Goal: Task Accomplishment & Management: Use online tool/utility

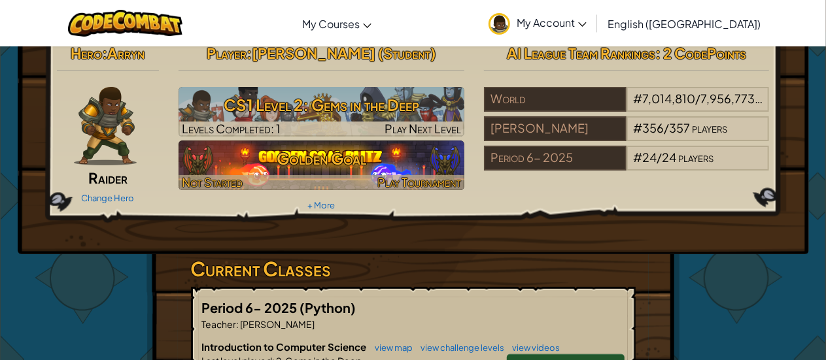
scroll to position [13, 0]
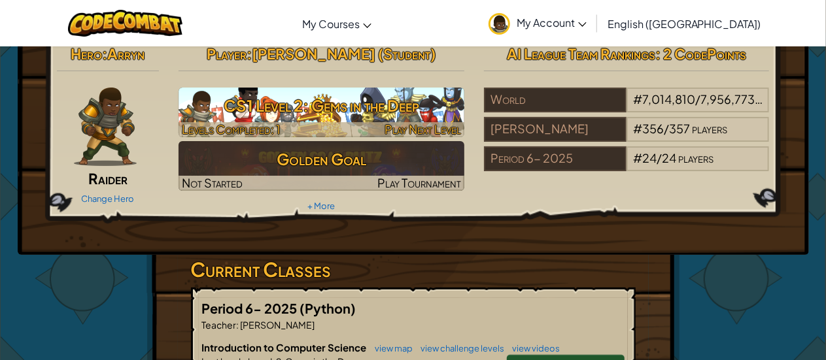
click at [382, 129] on div at bounding box center [321, 129] width 286 height 15
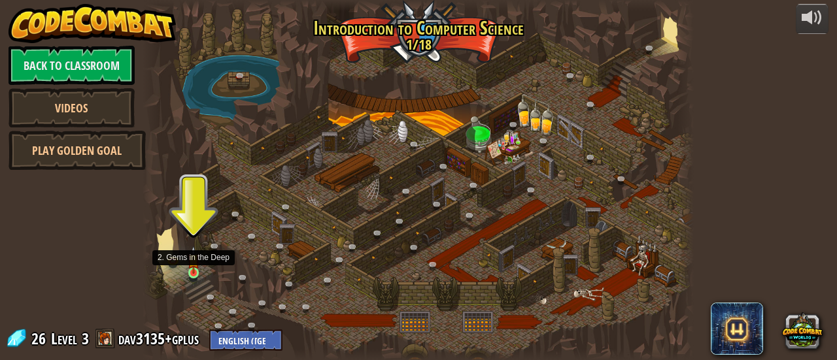
click at [195, 273] on img at bounding box center [194, 259] width 12 height 27
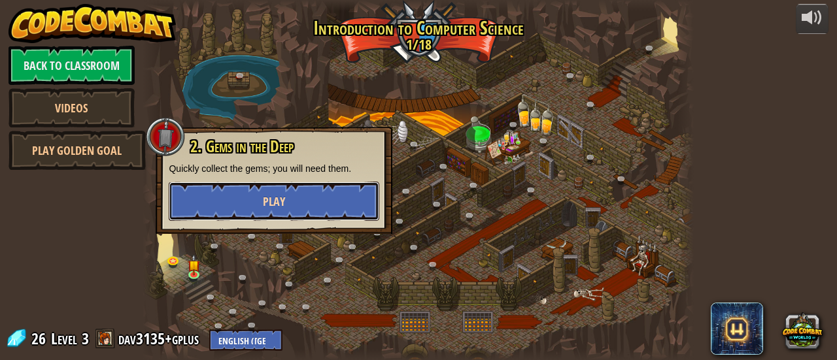
click at [320, 203] on button "Play" at bounding box center [274, 201] width 211 height 39
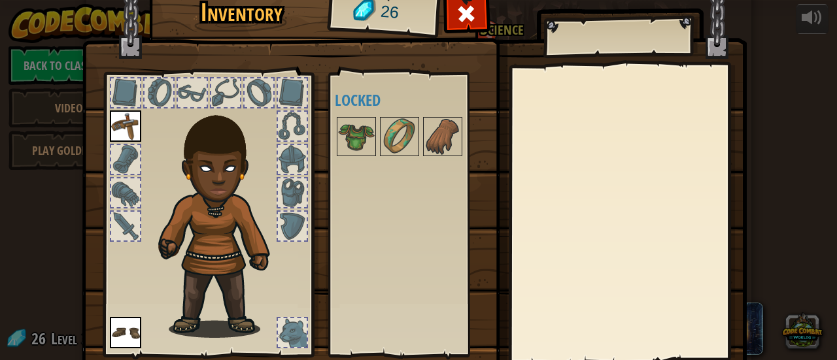
scroll to position [50, 0]
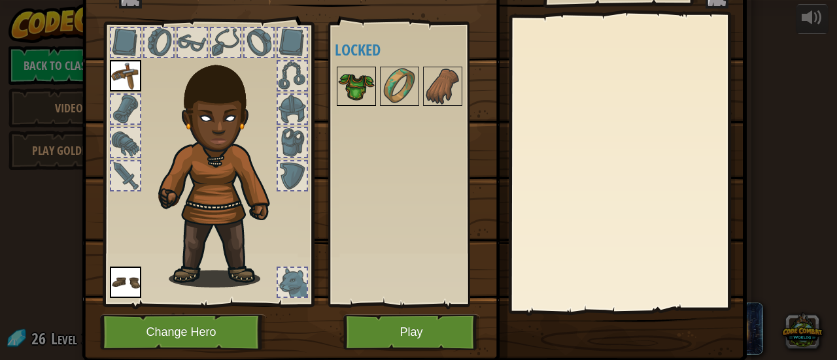
click at [363, 85] on img at bounding box center [356, 86] width 37 height 37
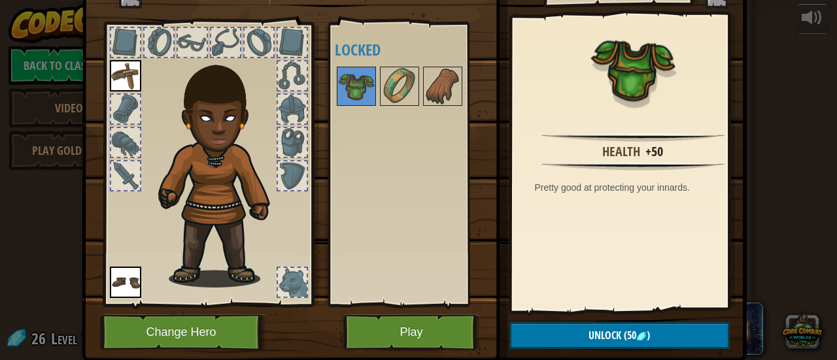
scroll to position [0, 0]
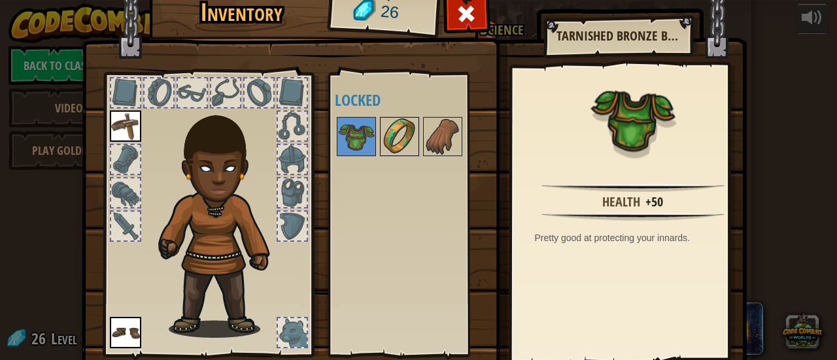
click at [405, 150] on img at bounding box center [399, 136] width 37 height 37
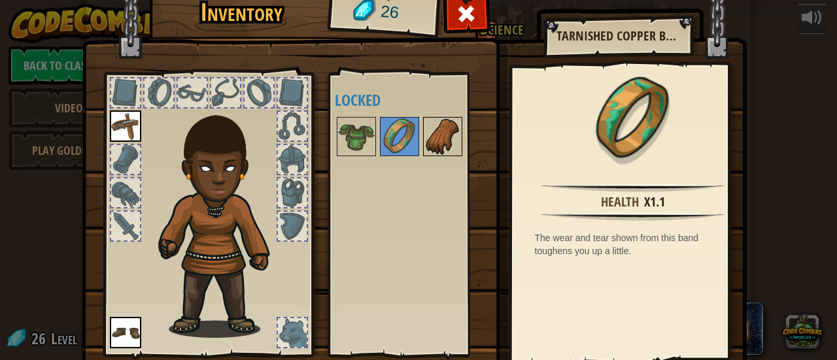
drag, startPoint x: 413, startPoint y: 142, endPoint x: 429, endPoint y: 154, distance: 19.6
click at [429, 154] on div "Available Equip Equip (double-click to equip) Locked" at bounding box center [417, 214] width 165 height 273
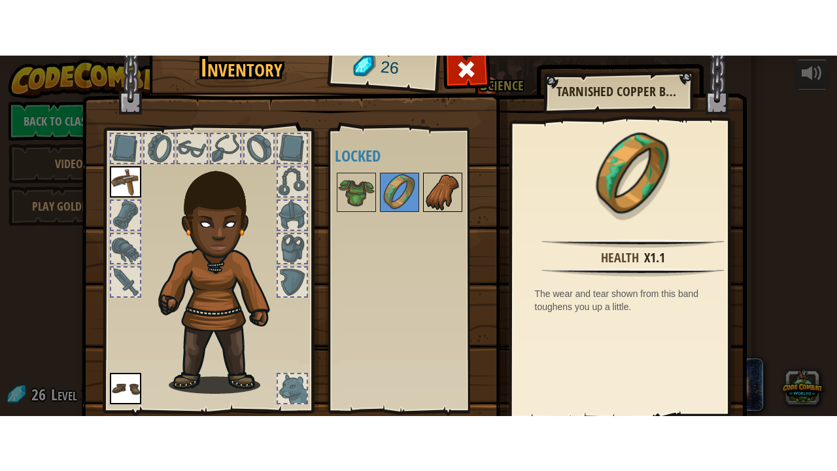
scroll to position [90, 0]
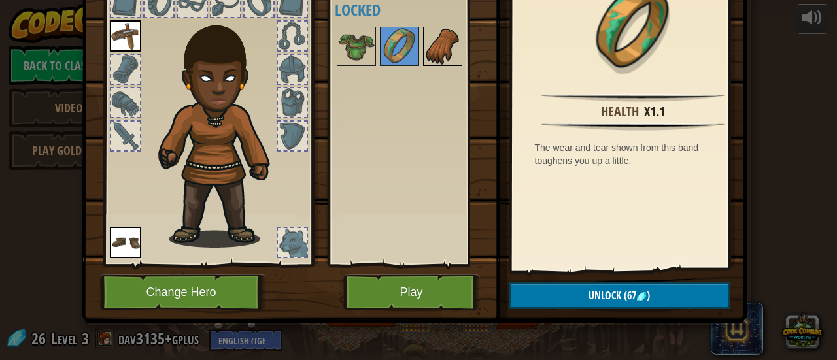
click at [433, 42] on img at bounding box center [442, 46] width 37 height 37
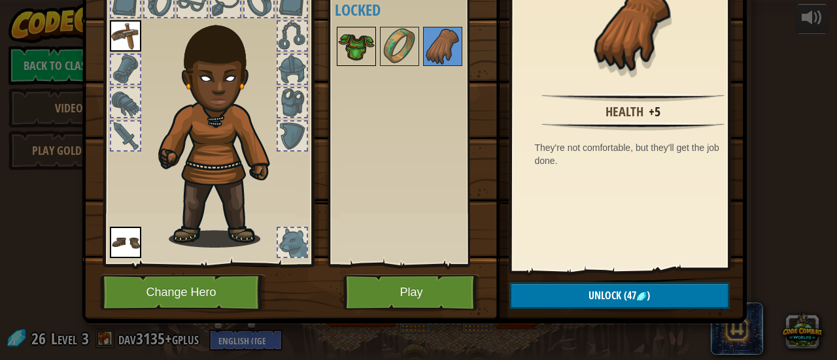
click at [351, 39] on img at bounding box center [356, 46] width 37 height 37
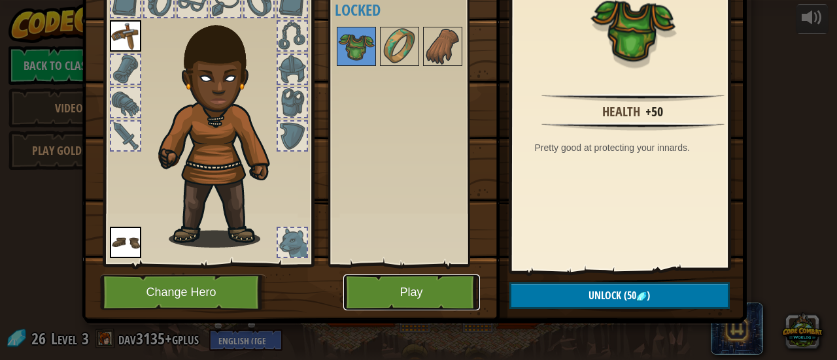
click at [411, 275] on button "Play" at bounding box center [411, 293] width 137 height 36
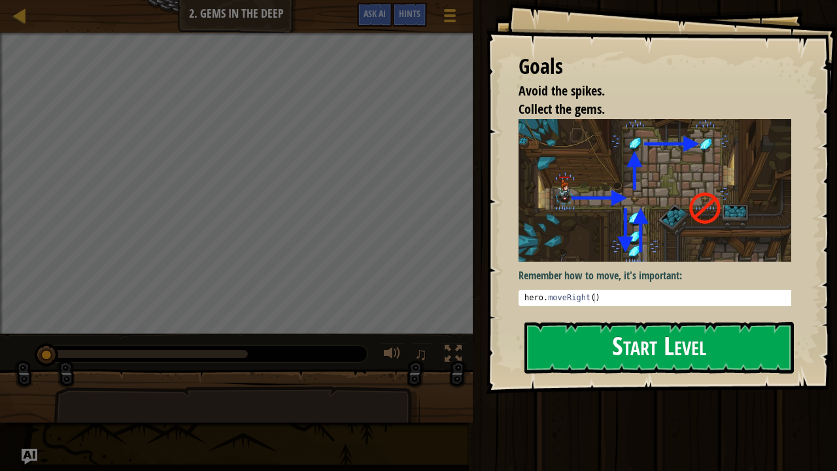
click at [643, 360] on button "Start Level" at bounding box center [658, 348] width 269 height 52
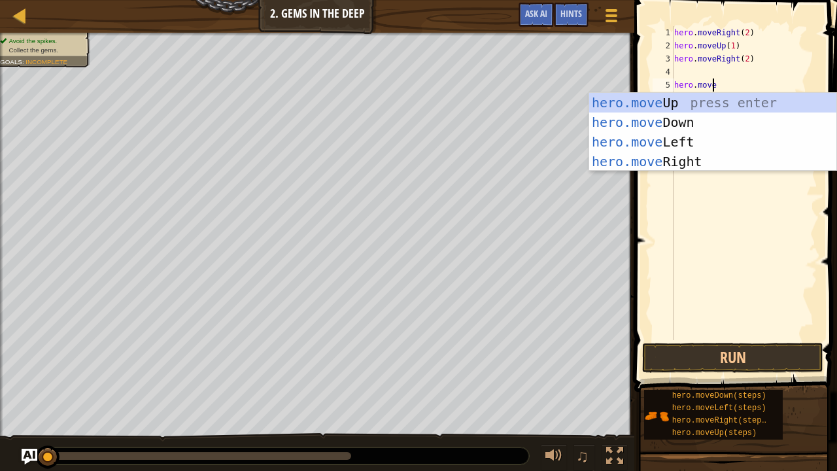
scroll to position [6, 3]
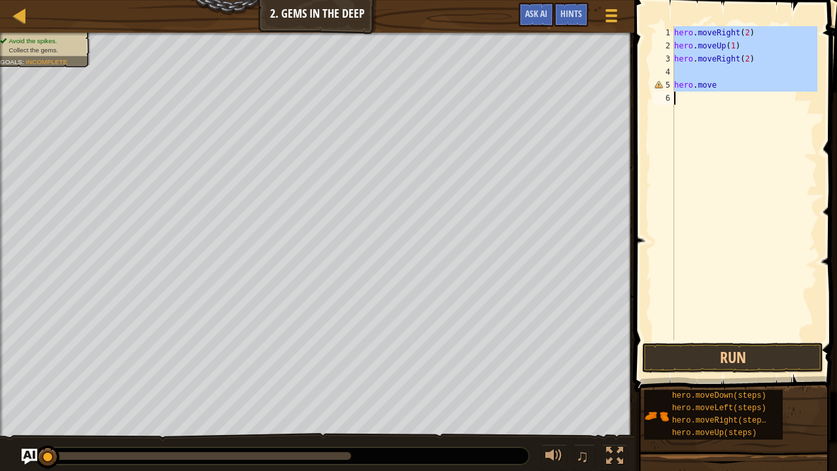
click at [710, 82] on div "hero . moveRight ( 2 ) hero . moveUp ( 1 ) hero . moveRight ( 2 ) hero . move" at bounding box center [744, 183] width 146 height 314
type textarea "hero.move"
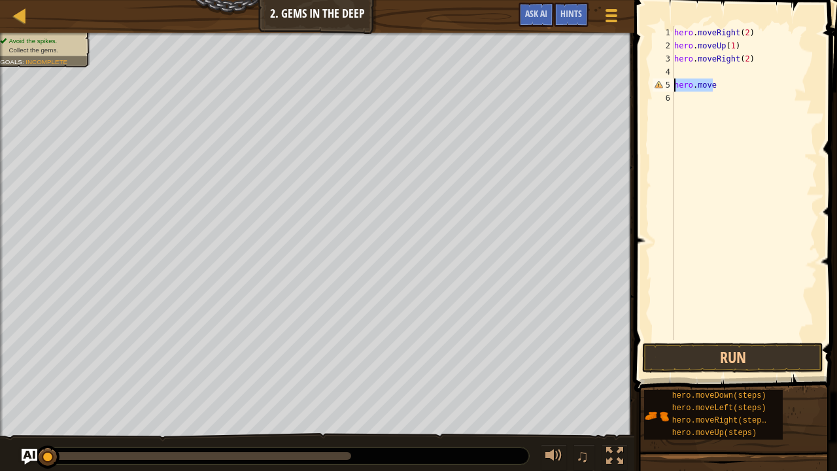
scroll to position [6, 0]
paste textarea "hero.move"
type textarea "hero"
click at [706, 72] on div "hero . moveRight ( 2 ) hero . moveUp ( 1 ) hero . moveRight ( 2 )" at bounding box center [744, 196] width 146 height 340
paste textarea "hero.move"
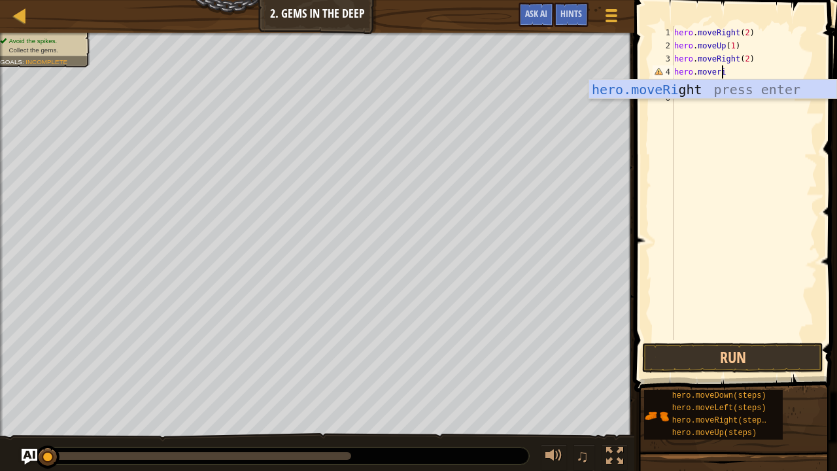
scroll to position [6, 3]
type textarea "hero.moveright1"
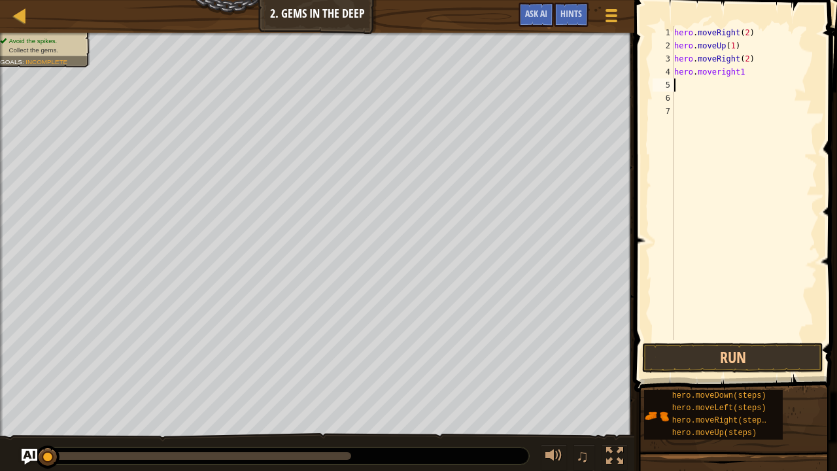
scroll to position [6, 0]
click at [779, 78] on div "hero . moveRight ( 2 ) hero . moveUp ( 1 ) hero . moveRight ( 2 ) hero . moveri…" at bounding box center [744, 196] width 146 height 340
type textarea "hero.moveright(1"
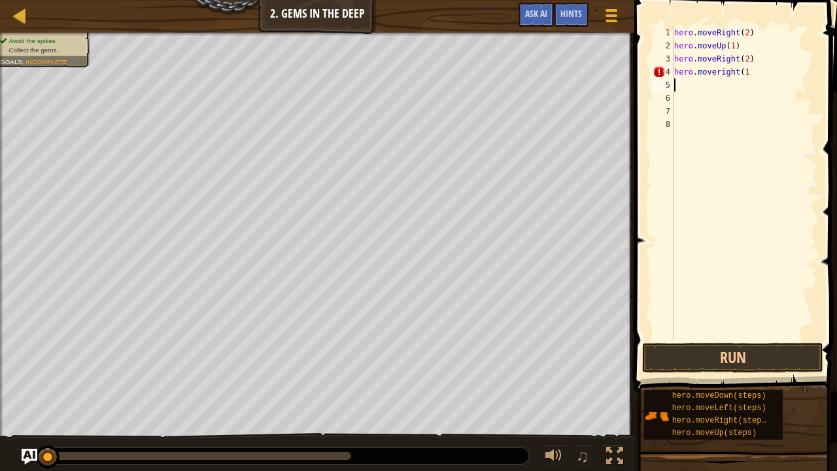
click at [770, 67] on div "hero . moveRight ( 2 ) hero . moveUp ( 1 ) hero . moveRight ( 2 ) hero . moveri…" at bounding box center [744, 196] width 146 height 340
type textarea "hero.moveright(1)"
click at [692, 85] on div "hero . moveRight ( 2 ) hero . moveUp ( 1 ) hero . moveRight ( 2 ) hero . moveri…" at bounding box center [744, 196] width 146 height 340
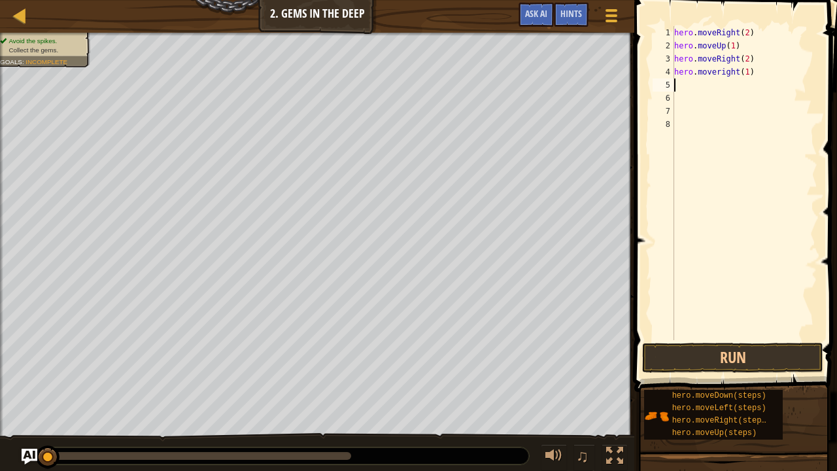
paste textarea "hero.move"
click at [692, 85] on div "hero . moveRight ( 2 ) hero . moveUp ( 1 ) hero . moveRight ( 2 ) hero . moveri…" at bounding box center [744, 196] width 146 height 340
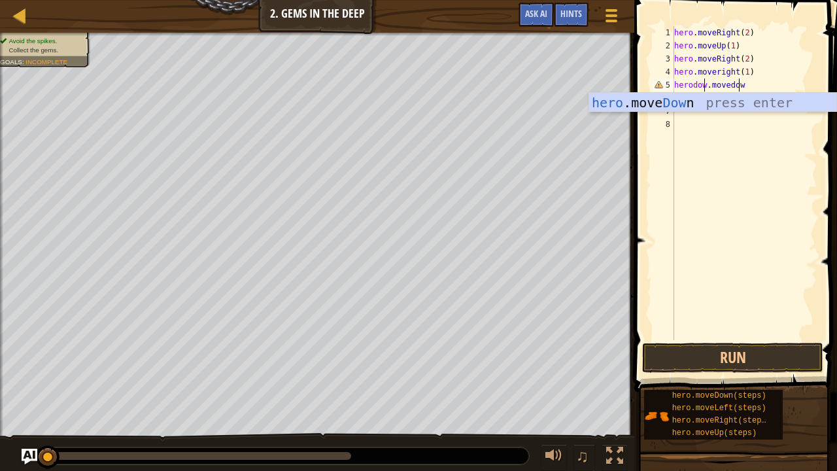
scroll to position [6, 3]
click at [705, 99] on div "hero .move Down press enter" at bounding box center [713, 122] width 248 height 59
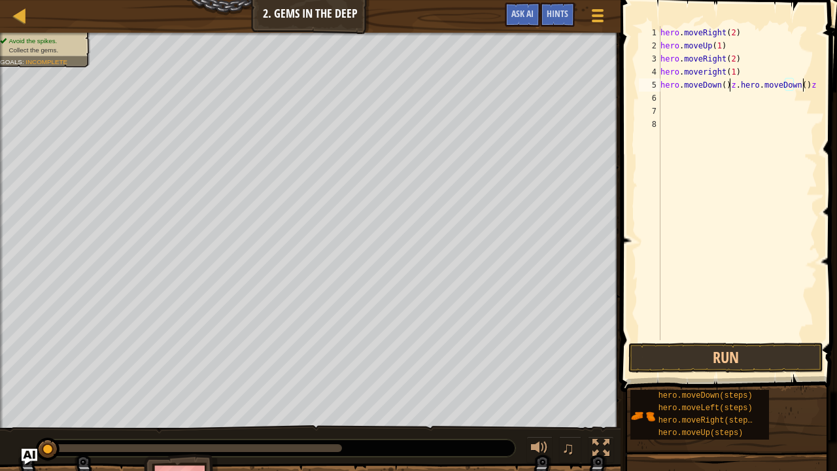
type textarea "hero.moveDown().hero.moveDown()z"
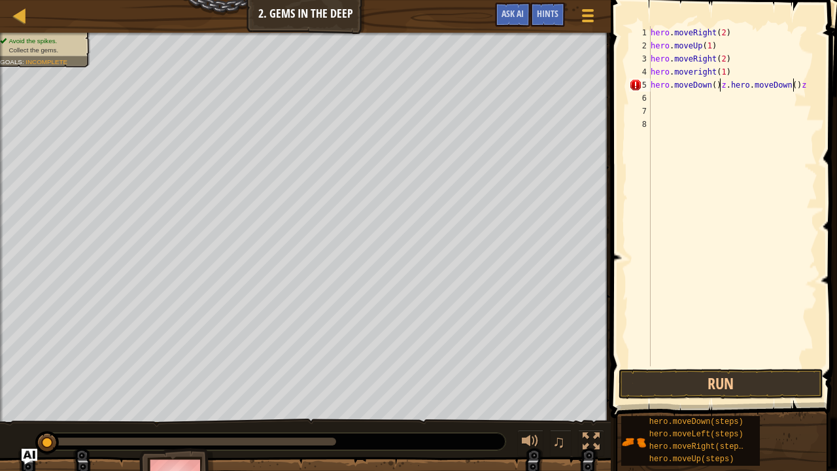
scroll to position [6, 0]
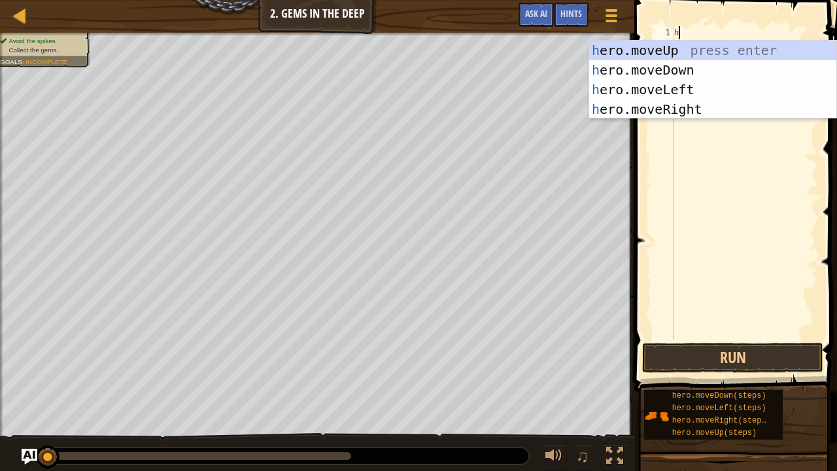
type textarea "hero"
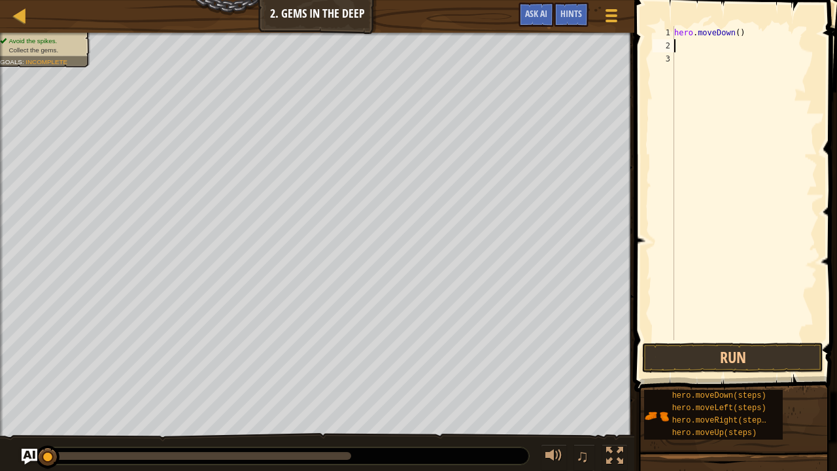
click at [727, 27] on div "hero . moveDown ( )" at bounding box center [744, 196] width 146 height 340
click at [740, 31] on div "hero . moveDown ( )" at bounding box center [744, 196] width 146 height 340
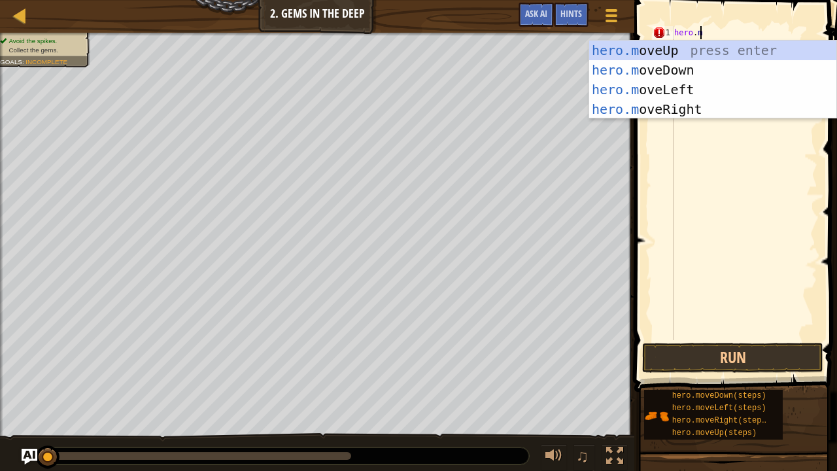
scroll to position [6, 2]
type textarea "hero.move"
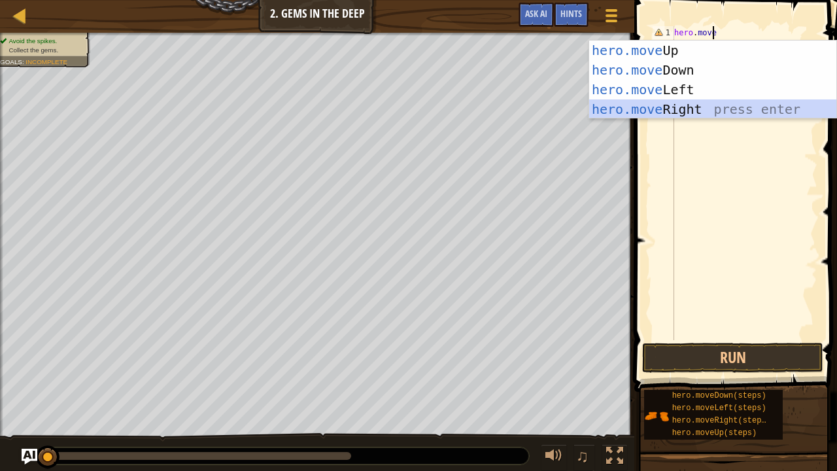
click at [686, 106] on div "hero.move Up press enter hero.move Down press enter hero.move Left press enter …" at bounding box center [713, 100] width 248 height 118
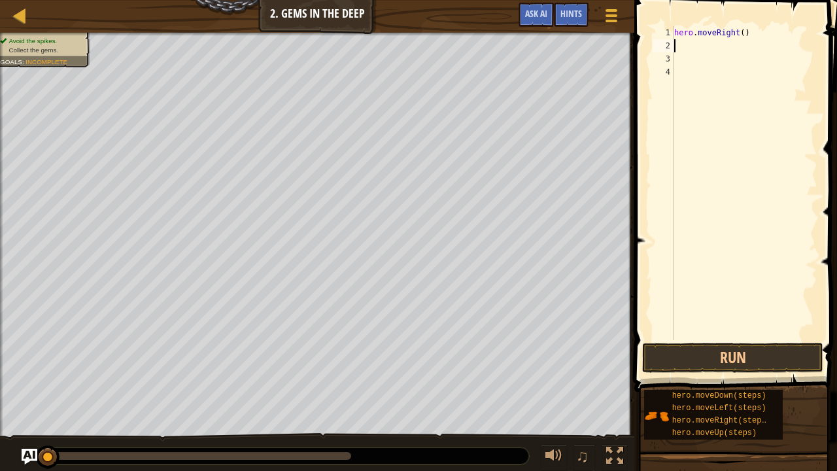
click at [739, 37] on div "hero . moveRight ( )" at bounding box center [744, 196] width 146 height 340
type textarea "hero.moveRight(1)"
click at [703, 45] on div "hero . moveRight ( 1 )" at bounding box center [744, 196] width 146 height 340
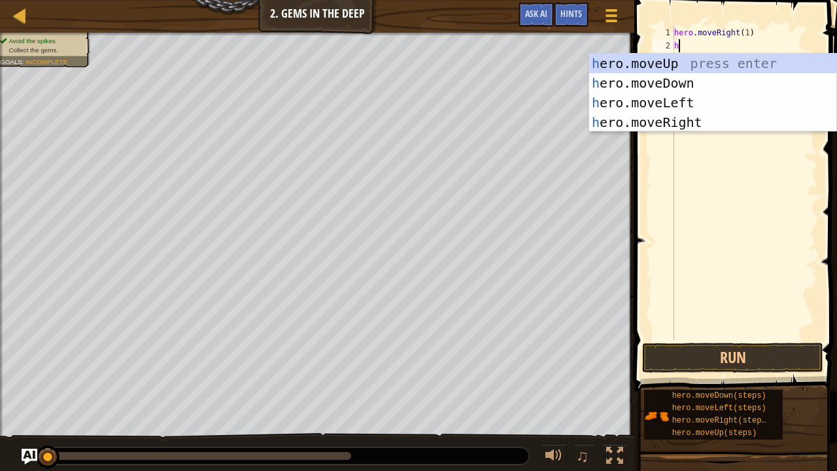
type textarea "her"
click at [697, 86] on div "her o.moveUp press enter her o.moveDown press enter her o.moveLeft press enter …" at bounding box center [713, 113] width 248 height 118
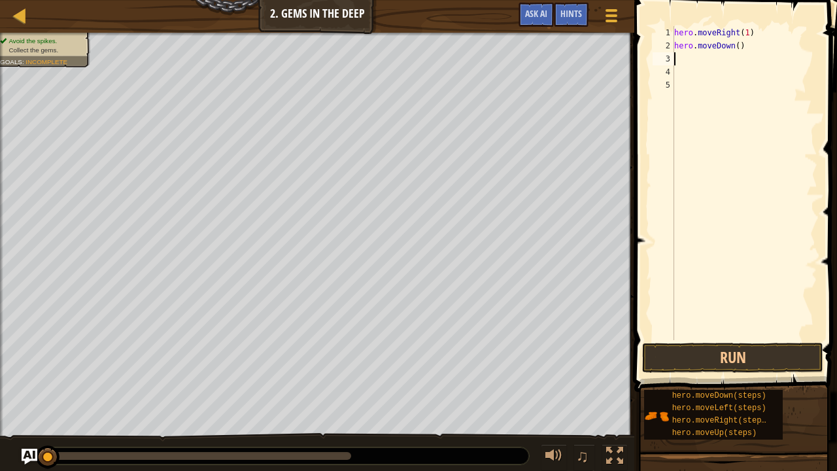
click at [732, 46] on div "hero . moveRight ( 1 ) hero . moveDown ( )" at bounding box center [744, 196] width 146 height 340
click at [734, 46] on div "hero . moveRight ( 1 ) hero . moveDown ( )" at bounding box center [744, 196] width 146 height 340
type textarea "hero.moveDown(1)"
click at [696, 58] on div "hero . moveRight ( 1 ) hero . moveDown ( 1 )" at bounding box center [744, 196] width 146 height 340
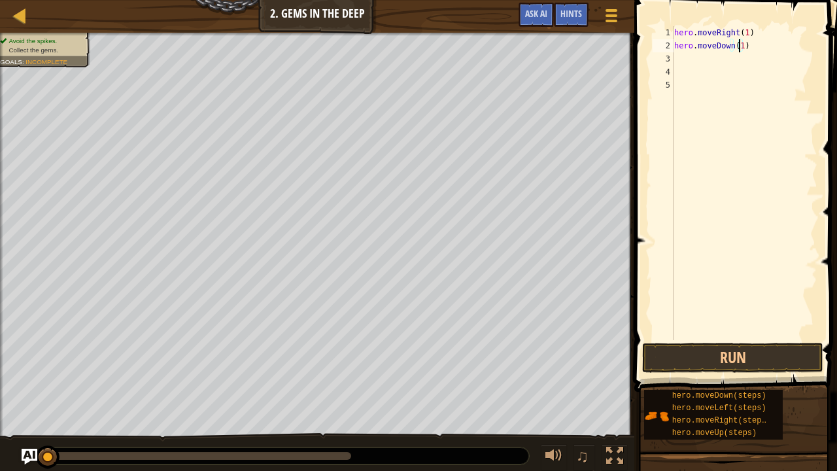
scroll to position [6, 0]
type textarea "hero"
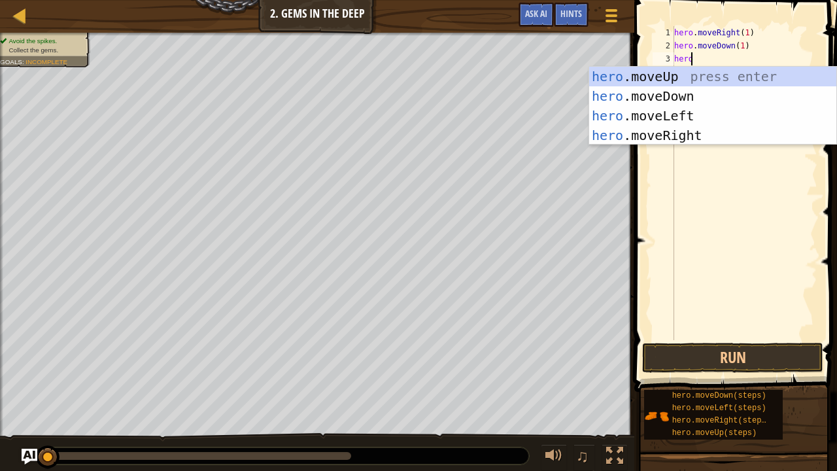
scroll to position [6, 1]
click at [681, 77] on div "hero .moveUp press enter hero .moveDown press enter hero .moveLeft press enter …" at bounding box center [713, 126] width 248 height 118
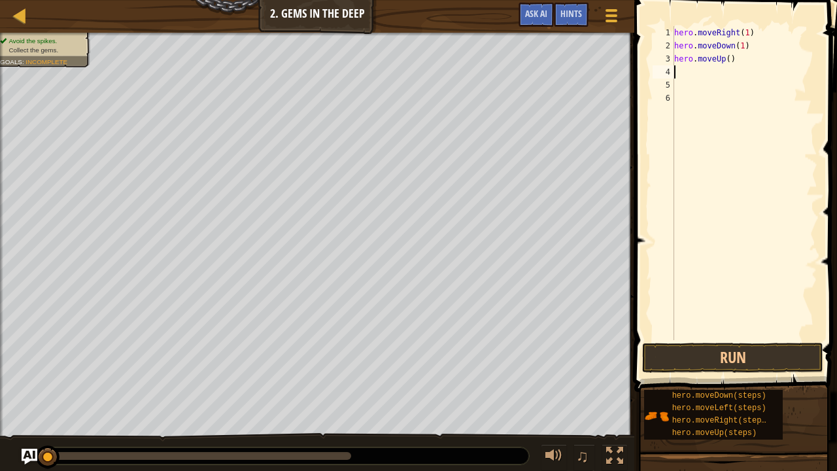
scroll to position [6, 0]
click at [729, 61] on div "hero . moveRight ( 1 ) hero . moveDown ( 1 ) hero . moveUp ( )" at bounding box center [744, 196] width 146 height 340
click at [727, 61] on div "hero . moveRight ( 1 ) hero . moveDown ( 1 ) hero . moveUp ( )" at bounding box center [744, 196] width 146 height 340
type textarea "hero.moveUp(2)"
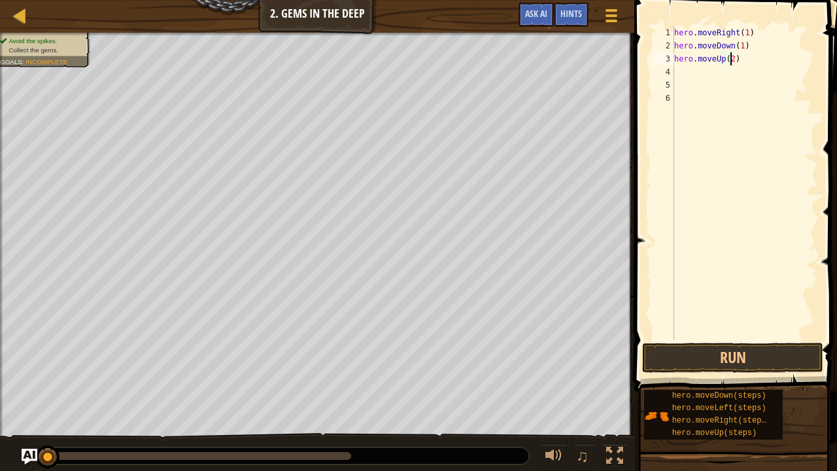
click at [685, 75] on div "hero . moveRight ( 1 ) hero . moveDown ( 1 ) hero . moveUp ( 2 )" at bounding box center [744, 196] width 146 height 340
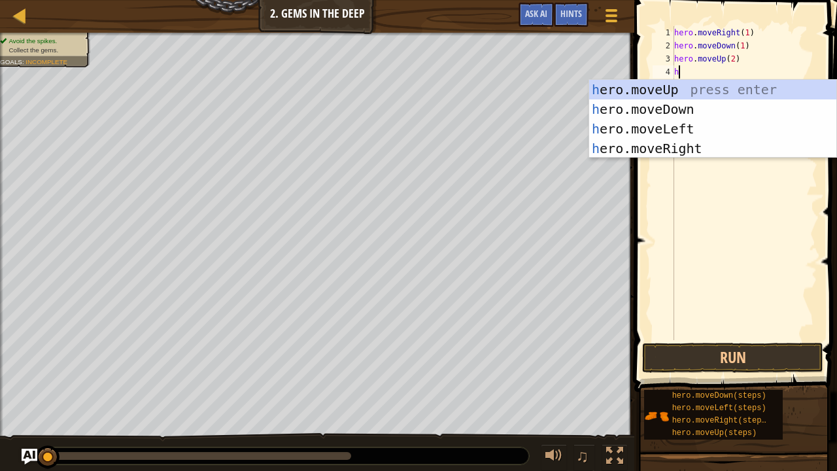
type textarea "he"
click at [693, 143] on div "he ro.moveUp press enter he ro.moveDown press enter he ro.moveLeft press enter …" at bounding box center [713, 139] width 248 height 118
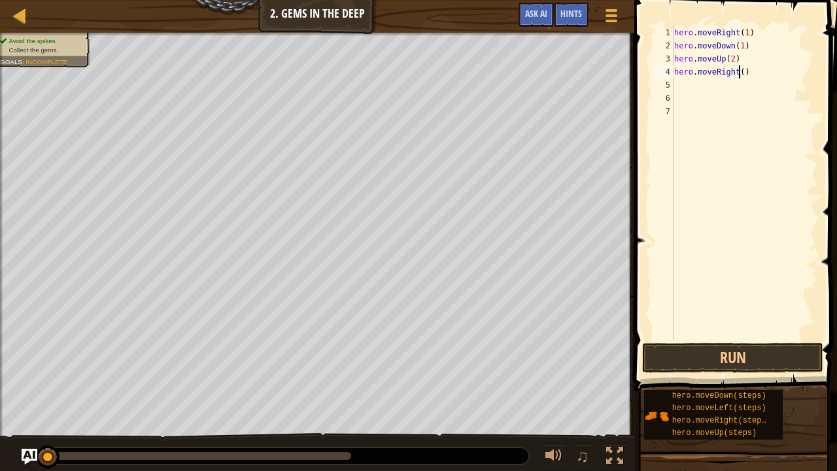
click at [738, 75] on div "hero . moveRight ( 1 ) hero . moveDown ( 1 ) hero . moveUp ( 2 ) hero . moveRig…" at bounding box center [744, 196] width 146 height 340
type textarea "hero.moveRight(1)"
click at [668, 352] on button "Run" at bounding box center [732, 358] width 181 height 30
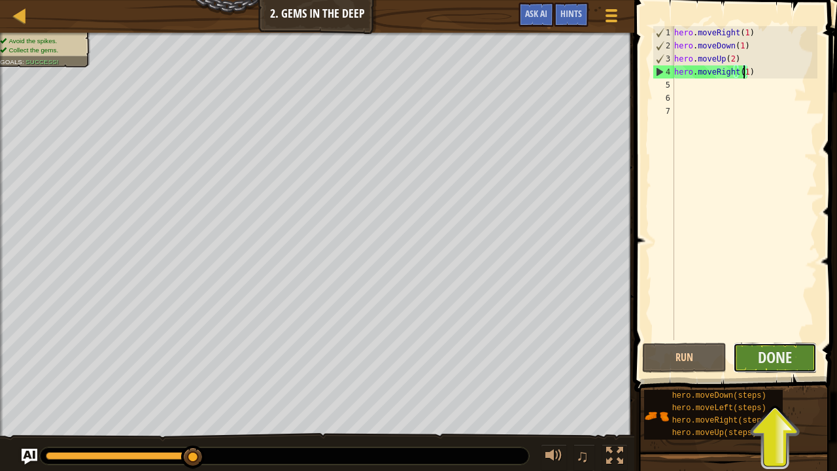
click at [756, 357] on button "Done" at bounding box center [775, 358] width 84 height 30
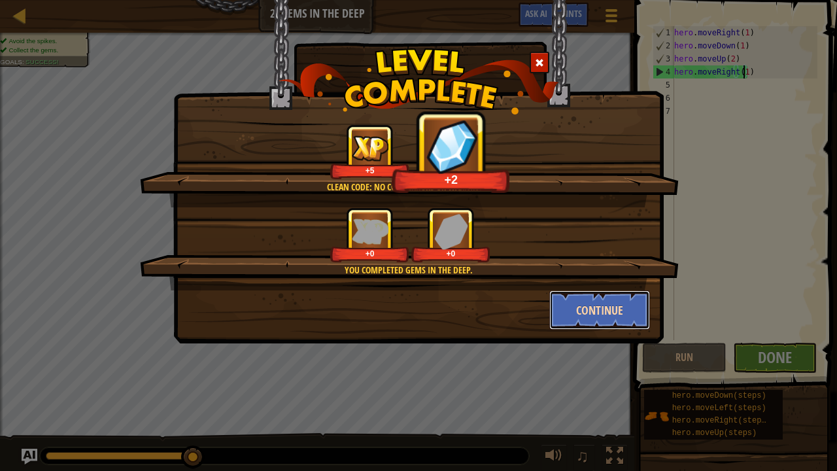
click at [629, 315] on button "Continue" at bounding box center [599, 309] width 101 height 39
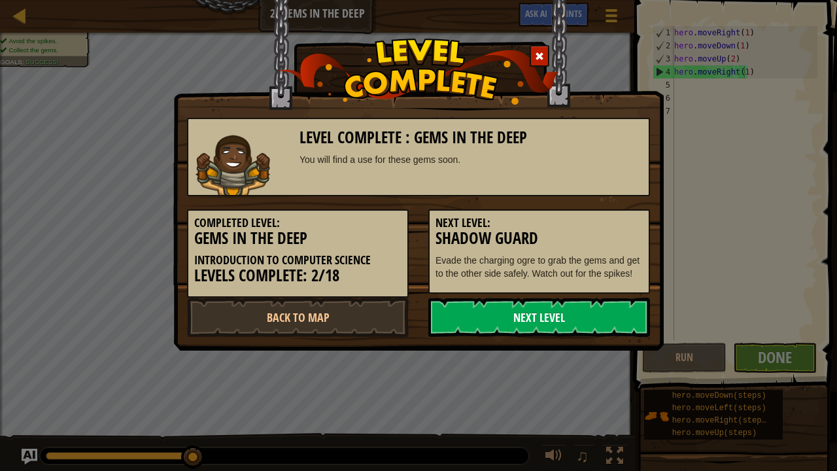
click at [566, 322] on link "Next Level" at bounding box center [539, 316] width 222 height 39
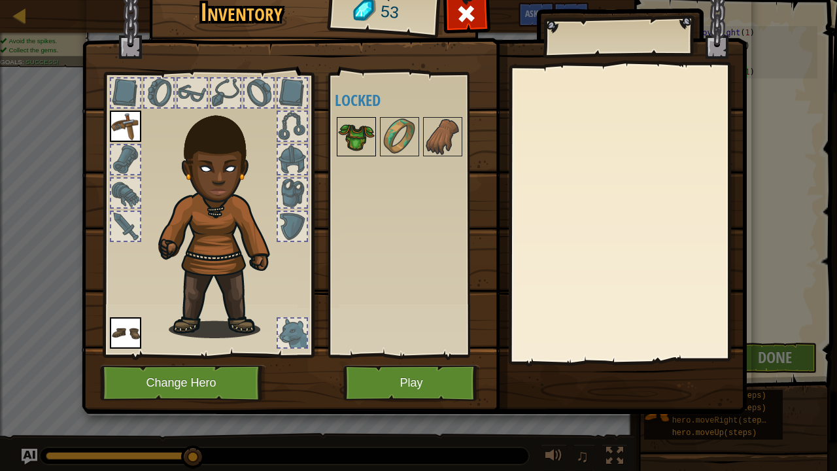
click at [369, 138] on img at bounding box center [356, 136] width 37 height 37
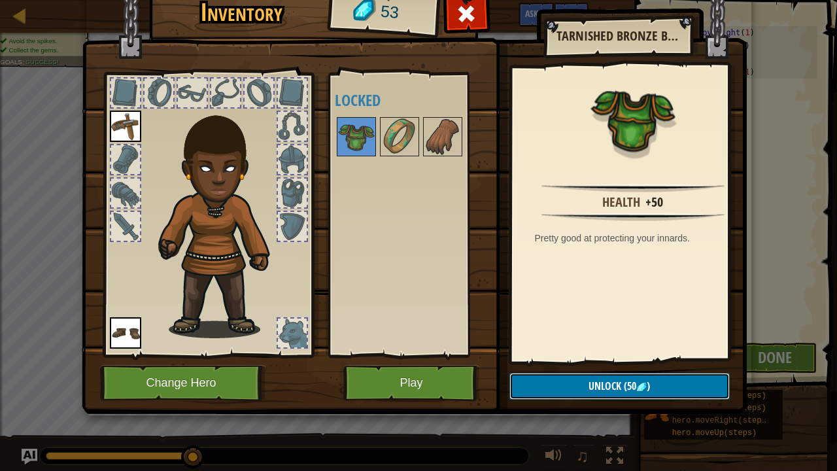
click at [564, 360] on button "Unlock (50 )" at bounding box center [619, 386] width 220 height 27
click at [562, 360] on button "Confirm" at bounding box center [619, 386] width 220 height 27
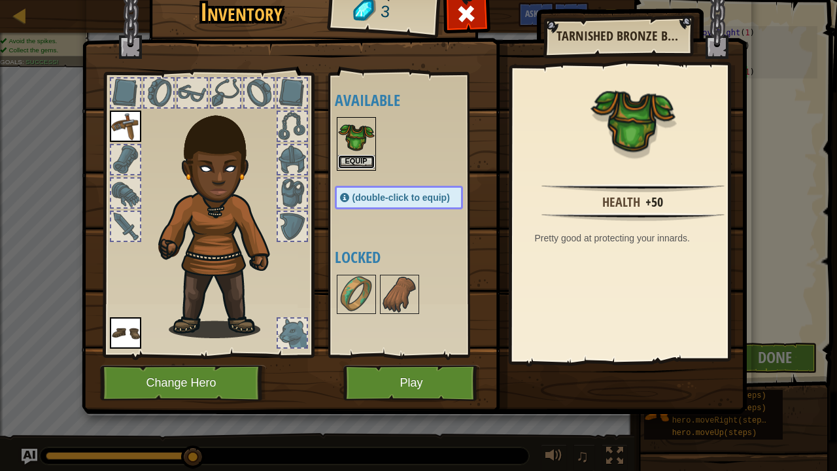
click at [360, 155] on button "Equip" at bounding box center [356, 162] width 37 height 14
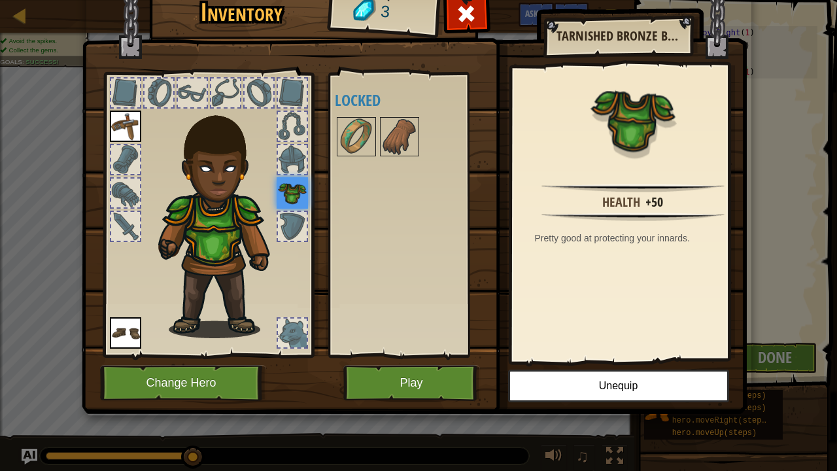
click at [290, 213] on div at bounding box center [292, 226] width 29 height 29
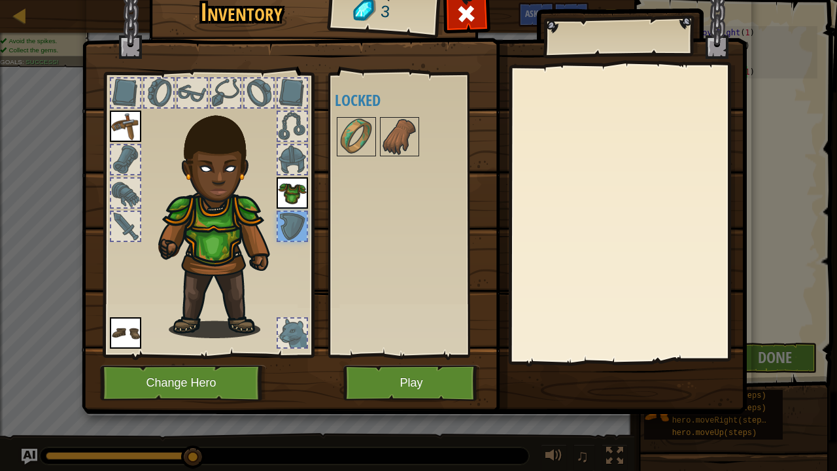
click at [286, 222] on div at bounding box center [292, 226] width 29 height 29
click at [290, 136] on div at bounding box center [292, 126] width 29 height 29
click at [285, 156] on div at bounding box center [292, 159] width 29 height 29
click at [263, 95] on div at bounding box center [259, 92] width 29 height 29
click at [449, 360] on button "Play" at bounding box center [411, 383] width 137 height 36
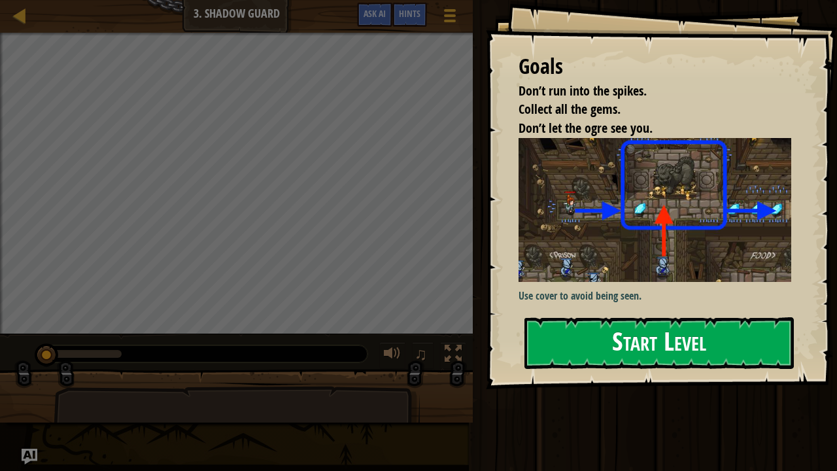
click at [606, 332] on button "Start Level" at bounding box center [658, 343] width 269 height 52
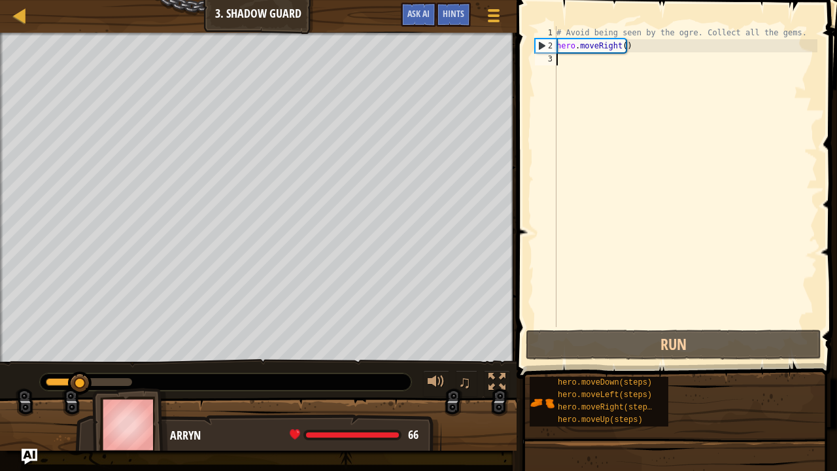
click at [621, 48] on div "# Avoid being seen by the ogre. Collect all the gems. hero . moveRight ( )" at bounding box center [685, 189] width 263 height 327
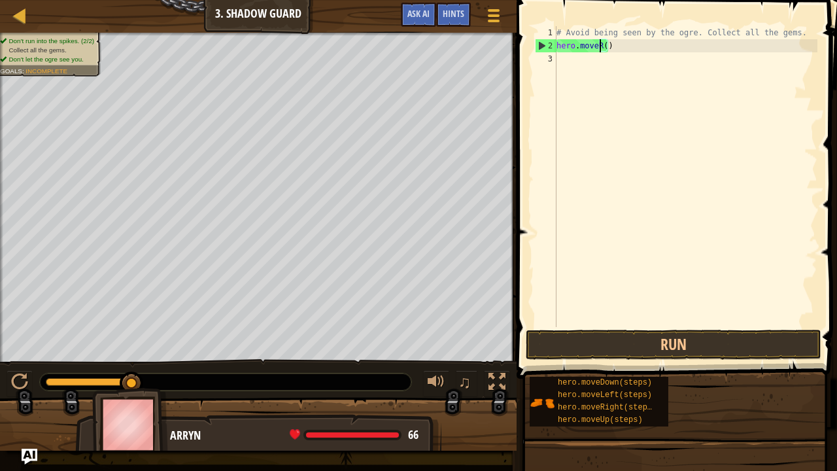
scroll to position [6, 3]
type textarea "hero.move()"
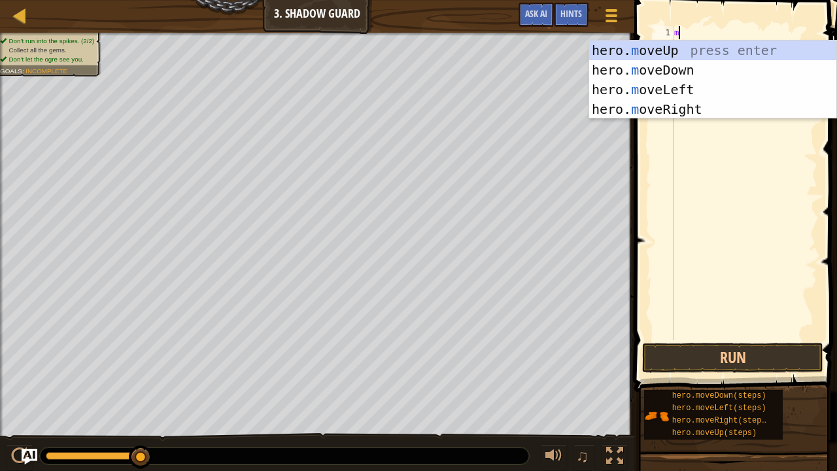
type textarea "move"
click at [687, 107] on div "hero. move Up press enter hero. move Down press enter hero. move Left press ent…" at bounding box center [713, 100] width 248 height 118
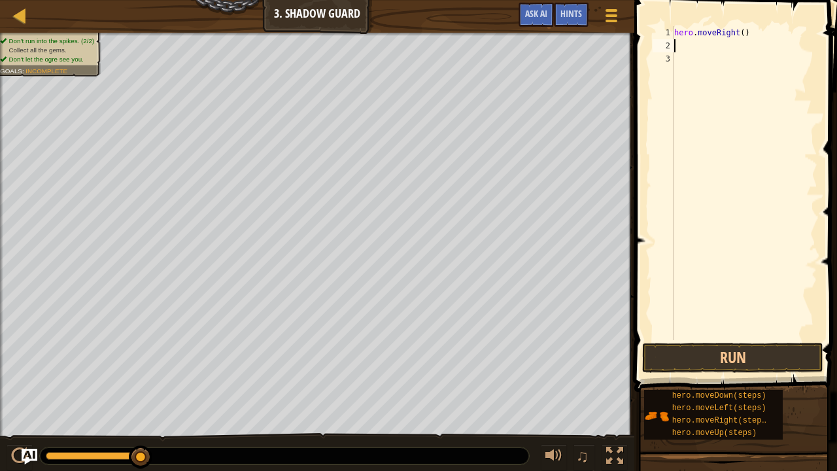
scroll to position [6, 0]
click at [739, 35] on div "hero . moveRight ( )" at bounding box center [744, 196] width 146 height 340
type textarea "hero.moveRight(1)"
click at [720, 44] on div "hero . moveRight ( 1 )" at bounding box center [744, 196] width 146 height 340
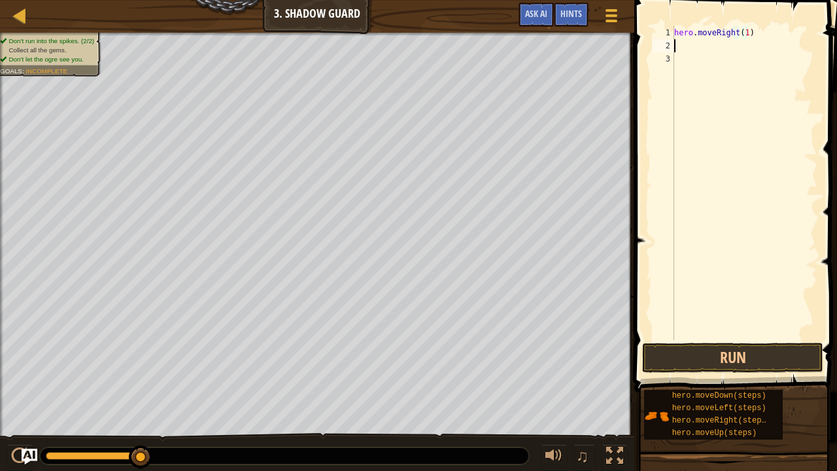
scroll to position [6, 0]
type textarea "her"
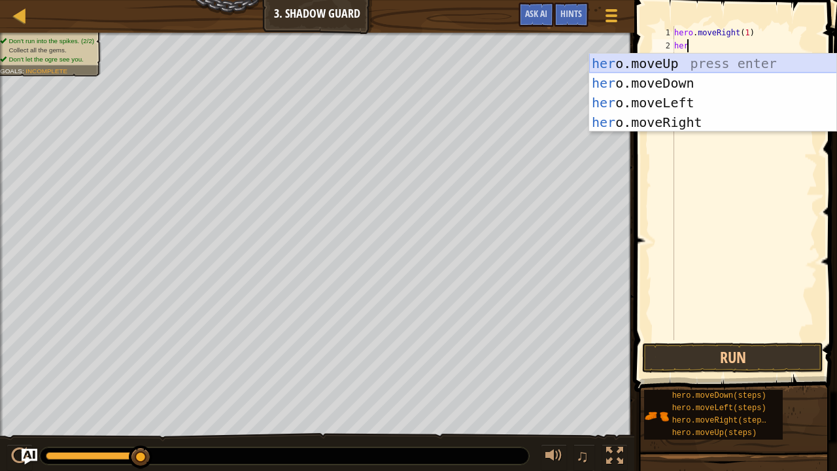
click at [700, 63] on div "her o.moveUp press enter her o.moveDown press enter her o.moveLeft press enter …" at bounding box center [713, 113] width 248 height 118
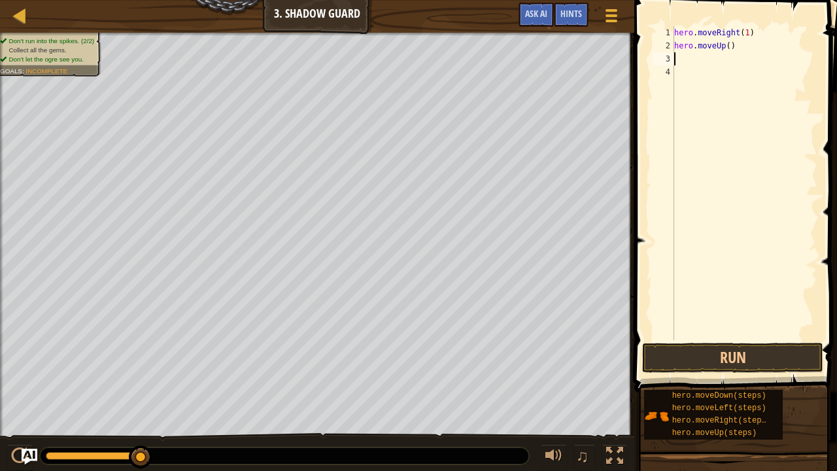
click at [724, 47] on div "hero . moveRight ( 1 ) hero . moveUp ( )" at bounding box center [744, 196] width 146 height 340
type textarea "hero.moveUp(2)"
click at [700, 58] on div "hero . moveRight ( 1 ) hero . moveUp ( 2 )" at bounding box center [744, 196] width 146 height 340
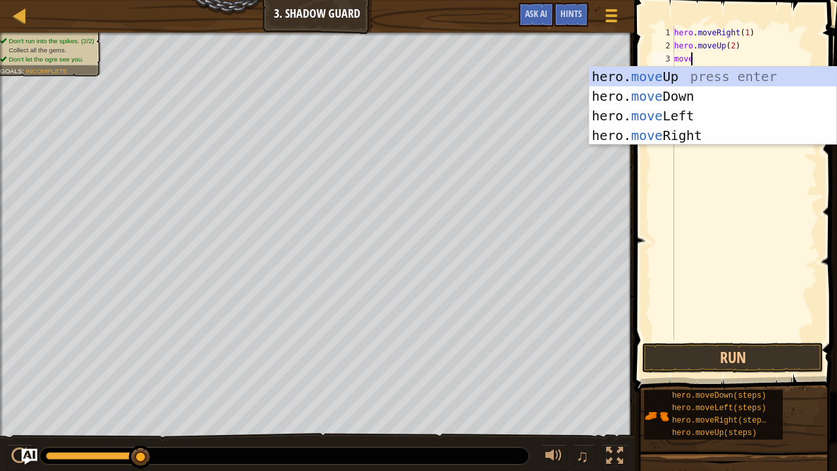
type textarea "move"
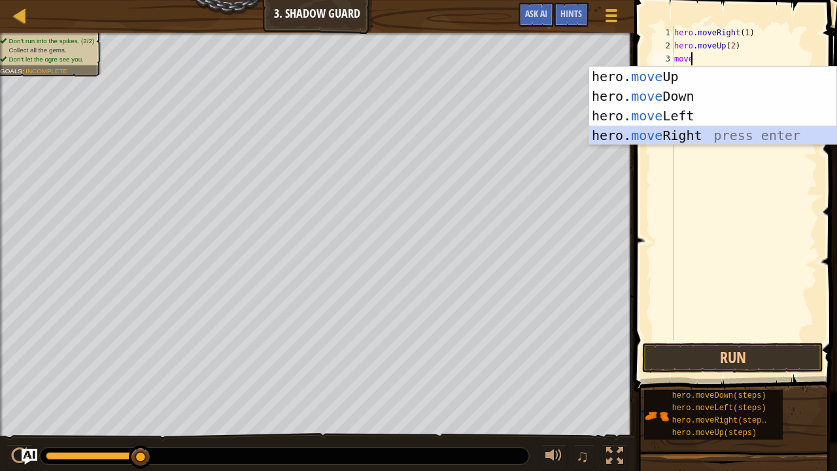
click at [684, 130] on div "hero. move Up press enter hero. move Down press enter hero. move Left press ent…" at bounding box center [713, 126] width 248 height 118
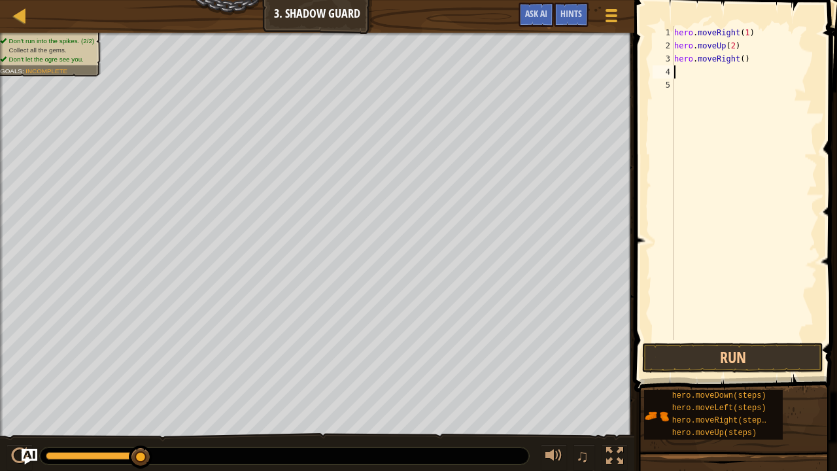
click at [737, 59] on div "hero . moveRight ( 1 ) hero . moveUp ( 2 ) hero . moveRight ( )" at bounding box center [744, 196] width 146 height 340
type textarea "hero.moveRight(1)"
click at [688, 85] on div "hero . moveRight ( 1 ) hero . moveUp ( 2 ) hero . moveRight ( 1 )" at bounding box center [744, 196] width 146 height 340
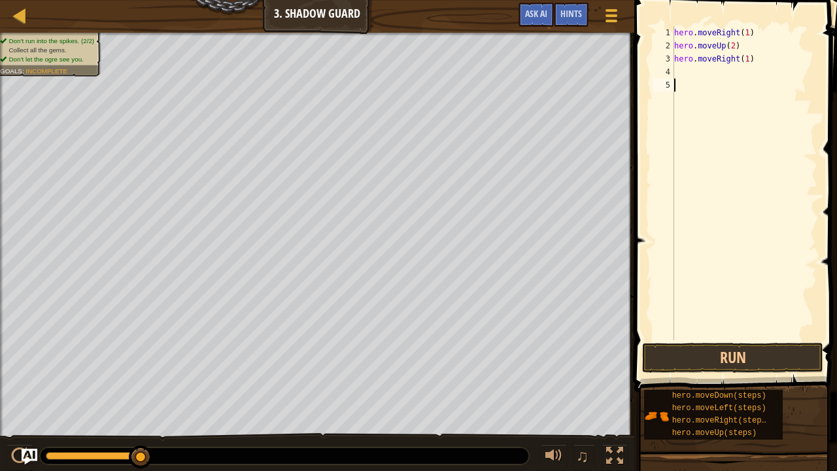
click at [713, 59] on div "hero . moveRight ( 1 ) hero . moveUp ( 2 ) hero . moveRight ( 1 )" at bounding box center [744, 196] width 146 height 340
type textarea "hero.moveRight(1)"
click at [709, 69] on div "hero . moveRight ( 1 ) hero . moveUp ( 2 ) hero . moveRight ( 1 )" at bounding box center [744, 196] width 146 height 340
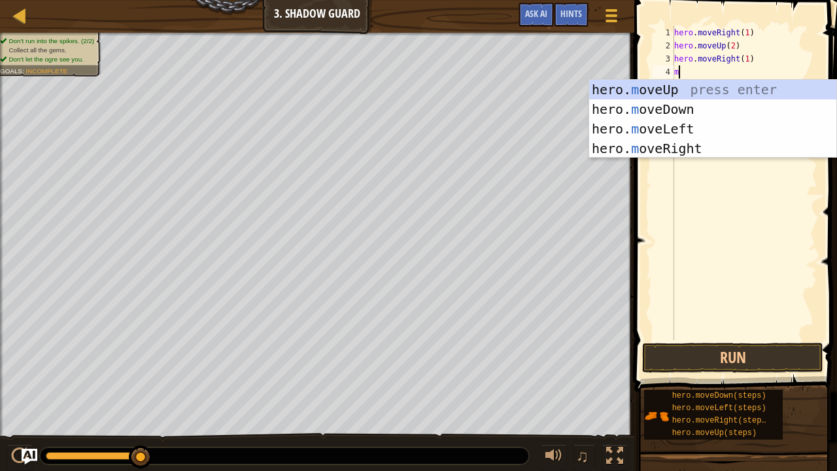
type textarea "mo"
click at [688, 106] on div "hero. mo veUp press enter hero. mo veDown press enter hero. mo veLeft press ent…" at bounding box center [713, 139] width 248 height 118
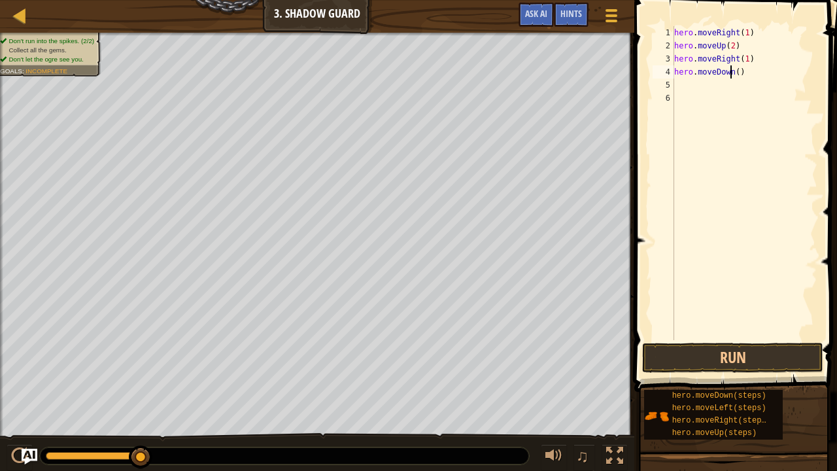
click at [732, 72] on div "hero . moveRight ( 1 ) hero . moveUp ( 2 ) hero . moveRight ( 1 ) hero . moveDo…" at bounding box center [744, 196] width 146 height 340
click at [736, 73] on div "hero . moveRight ( 1 ) hero . moveUp ( 2 ) hero . moveRight ( 1 ) hero . moveDo…" at bounding box center [744, 196] width 146 height 340
click at [734, 73] on div "hero . moveRight ( 1 ) hero . moveUp ( 2 ) hero . moveRight ( 1 ) hero . moveDo…" at bounding box center [744, 196] width 146 height 340
click at [739, 72] on div "hero . moveRight ( 1 ) hero . moveUp ( 2 ) hero . moveRight ( 1 ) hero . moveDo…" at bounding box center [744, 196] width 146 height 340
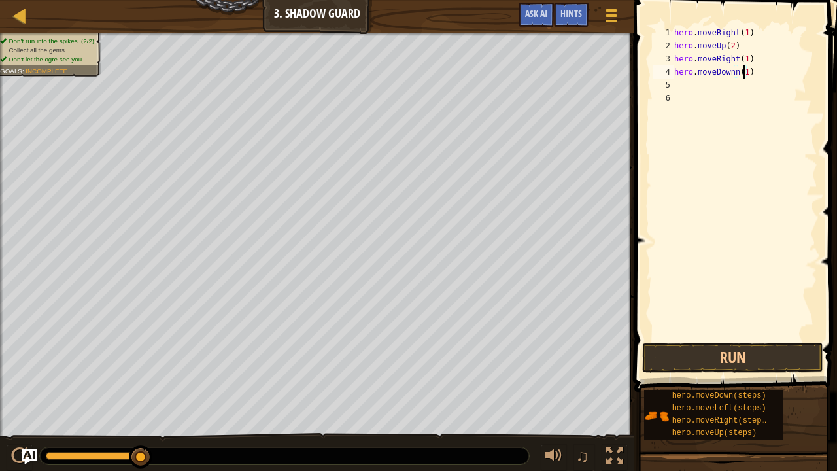
click at [732, 73] on div "hero . moveRight ( 1 ) hero . moveUp ( 2 ) hero . moveRight ( 1 ) hero . moveDo…" at bounding box center [744, 196] width 146 height 340
type textarea "hero.moveDown(1)"
click at [685, 81] on div "hero . moveRight ( 1 ) hero . moveUp ( 2 ) hero . moveRight ( 1 ) hero . moveDo…" at bounding box center [744, 196] width 146 height 340
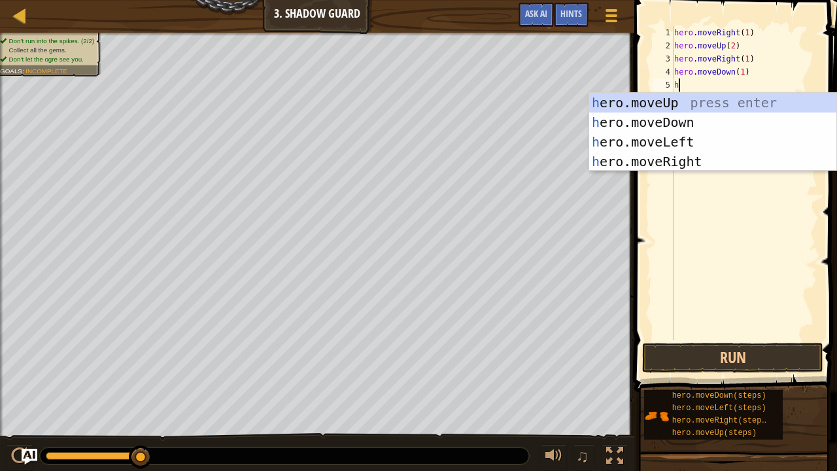
type textarea "her"
click at [674, 161] on div "her o.moveUp press enter her o.moveDown press enter her o.moveLeft press enter …" at bounding box center [713, 152] width 248 height 118
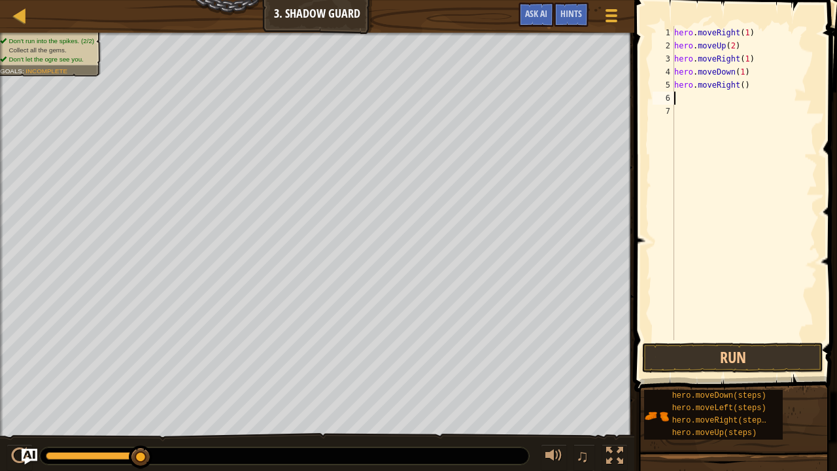
click at [736, 86] on div "hero . moveRight ( 1 ) hero . moveUp ( 2 ) hero . moveRight ( 1 ) hero . moveDo…" at bounding box center [744, 196] width 146 height 340
click at [736, 348] on button "Run" at bounding box center [732, 358] width 181 height 30
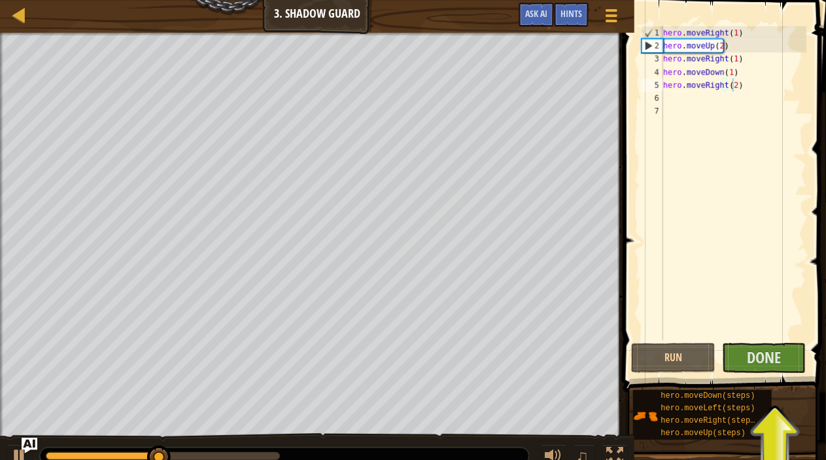
click at [770, 1] on span at bounding box center [725, 177] width 213 height 430
drag, startPoint x: 770, startPoint y: 1, endPoint x: 751, endPoint y: 38, distance: 41.5
click at [751, 38] on div "hero.moveRight(2) 1 2 3 4 5 6 7 hero . moveRight ( 1 ) hero . moveUp ( 2 ) hero…" at bounding box center [722, 222] width 207 height 430
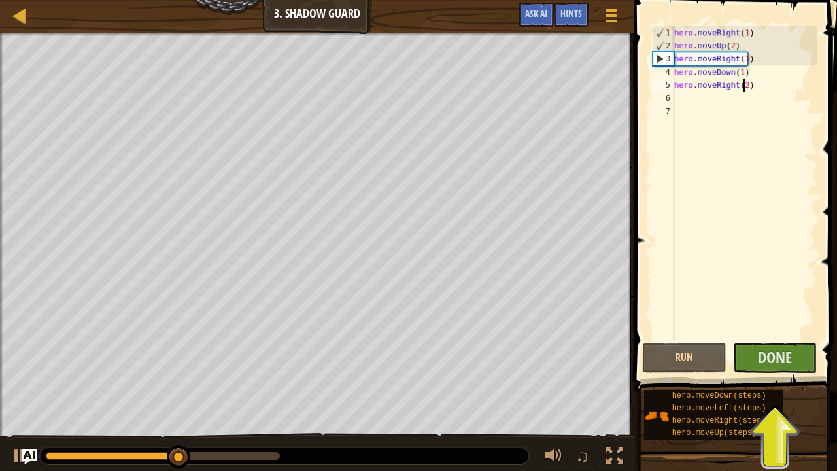
click at [728, 43] on div "hero . moveRight ( 1 ) hero . moveUp ( 2 ) hero . moveRight ( 1 ) hero . moveDo…" at bounding box center [744, 196] width 146 height 340
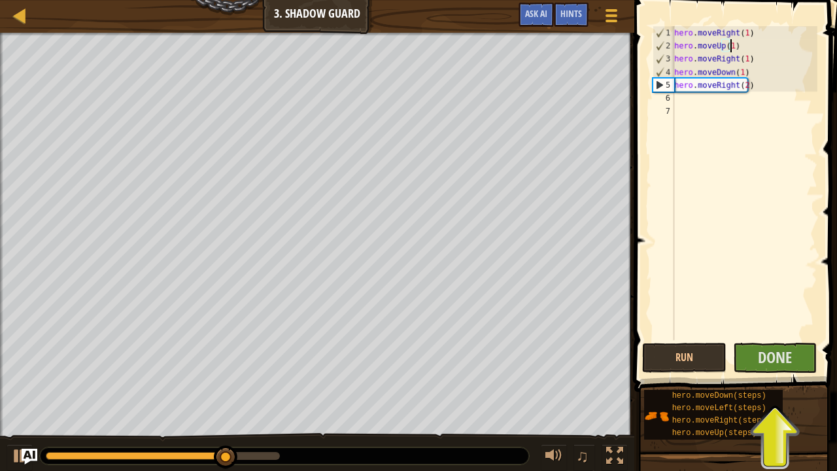
scroll to position [6, 4]
type textarea "hero.moveUp(1)"
click at [766, 352] on span "Done" at bounding box center [775, 357] width 34 height 21
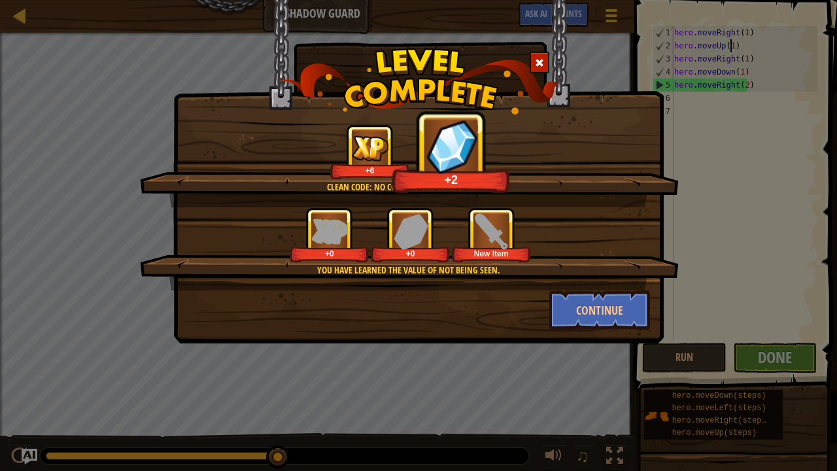
click at [503, 235] on img at bounding box center [491, 231] width 36 height 36
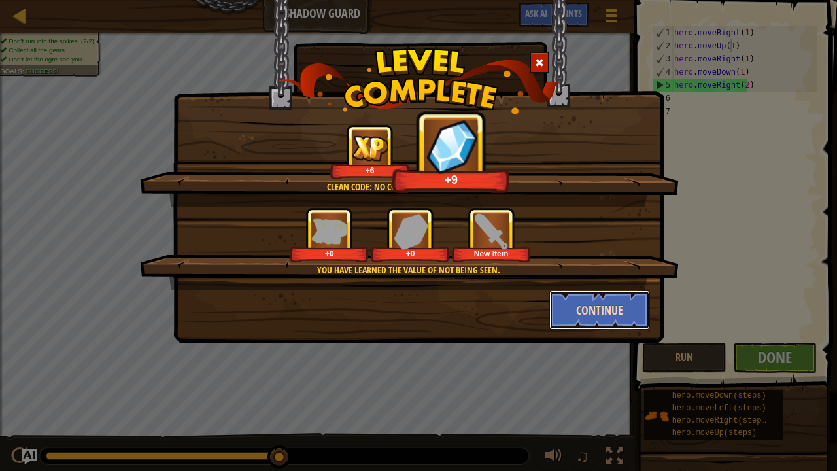
click at [587, 293] on button "Continue" at bounding box center [599, 309] width 101 height 39
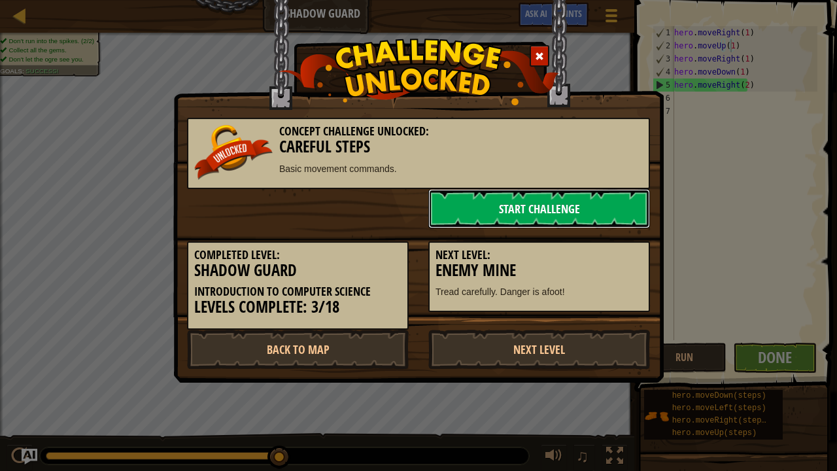
click at [553, 199] on link "Start Challenge" at bounding box center [539, 208] width 222 height 39
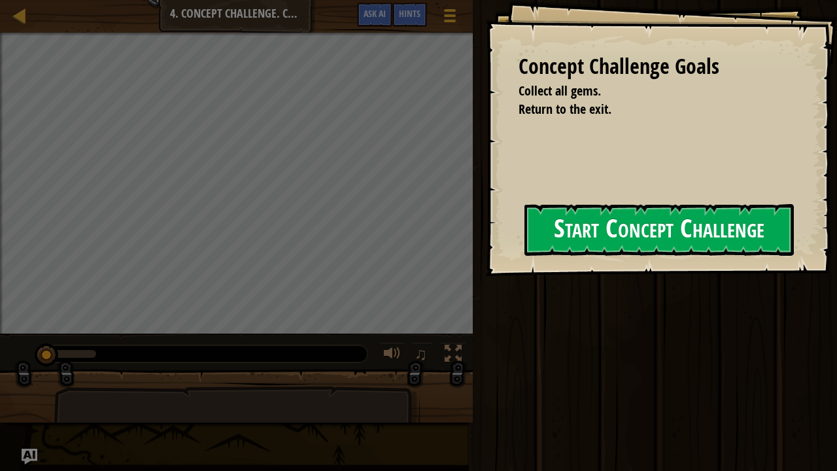
drag, startPoint x: 562, startPoint y: 229, endPoint x: 567, endPoint y: 239, distance: 10.9
click at [567, 239] on button "Start Concept Challenge" at bounding box center [658, 230] width 269 height 52
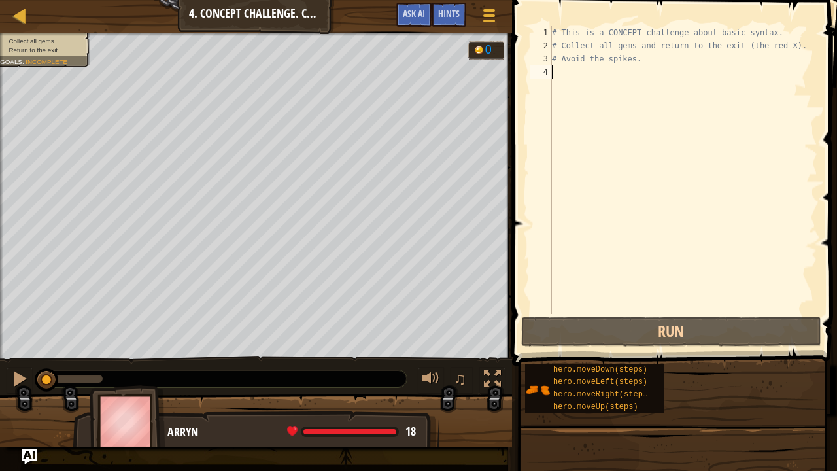
scroll to position [6, 0]
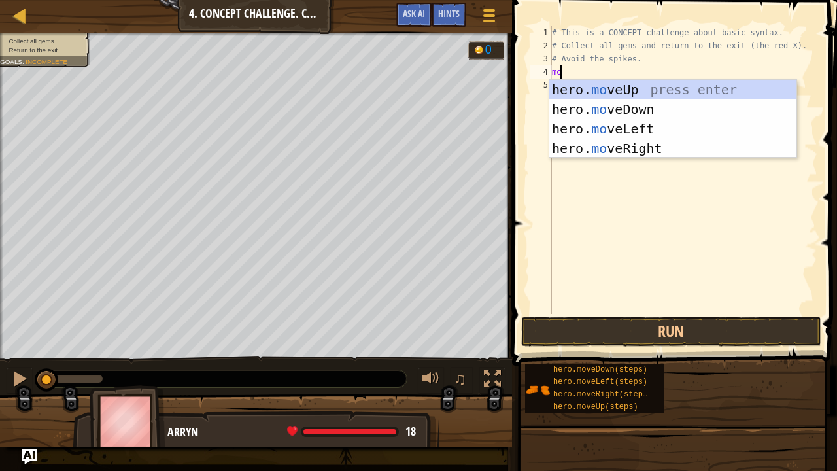
type textarea "mov"
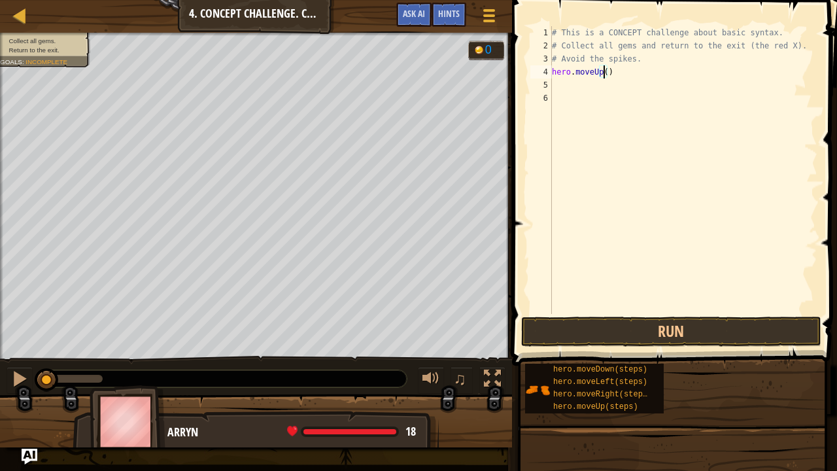
click at [604, 74] on div "# This is a CONCEPT challenge about basic syntax. # Collect all gems and return…" at bounding box center [683, 183] width 268 height 314
type textarea "hero.moveUp(1)"
click at [581, 84] on div "# This is a CONCEPT challenge about basic syntax. # Collect all gems and return…" at bounding box center [683, 183] width 268 height 314
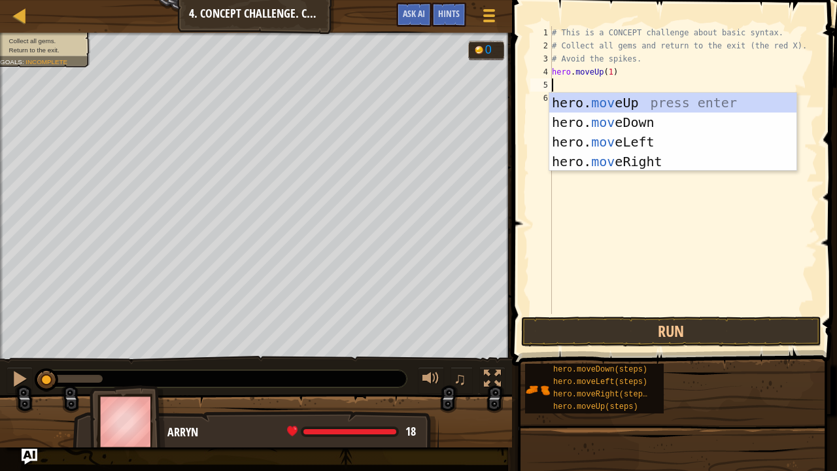
type textarea "mov"
click at [642, 162] on div "hero. mov eUp press enter hero. mov eDown press enter hero. mov eLeft press ent…" at bounding box center [673, 152] width 248 height 118
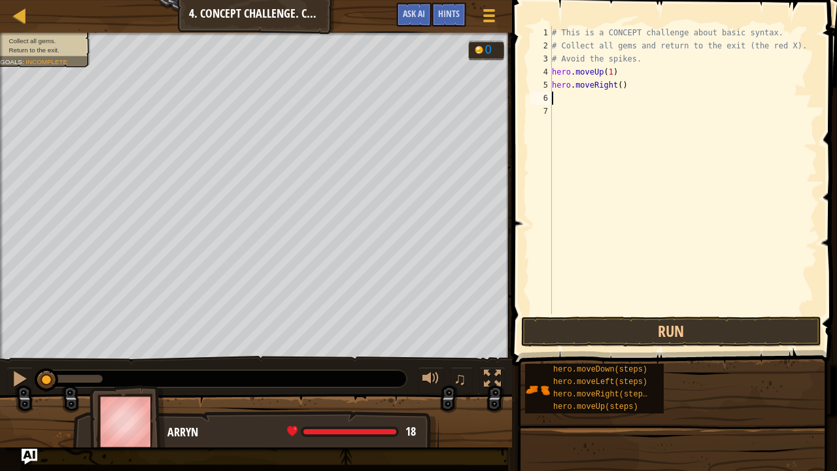
click at [615, 86] on div "# This is a CONCEPT challenge about basic syntax. # Collect all gems and return…" at bounding box center [683, 183] width 268 height 314
type textarea "hero.moveRight(1)"
click at [583, 96] on div "# This is a CONCEPT challenge about basic syntax. # Collect all gems and return…" at bounding box center [683, 183] width 268 height 314
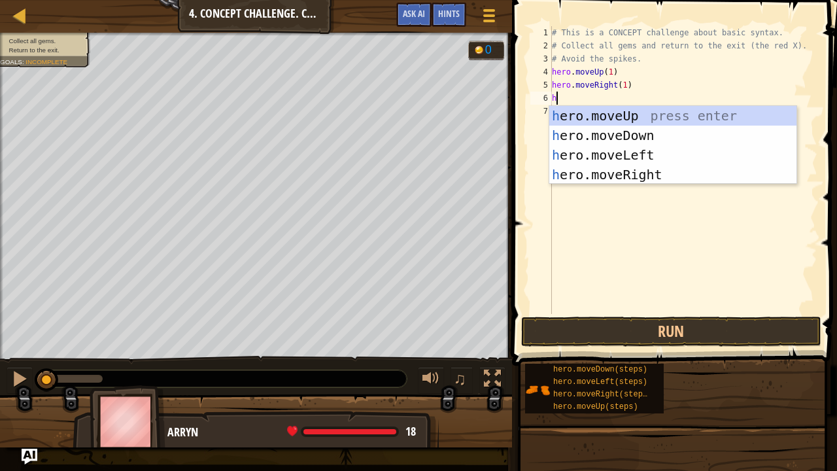
type textarea "her"
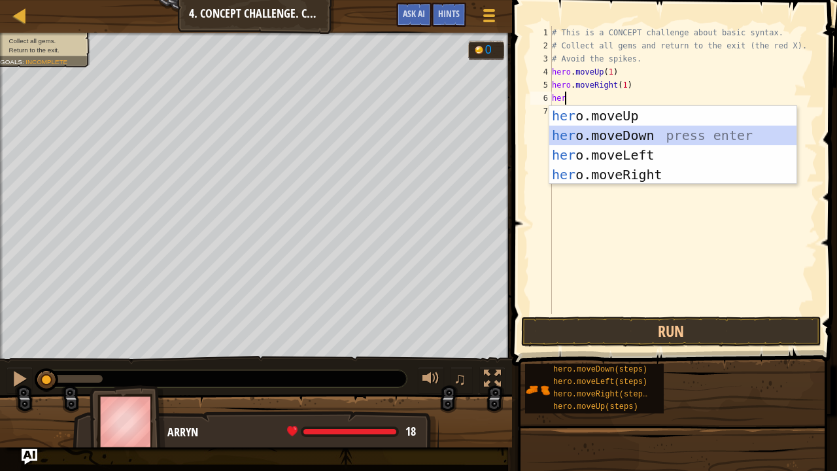
click at [609, 129] on div "her o.moveUp press enter her o.moveDown press enter her o.moveLeft press enter …" at bounding box center [673, 165] width 248 height 118
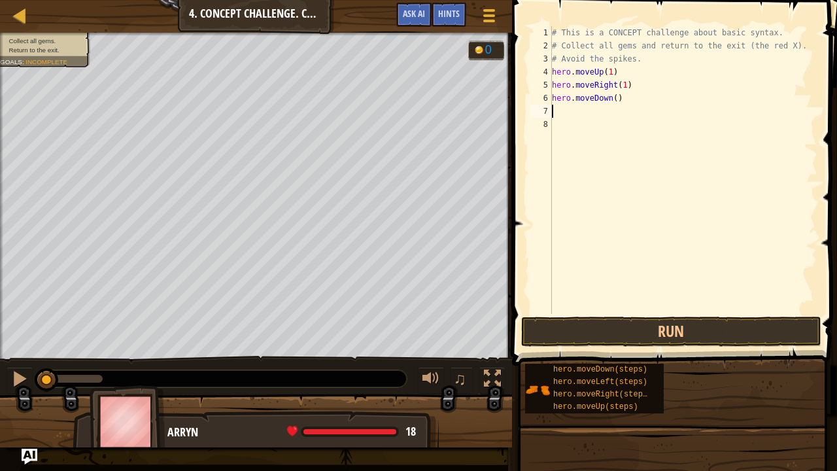
click at [612, 98] on div "# This is a CONCEPT challenge about basic syntax. # Collect all gems and return…" at bounding box center [683, 183] width 268 height 314
type textarea "hero.moveDown(1)"
click at [578, 110] on div "# This is a CONCEPT challenge about basic syntax. # Collect all gems and return…" at bounding box center [683, 183] width 268 height 314
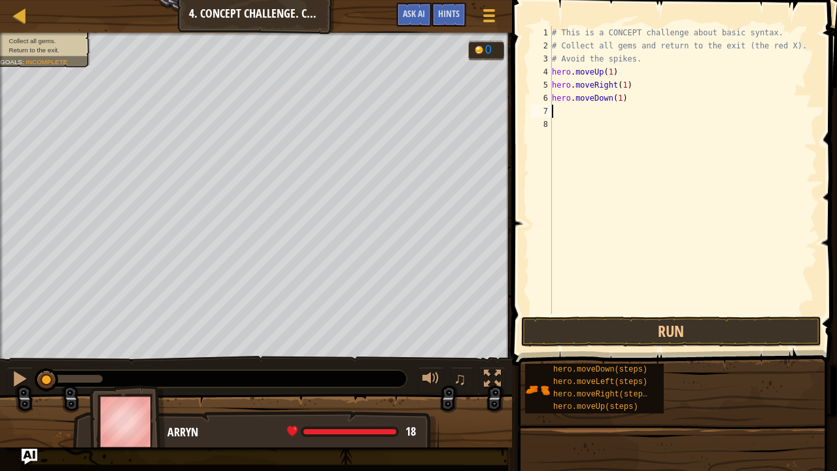
type textarea "mo"
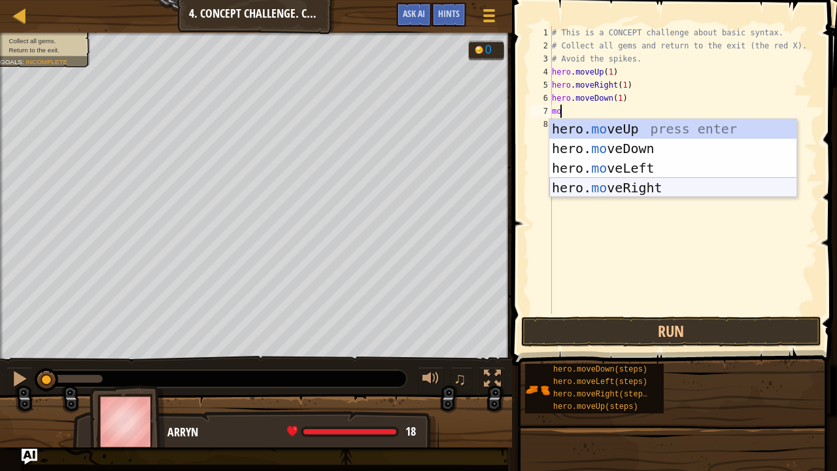
click at [649, 193] on div "hero. mo veUp press enter hero. mo veDown press enter hero. mo veLeft press ent…" at bounding box center [673, 178] width 248 height 118
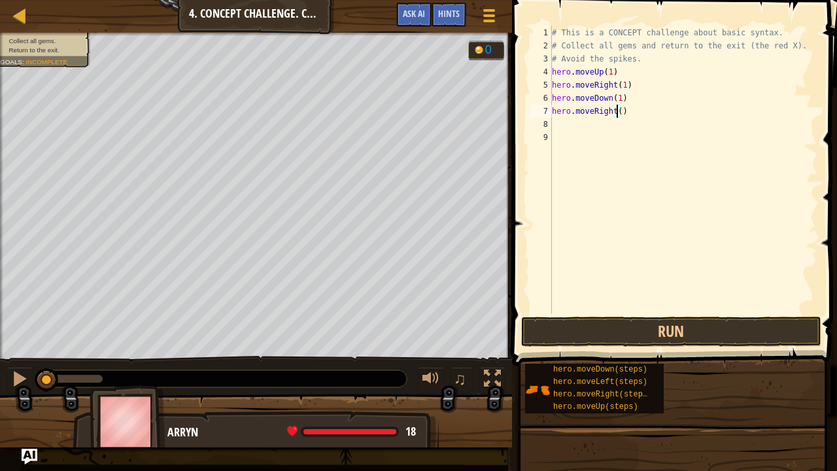
click at [615, 111] on div "# This is a CONCEPT challenge about basic syntax. # Collect all gems and return…" at bounding box center [683, 183] width 268 height 314
type textarea "hero.moveRight(1)"
click at [608, 127] on div "# This is a CONCEPT challenge about basic syntax. # Collect all gems and return…" at bounding box center [683, 183] width 268 height 314
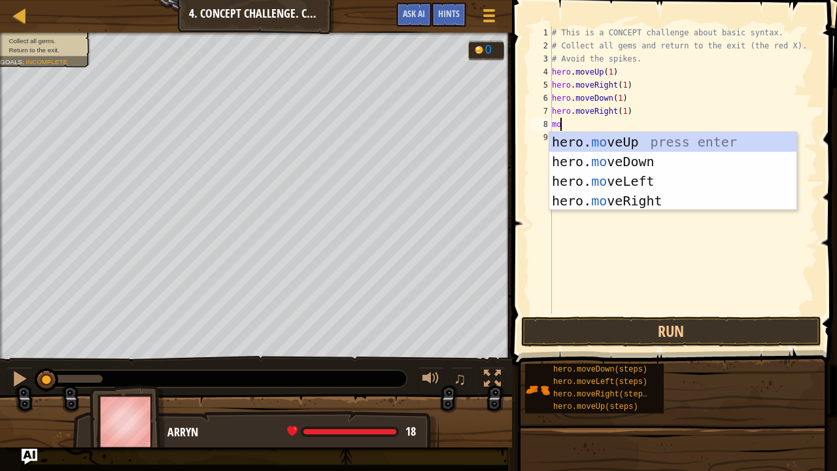
type textarea "move"
click at [645, 175] on div "hero. move Up press enter hero. move Down press enter hero. move Left press ent…" at bounding box center [673, 191] width 248 height 118
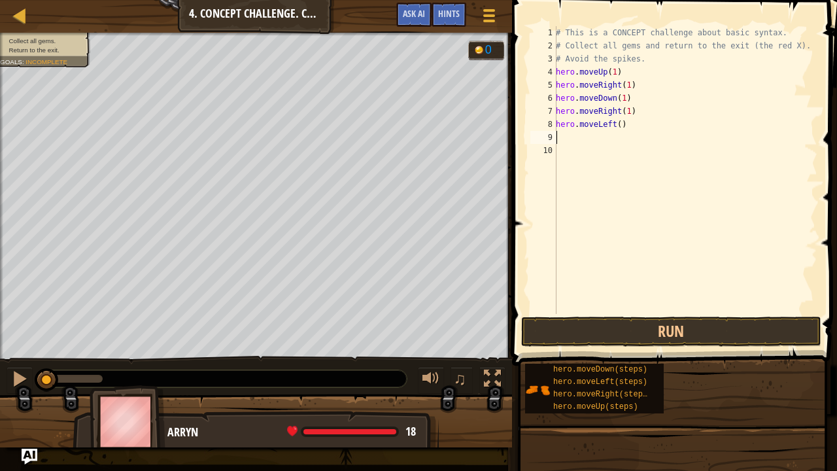
scroll to position [6, 0]
click at [615, 125] on div "# This is a CONCEPT challenge about basic syntax. # Collect all gems and return…" at bounding box center [685, 183] width 264 height 314
type textarea "hero.moveLeft(1)"
click at [596, 137] on div "# This is a CONCEPT challenge about basic syntax. # Collect all gems and return…" at bounding box center [685, 183] width 264 height 314
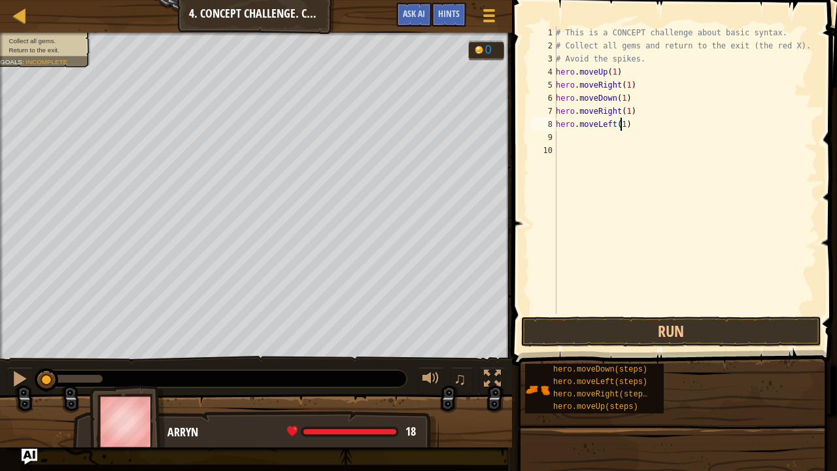
scroll to position [6, 0]
type textarea "mo"
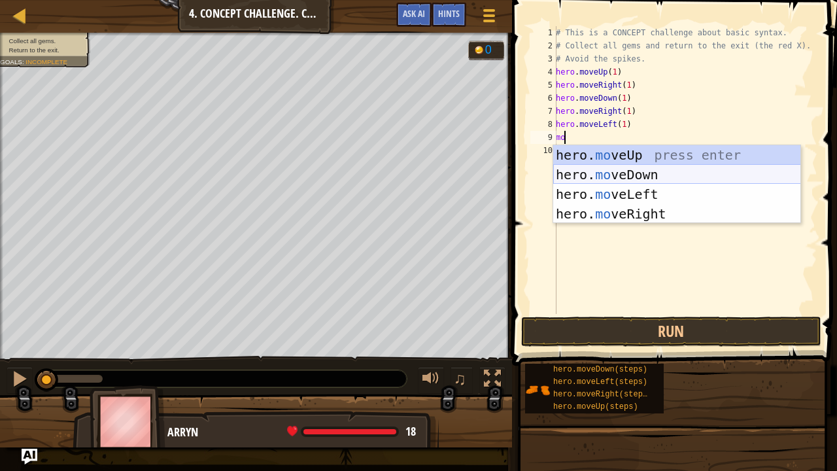
click at [609, 168] on div "hero. mo veUp press enter hero. mo veDown press enter hero. mo veLeft press ent…" at bounding box center [677, 204] width 248 height 118
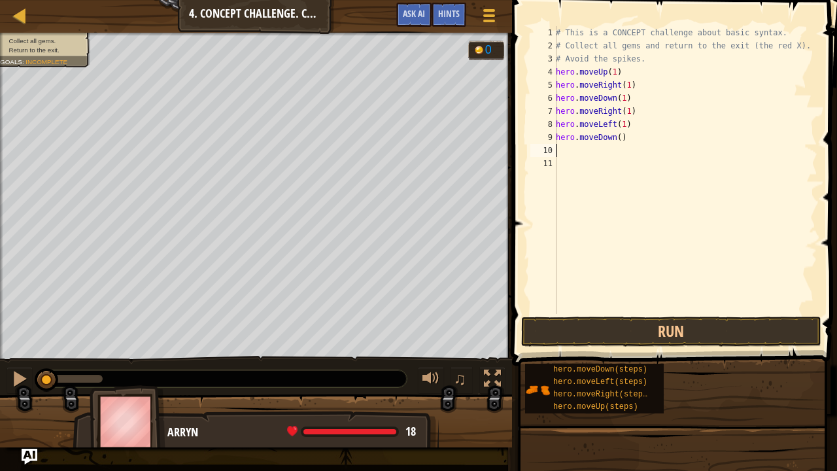
click at [615, 139] on div "# This is a CONCEPT challenge about basic syntax. # Collect all gems and return…" at bounding box center [685, 183] width 264 height 314
type textarea "hero.moveDown(1)"
click at [571, 153] on div "# This is a CONCEPT challenge about basic syntax. # Collect all gems and return…" at bounding box center [685, 183] width 264 height 314
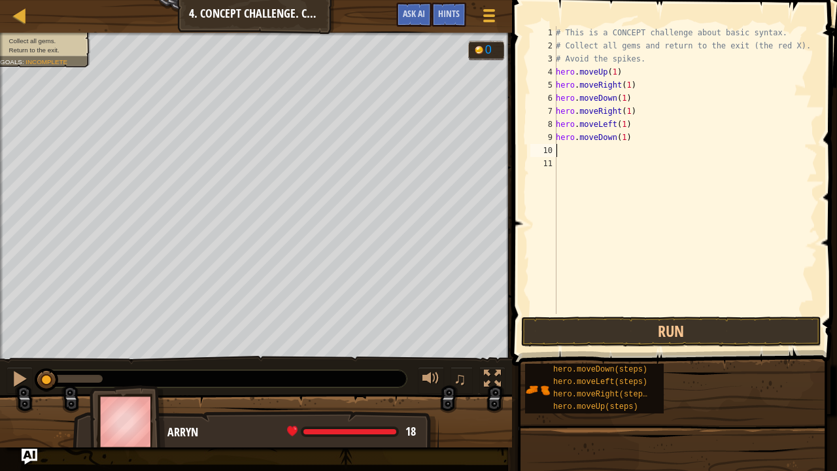
type textarea "he"
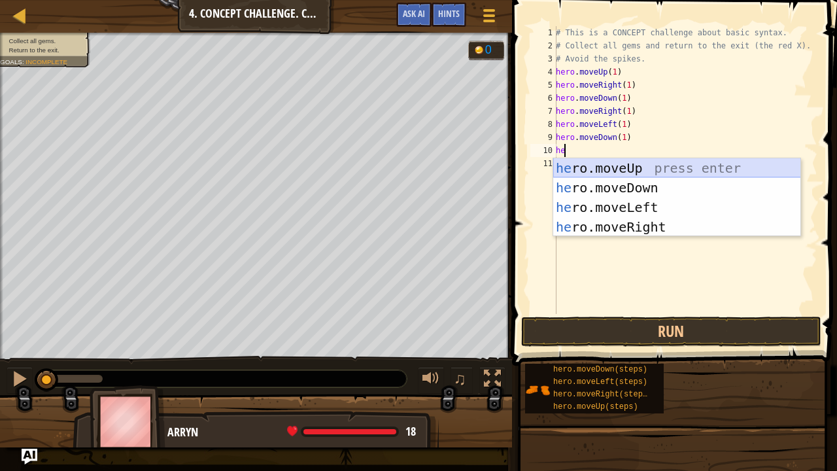
click at [618, 169] on div "he ro.moveUp press enter he ro.moveDown press enter he ro.moveLeft press enter …" at bounding box center [677, 217] width 248 height 118
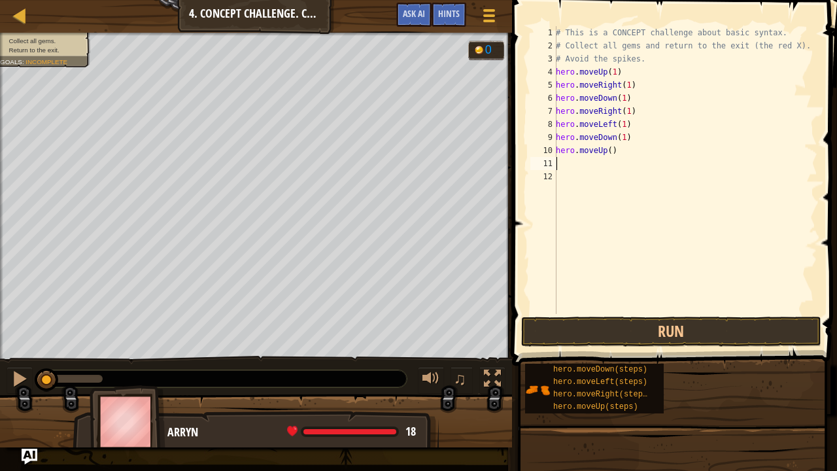
click at [609, 154] on div "# This is a CONCEPT challenge about basic syntax. # Collect all gems and return…" at bounding box center [685, 183] width 264 height 314
type textarea "hero.moveUp(2)"
click at [566, 160] on div "# This is a CONCEPT challenge about basic syntax. # Collect all gems and return…" at bounding box center [685, 183] width 264 height 314
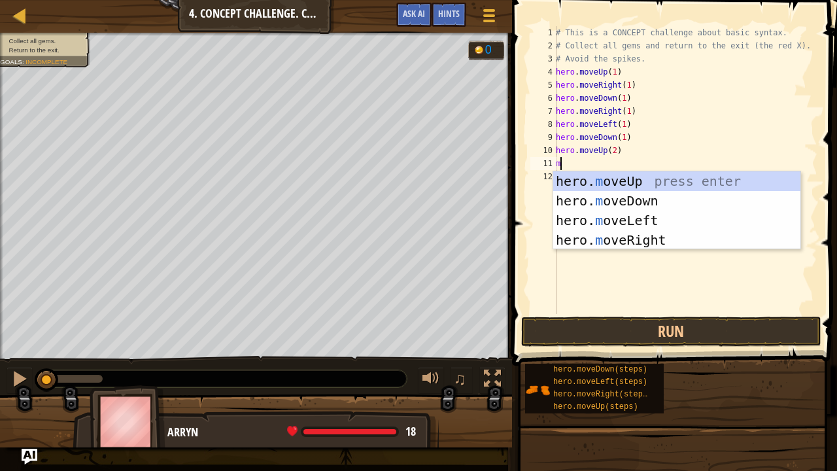
type textarea "mo"
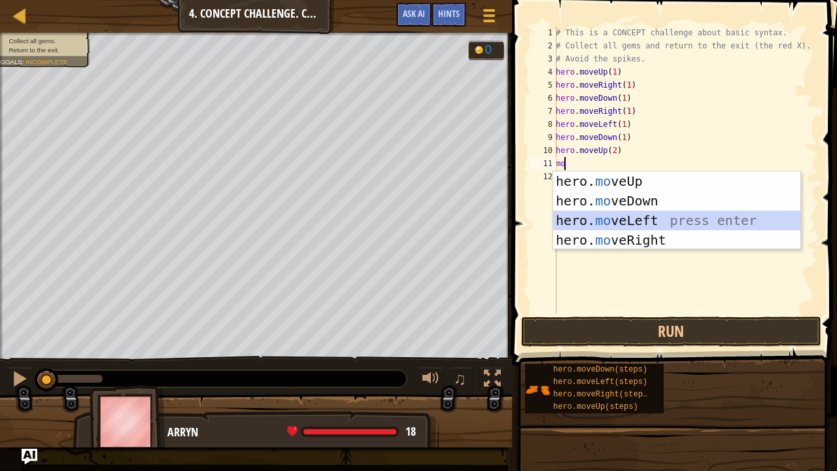
click at [624, 211] on div "hero. mo veUp press enter hero. mo veDown press enter hero. mo veLeft press ent…" at bounding box center [677, 230] width 248 height 118
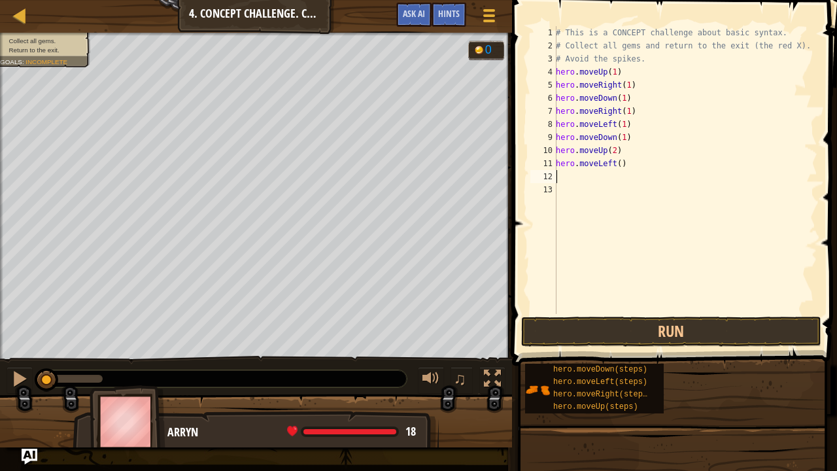
click at [616, 162] on div "# This is a CONCEPT challenge about basic syntax. # Collect all gems and return…" at bounding box center [685, 183] width 264 height 314
type textarea "hero.moveLeft(1)"
click at [584, 178] on div "# This is a CONCEPT challenge about basic syntax. # Collect all gems and return…" at bounding box center [685, 183] width 264 height 314
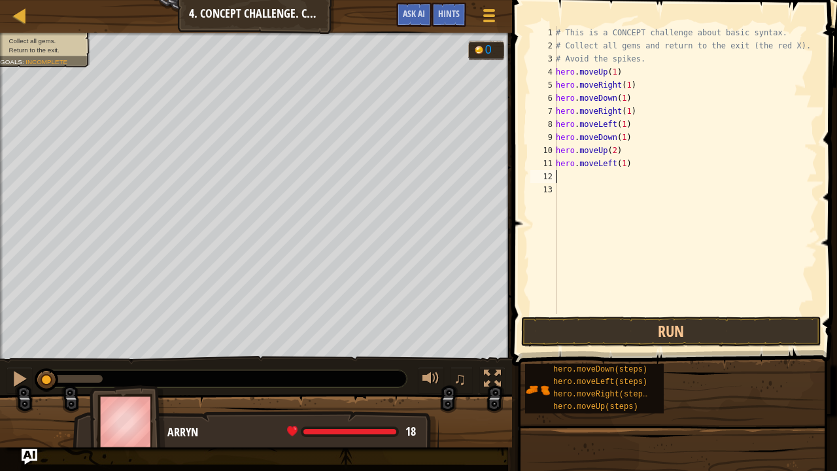
type textarea "m"
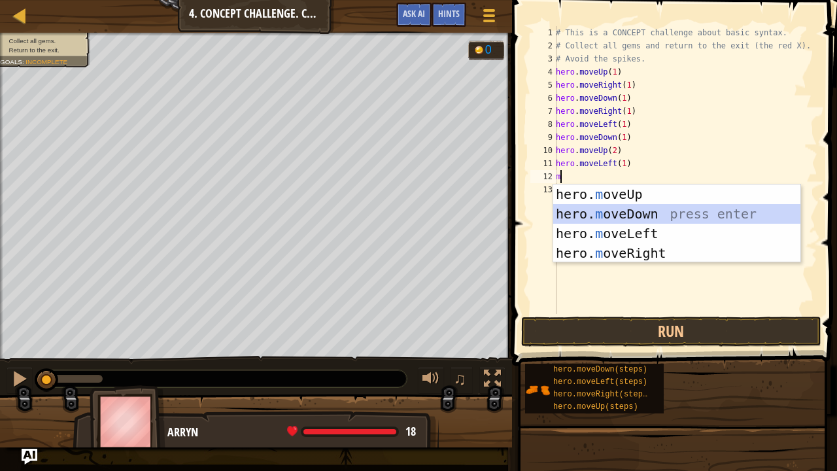
click at [588, 212] on div "hero. m oveUp press enter hero. m oveDown press enter hero. m oveLeft press ent…" at bounding box center [677, 243] width 248 height 118
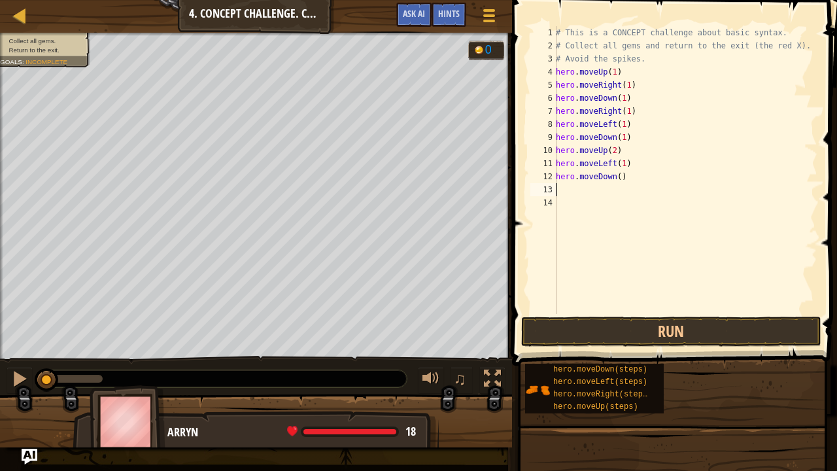
click at [615, 175] on div "# This is a CONCEPT challenge about basic syntax. # Collect all gems and return…" at bounding box center [685, 183] width 264 height 314
type textarea "hero.moveDown(1)"
click at [559, 190] on div "# This is a CONCEPT challenge about basic syntax. # Collect all gems and return…" at bounding box center [685, 183] width 264 height 314
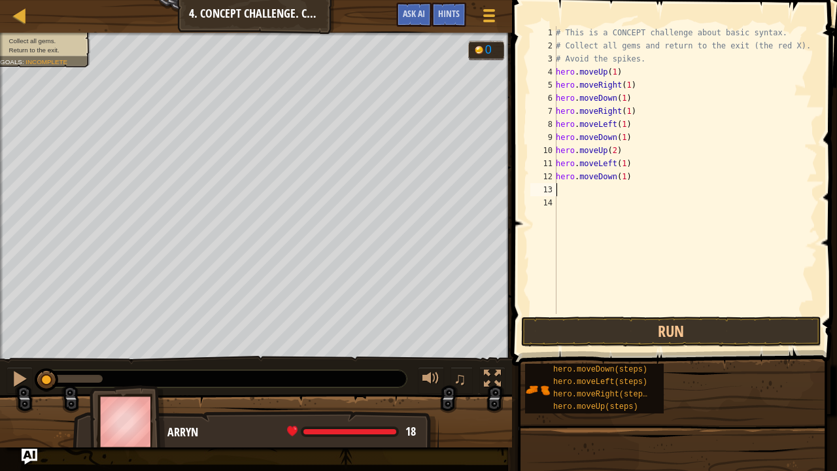
type textarea "he"
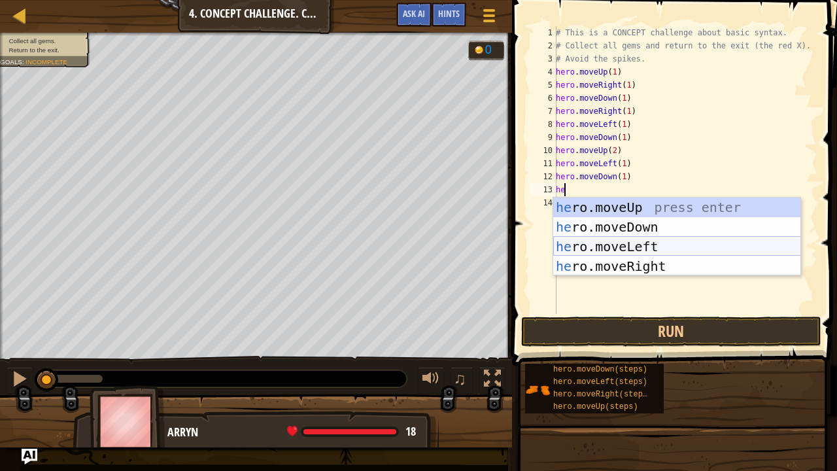
click at [643, 243] on div "he ro.moveUp press enter he ro.moveDown press enter he ro.moveLeft press enter …" at bounding box center [677, 256] width 248 height 118
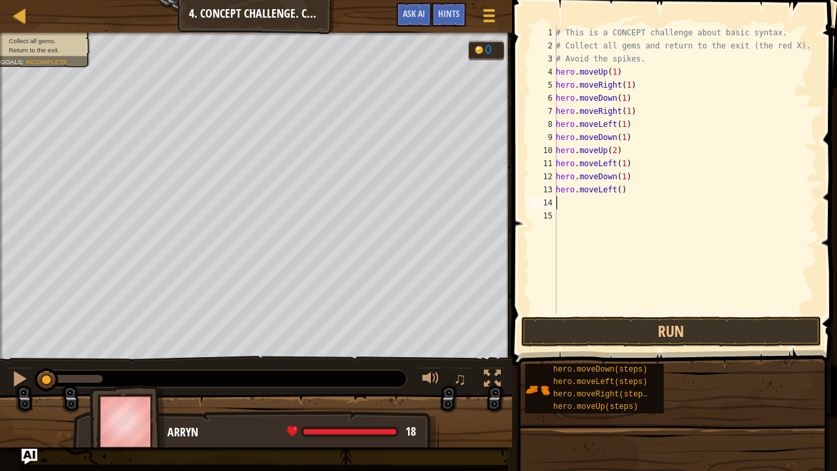
click at [613, 192] on div "# This is a CONCEPT challenge about basic syntax. # Collect all gems and return…" at bounding box center [685, 183] width 264 height 314
type textarea "hero.moveLeft(1)"
click at [632, 328] on button "Run" at bounding box center [671, 331] width 300 height 30
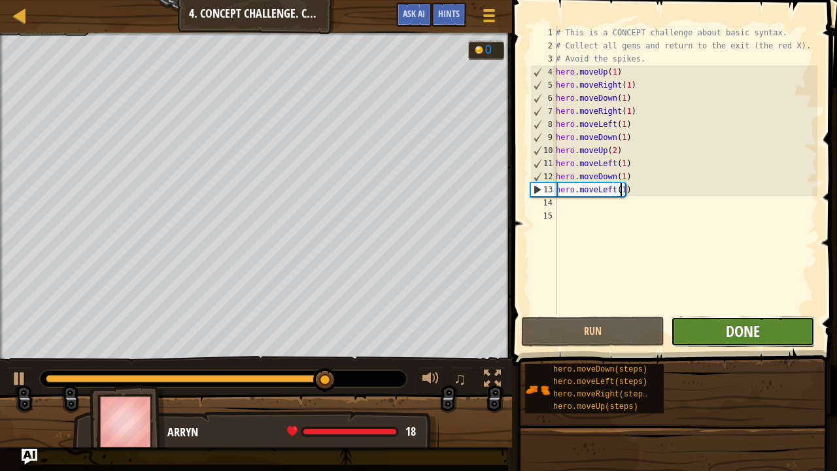
click at [732, 320] on span "Done" at bounding box center [743, 330] width 34 height 21
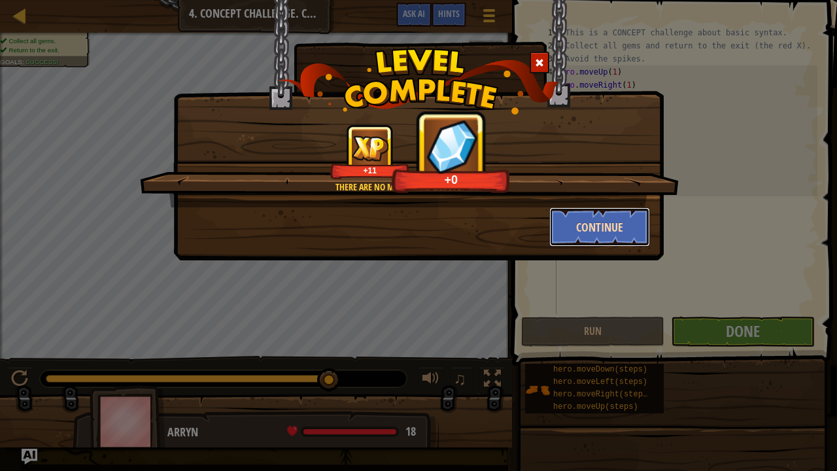
click at [607, 231] on button "Continue" at bounding box center [599, 226] width 101 height 39
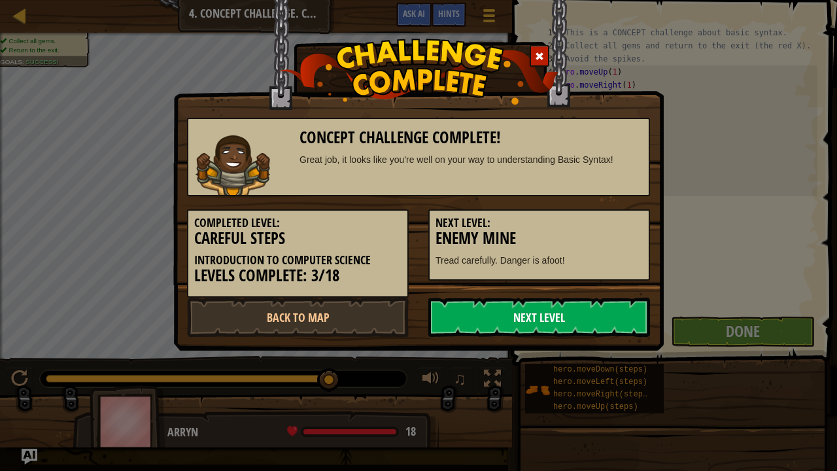
click at [464, 307] on link "Next Level" at bounding box center [539, 316] width 222 height 39
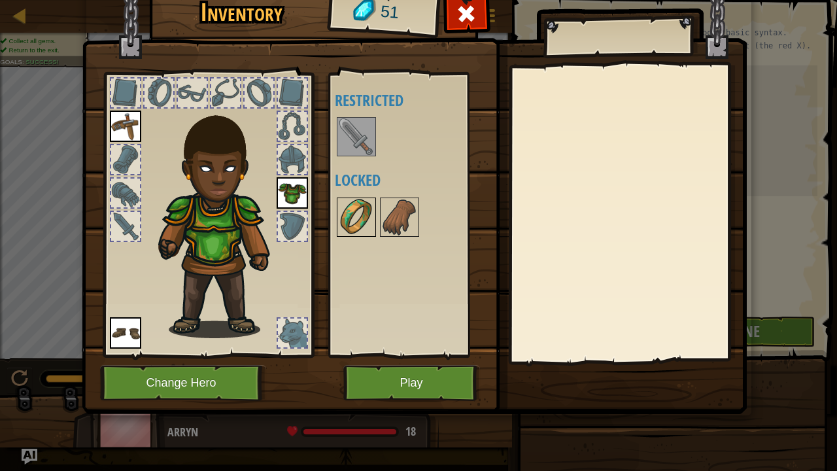
click at [362, 228] on img at bounding box center [356, 217] width 37 height 37
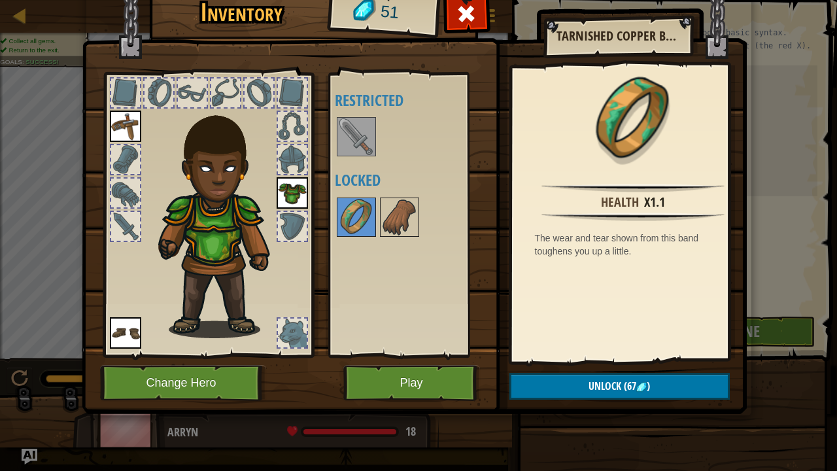
click at [372, 152] on img at bounding box center [356, 136] width 37 height 37
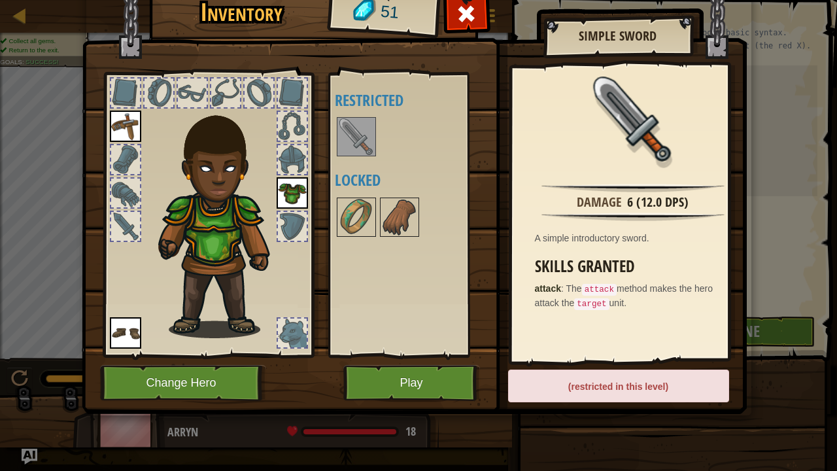
click at [369, 147] on img at bounding box center [356, 136] width 37 height 37
click at [358, 189] on div "Available Equip Equip Equip (double-click to equip) Restricted Locked" at bounding box center [417, 214] width 165 height 273
click at [370, 251] on div "Available Equip Equip Equip (double-click to equip) Restricted Locked" at bounding box center [417, 214] width 165 height 273
click at [359, 195] on div at bounding box center [417, 216] width 165 height 43
click at [374, 218] on div at bounding box center [356, 216] width 39 height 39
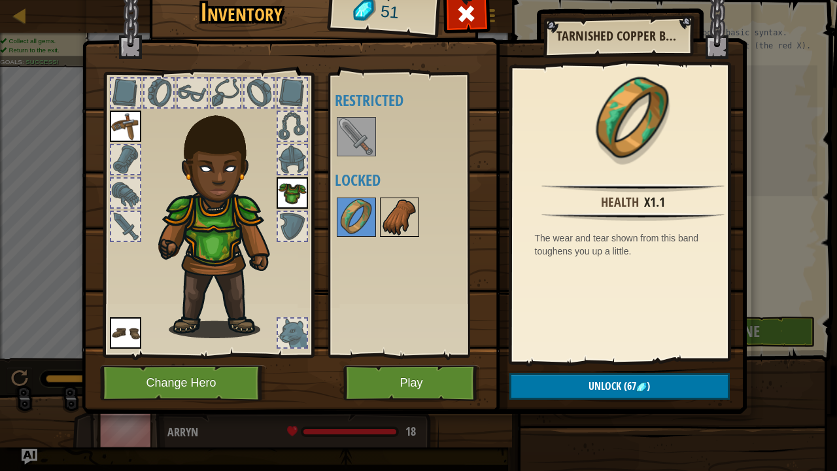
click at [394, 221] on img at bounding box center [399, 217] width 37 height 37
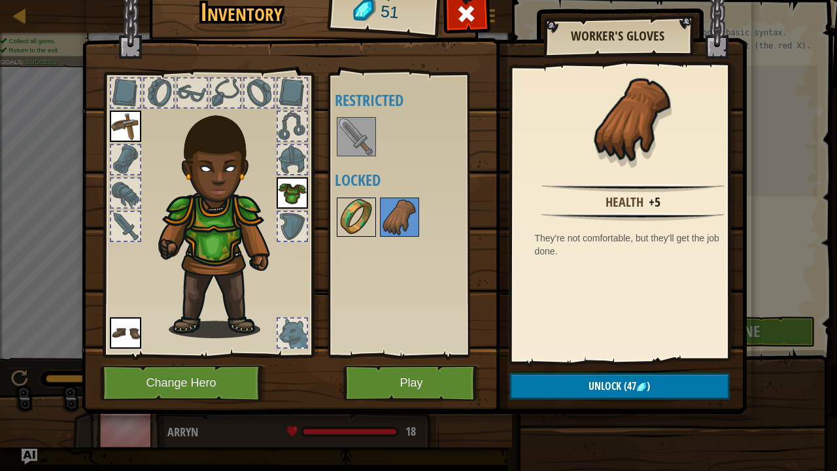
click at [366, 227] on img at bounding box center [356, 217] width 37 height 37
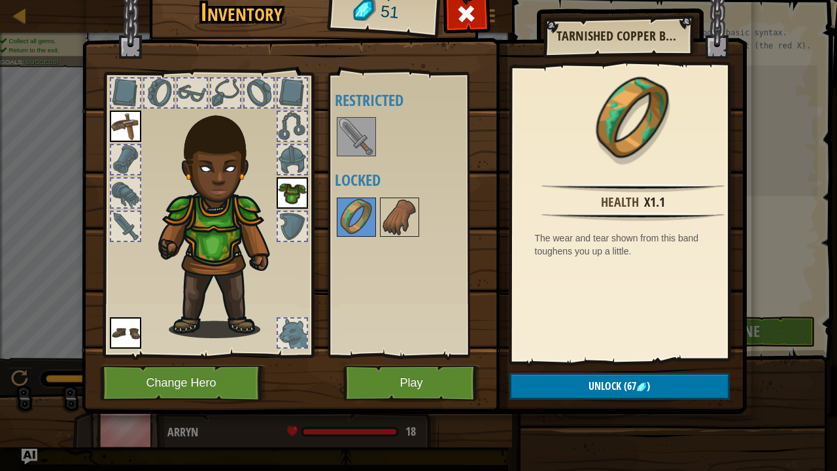
click at [414, 237] on div at bounding box center [417, 216] width 165 height 43
click at [395, 221] on img at bounding box center [399, 217] width 37 height 37
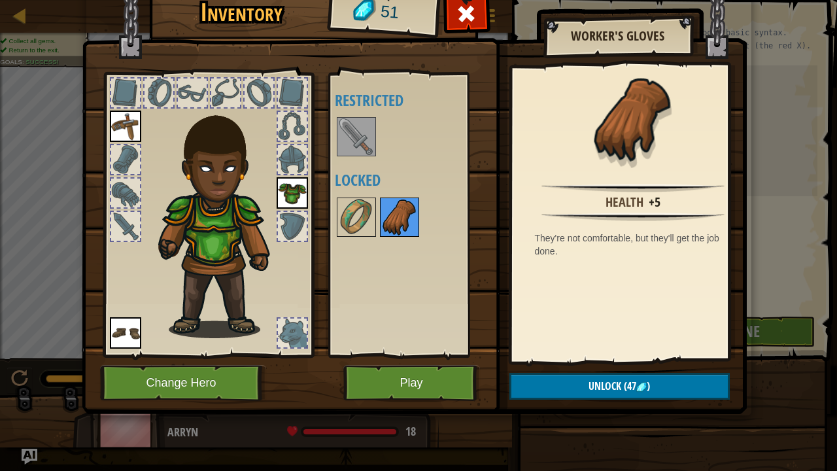
click at [380, 216] on div at bounding box center [399, 216] width 39 height 39
click at [368, 213] on img at bounding box center [356, 217] width 37 height 37
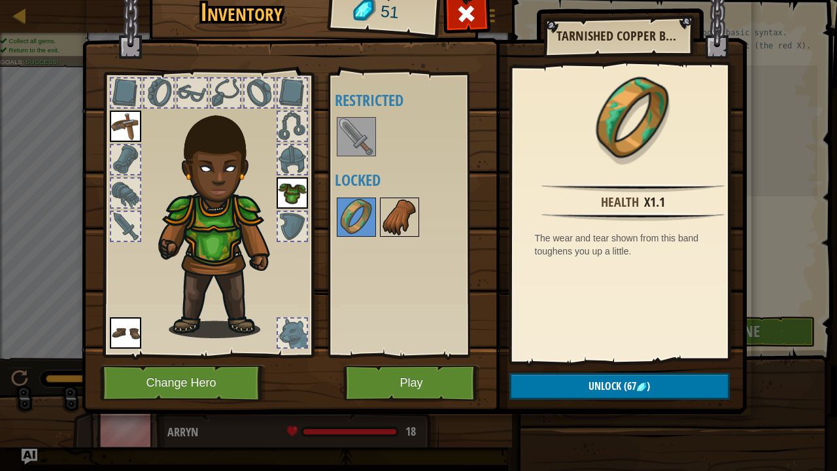
click at [390, 216] on img at bounding box center [399, 217] width 37 height 37
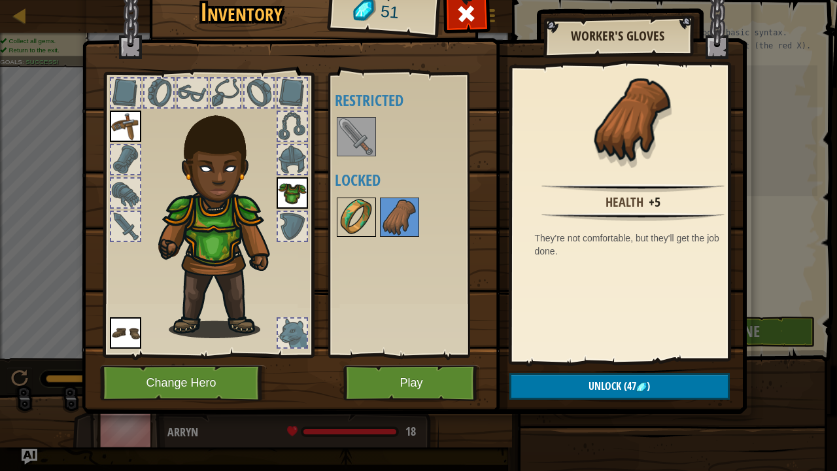
click at [370, 218] on div at bounding box center [356, 216] width 39 height 39
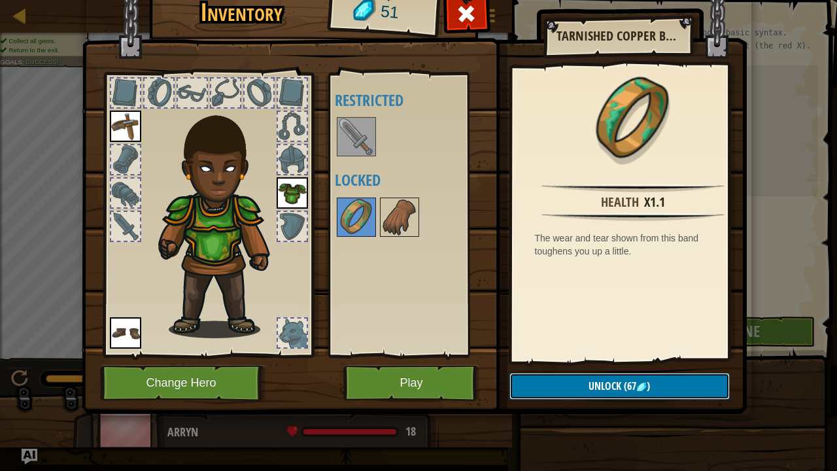
click at [567, 360] on button "Unlock (67 )" at bounding box center [619, 386] width 220 height 27
click at [573, 360] on button "Unlock (67 )" at bounding box center [619, 386] width 220 height 27
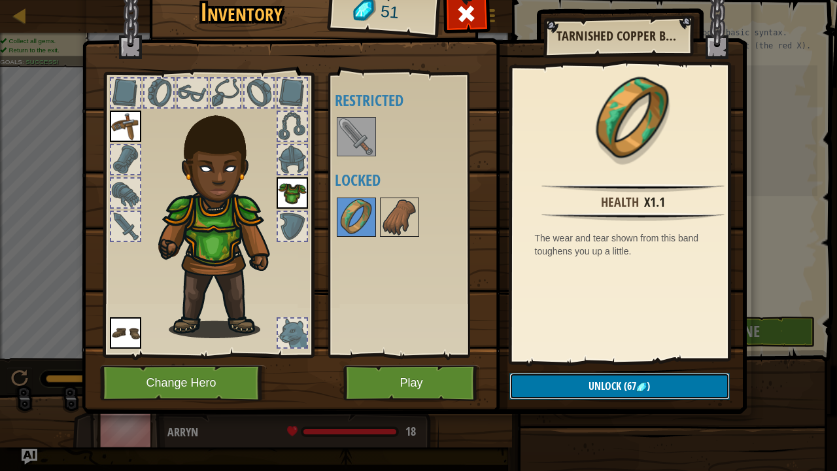
click at [573, 360] on button "Unlock (67 )" at bounding box center [619, 386] width 220 height 27
click at [437, 360] on button "Play" at bounding box center [411, 383] width 137 height 36
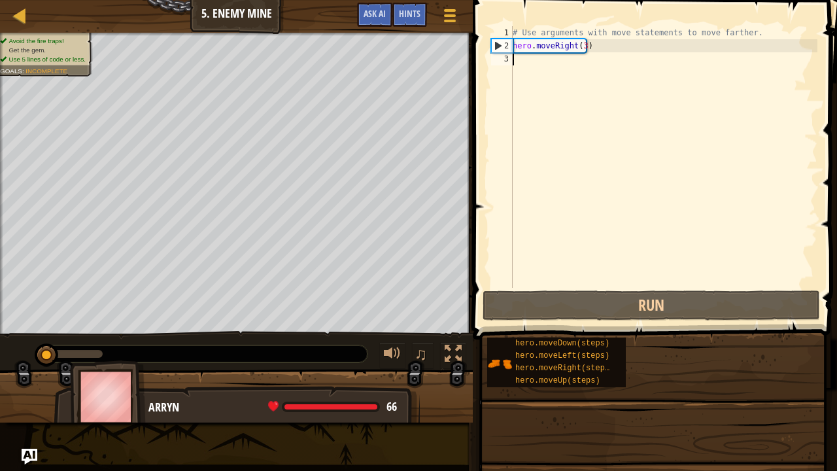
click at [587, 360] on div "Goals Avoid the fire traps! Get the gem. Use 5 lines of code or less. You can u…" at bounding box center [418, 235] width 837 height 471
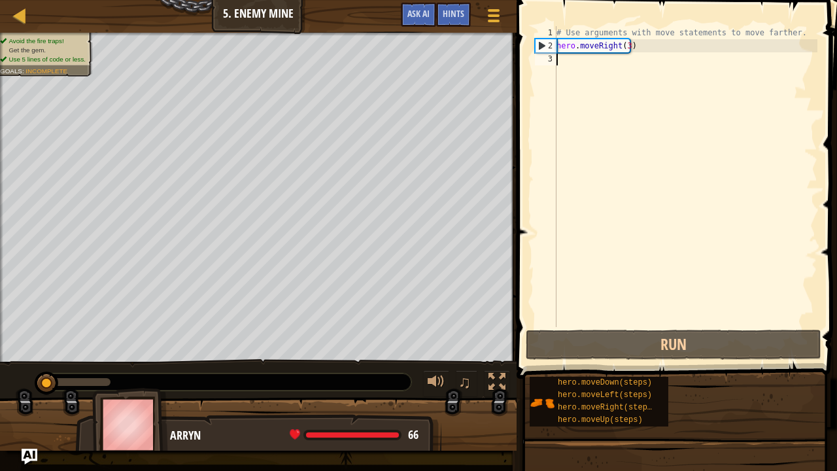
click at [262, 358] on div "Avoid the fire traps! Get the gem. Use 5 lines of code or less. Goals : Incompl…" at bounding box center [418, 242] width 837 height 418
click at [539, 258] on div "Map Introduction to Computer Science 5. Enemy Mine Game Menu Done Hints Ask AI …" at bounding box center [418, 235] width 837 height 471
type textarea "up"
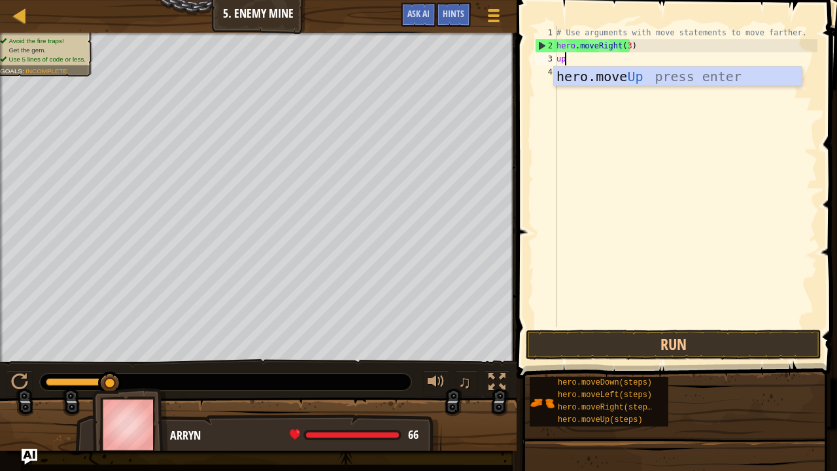
scroll to position [6, 0]
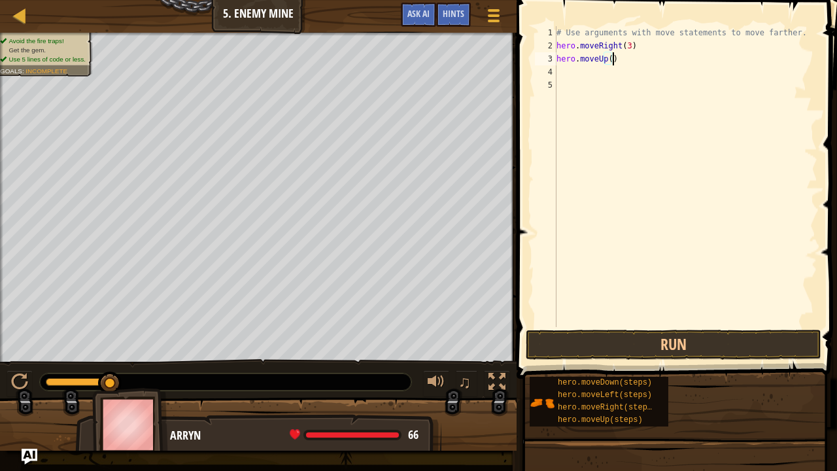
type textarea "hero.moveUp(1)"
click at [592, 74] on div "# Use arguments with move statements to move farther. hero . moveRight ( 3 ) he…" at bounding box center [685, 189] width 263 height 327
type textarea "r"
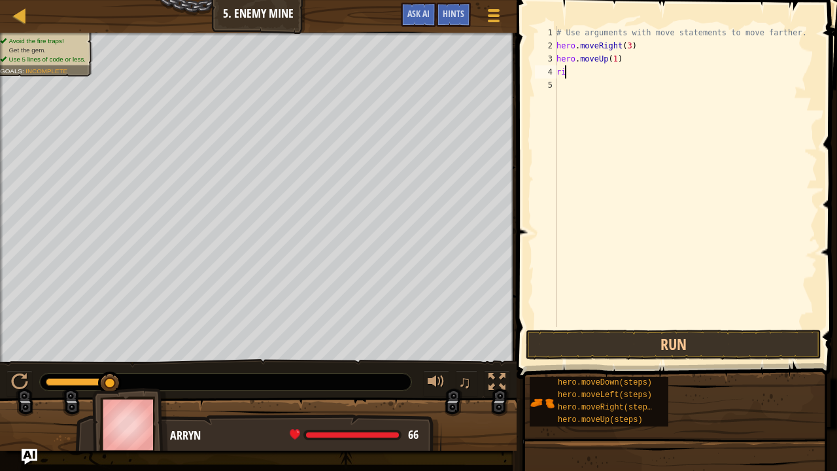
scroll to position [6, 0]
type textarea "h"
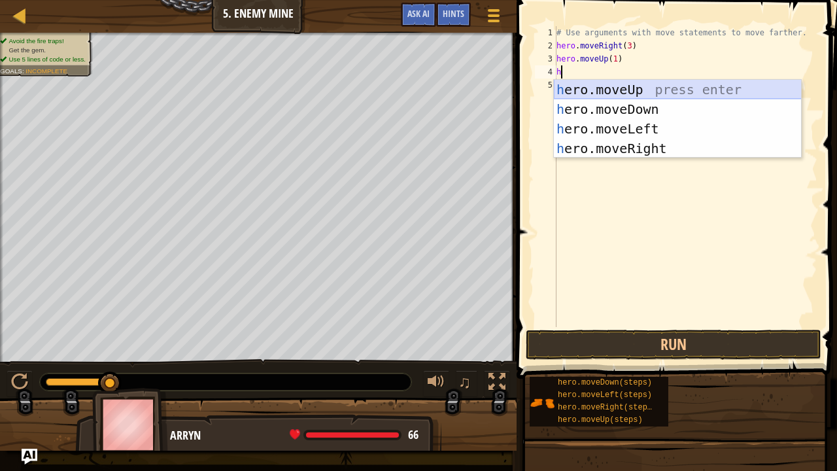
click at [603, 88] on div "h ero.moveUp press enter h ero.moveDown press enter h ero.moveLeft press enter …" at bounding box center [678, 139] width 248 height 118
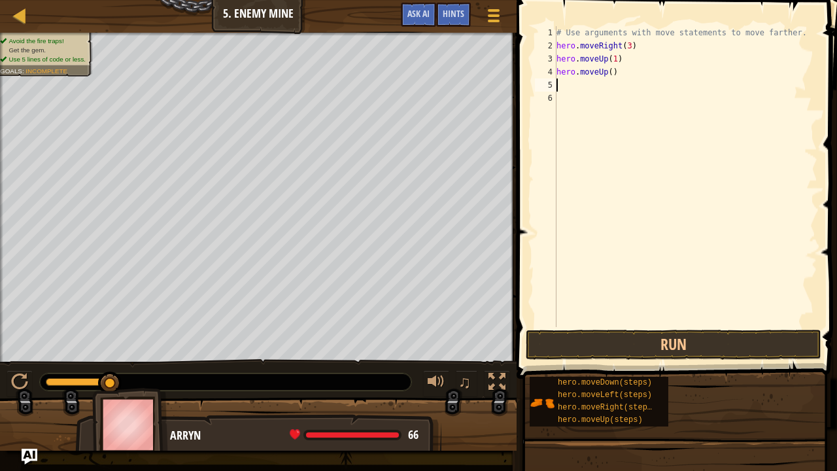
click at [607, 70] on div "# Use arguments with move statements to move farther. hero . moveRight ( 3 ) he…" at bounding box center [685, 189] width 263 height 327
type textarea "hero.moveUp(1)"
click at [577, 81] on div "# Use arguments with move statements to move farther. hero . moveRight ( 3 ) he…" at bounding box center [685, 189] width 263 height 327
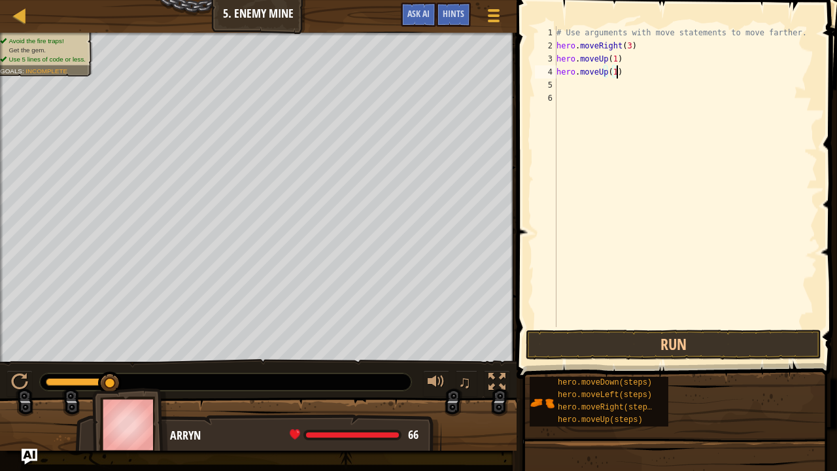
click at [624, 72] on div "# Use arguments with move statements to move farther. hero . moveRight ( 3 ) he…" at bounding box center [685, 189] width 263 height 327
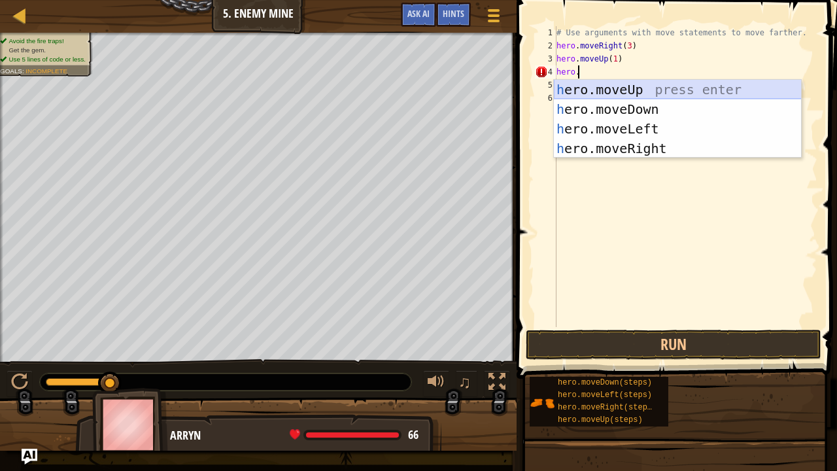
type textarea "hero.ri"
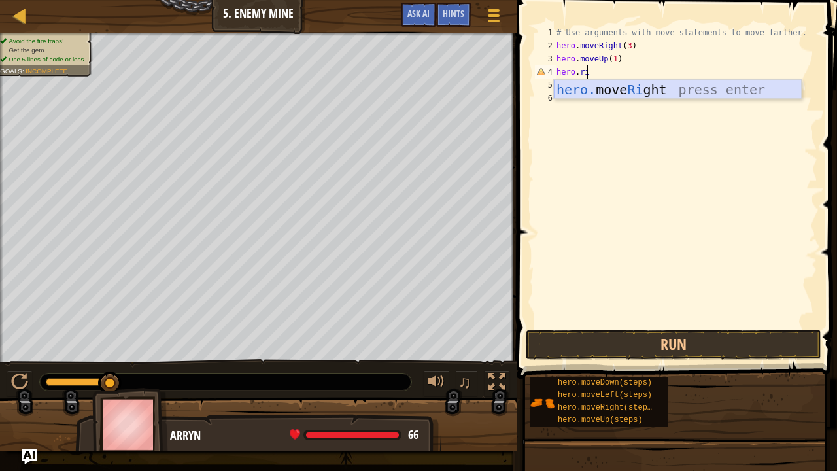
click at [633, 95] on div "hero. move Ri ght press enter" at bounding box center [678, 109] width 248 height 59
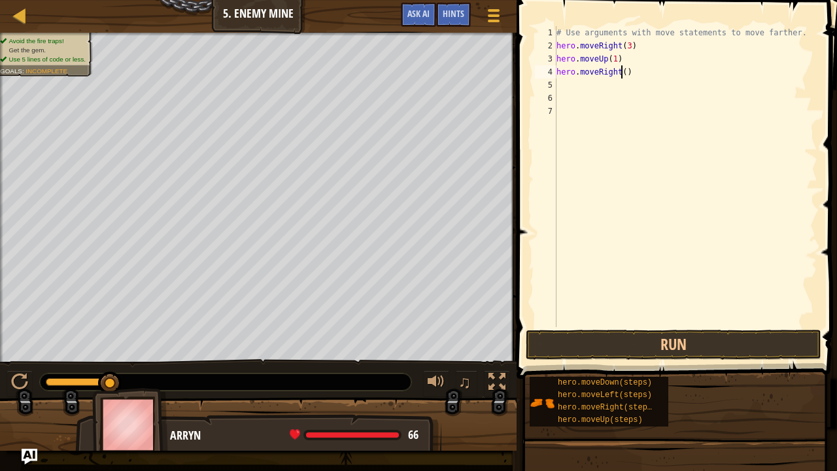
click at [623, 76] on div "# Use arguments with move statements to move farther. hero . moveRight ( 3 ) he…" at bounding box center [685, 189] width 263 height 327
type textarea "hero.moveRight(1)"
click at [598, 80] on div "# Use arguments with move statements to move farther. hero . moveRight ( 3 ) he…" at bounding box center [685, 189] width 263 height 327
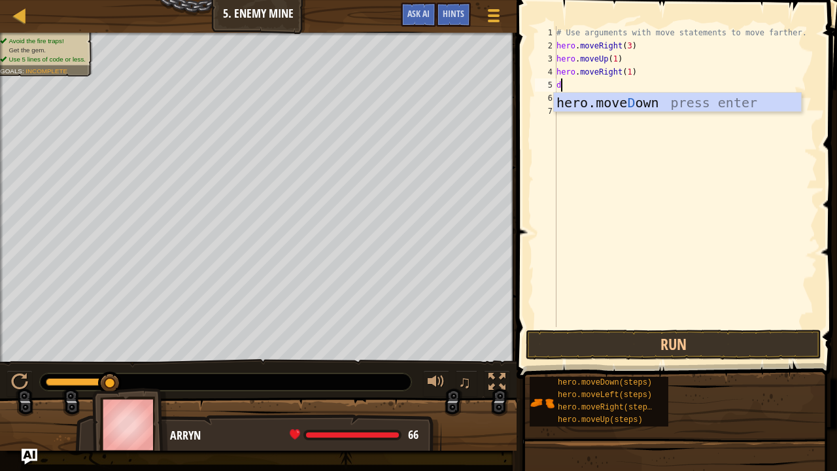
type textarea "do"
click at [628, 102] on div "hero.move Do wn press enter" at bounding box center [678, 122] width 248 height 59
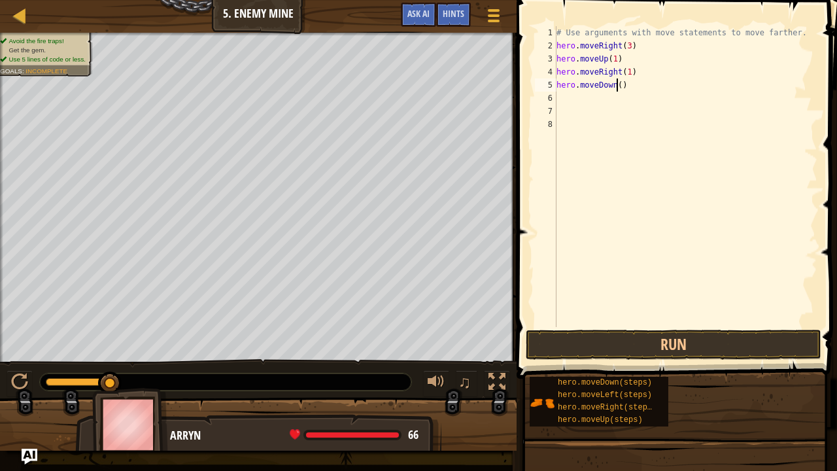
click at [615, 86] on div "# Use arguments with move statements to move farther. hero . moveRight ( 3 ) he…" at bounding box center [685, 189] width 263 height 327
type textarea "hero.moveDown(3)"
click at [575, 99] on div "# Use arguments with move statements to move farther. hero . moveRight ( 3 ) he…" at bounding box center [685, 189] width 263 height 327
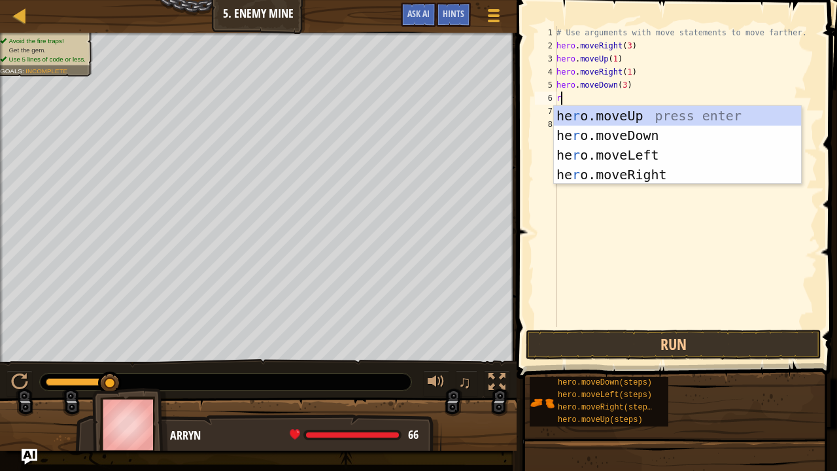
type textarea "righ"
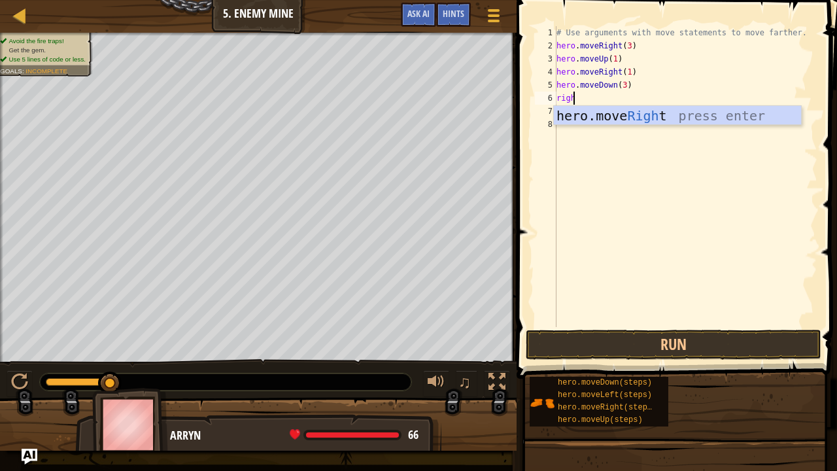
scroll to position [6, 1]
click at [602, 116] on div "hero.move Righ t press enter" at bounding box center [678, 135] width 248 height 59
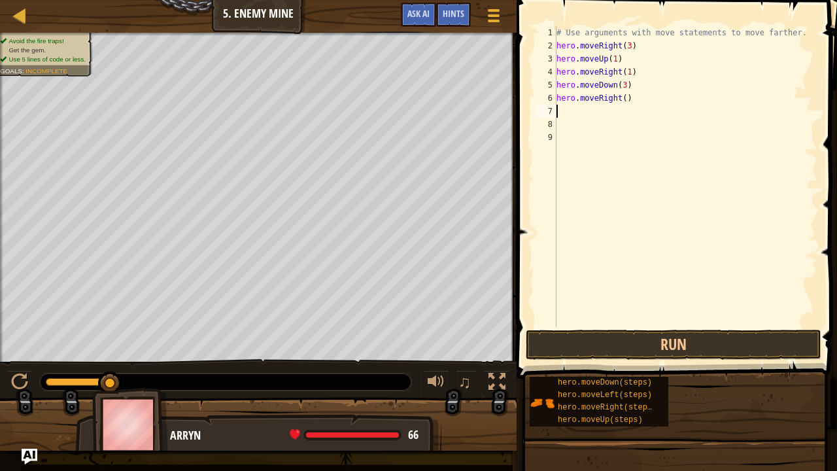
click at [620, 99] on div "# Use arguments with move statements to move farther. hero . moveRight ( 3 ) he…" at bounding box center [685, 189] width 263 height 327
type textarea "hero.moveRight(2)"
click at [648, 354] on button "Run" at bounding box center [674, 345] width 296 height 30
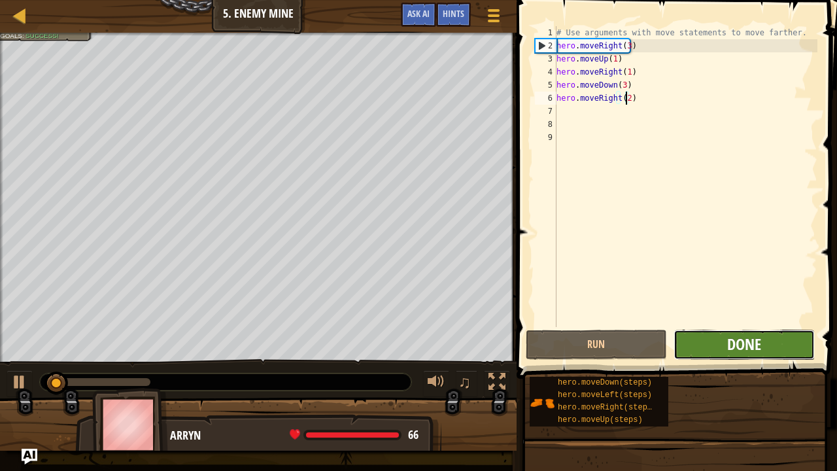
click at [741, 344] on span "Done" at bounding box center [744, 343] width 34 height 21
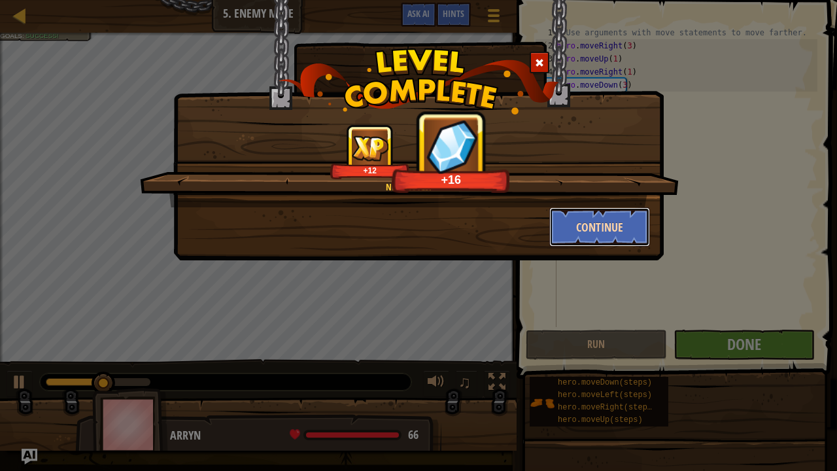
click at [634, 224] on button "Continue" at bounding box center [599, 226] width 101 height 39
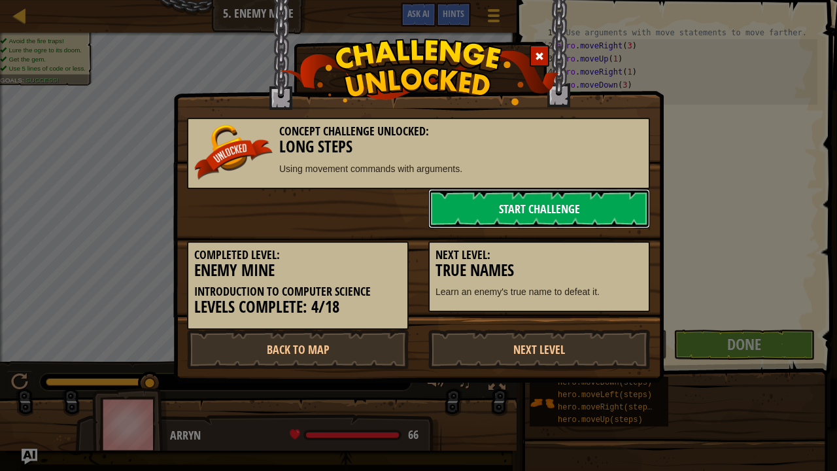
click at [560, 203] on link "Start Challenge" at bounding box center [539, 208] width 222 height 39
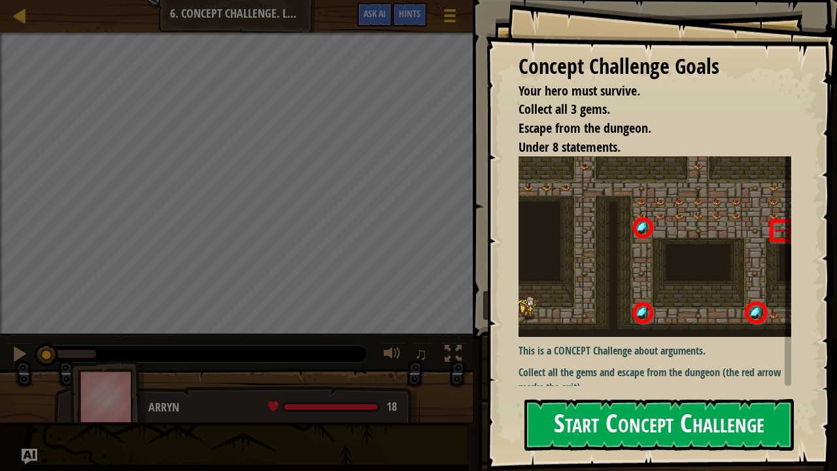
click at [599, 249] on div "Concept Challenge Goals Your hero must survive. Collect all 3 gems. Escape from…" at bounding box center [661, 235] width 351 height 471
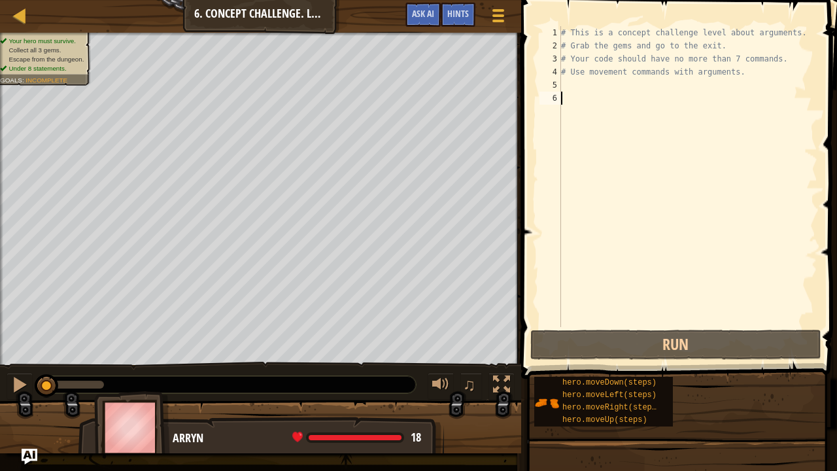
click at [601, 83] on div "# This is a concept challenge level about arguments. # Grab the gems and go to …" at bounding box center [687, 189] width 259 height 327
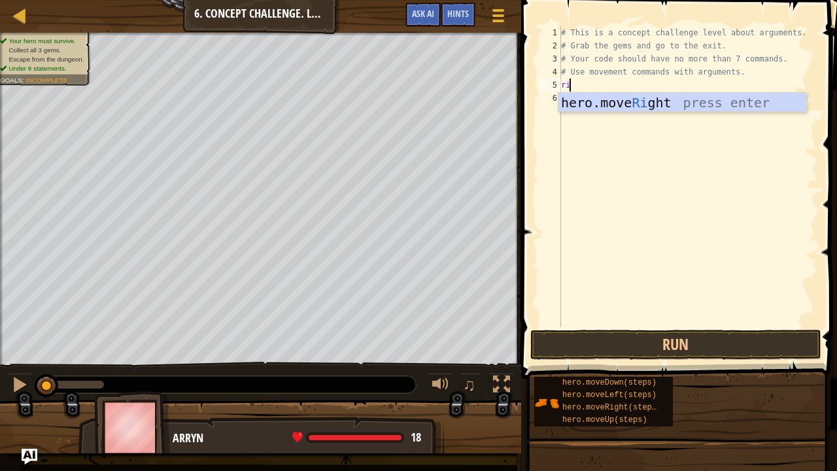
scroll to position [6, 0]
type textarea "rig"
click at [621, 103] on div "hero.move Rig ht press enter" at bounding box center [682, 122] width 248 height 59
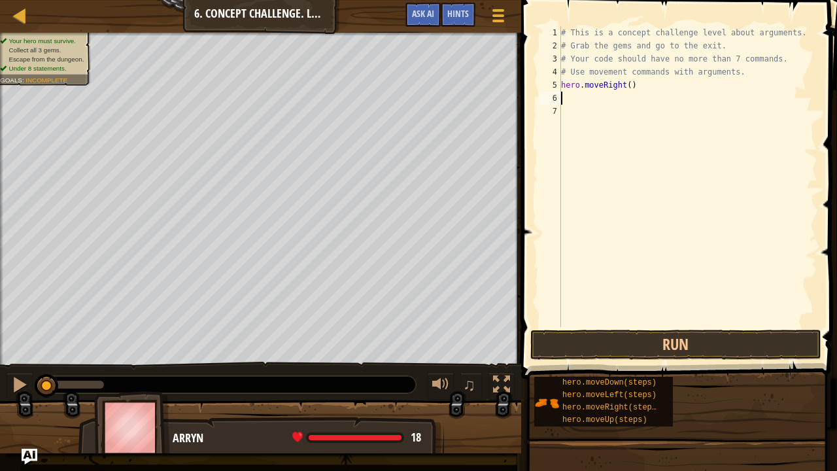
click at [625, 87] on div "# This is a concept challenge level about arguments. # Grab the gems and go to …" at bounding box center [687, 189] width 259 height 327
type textarea "hero.moveRight(1)"
click at [571, 97] on div "# This is a concept challenge level about arguments. # Grab the gems and go to …" at bounding box center [687, 189] width 259 height 327
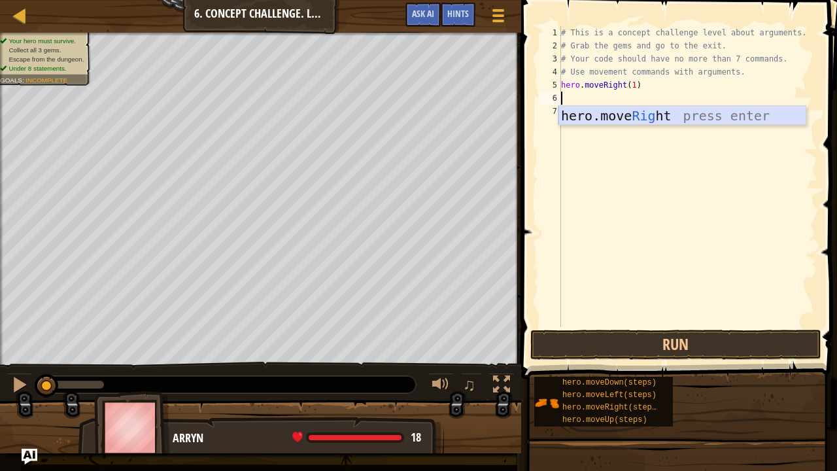
type textarea "up"
click at [611, 123] on div "hero.move Up press enter" at bounding box center [682, 135] width 248 height 59
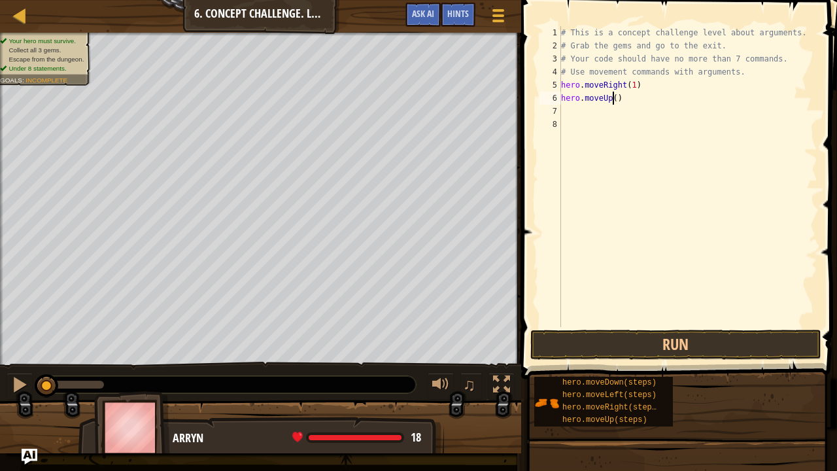
click at [613, 98] on div "# This is a concept challenge level about arguments. # Grab the gems and go to …" at bounding box center [687, 189] width 259 height 327
type textarea "hero.moveUp(3)"
click at [575, 114] on div "# This is a concept challenge level about arguments. # Grab the gems and go to …" at bounding box center [687, 189] width 259 height 327
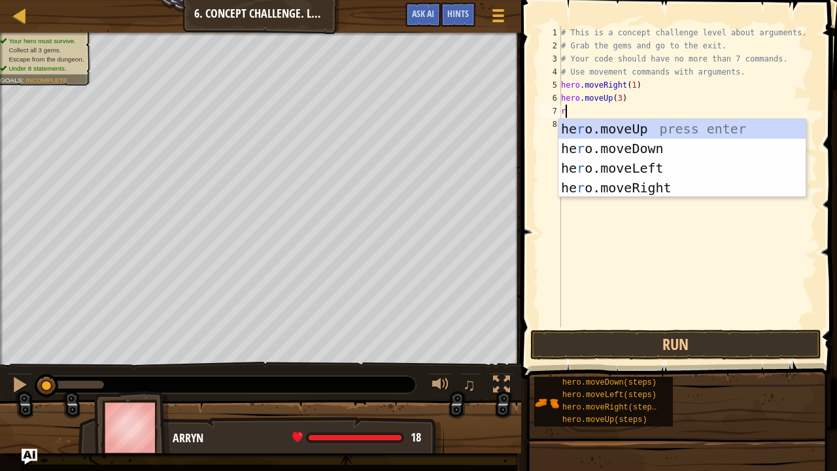
type textarea "ri"
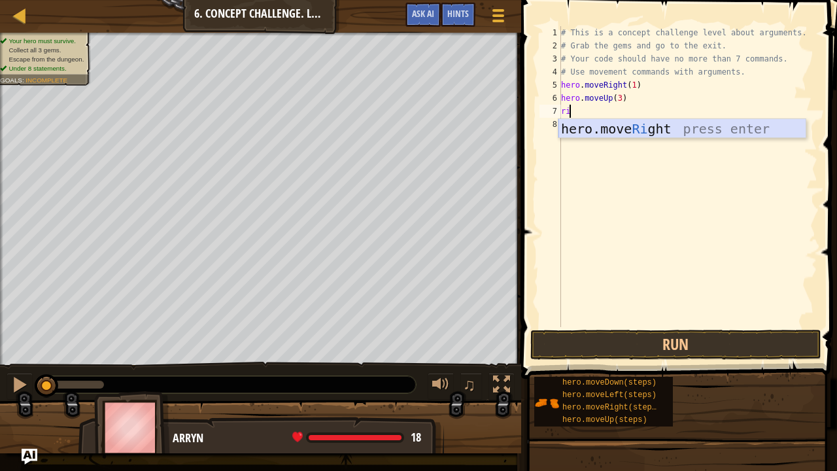
click at [611, 139] on div "# This is a concept challenge level about arguments. # Grab the gems and go to …" at bounding box center [687, 189] width 259 height 327
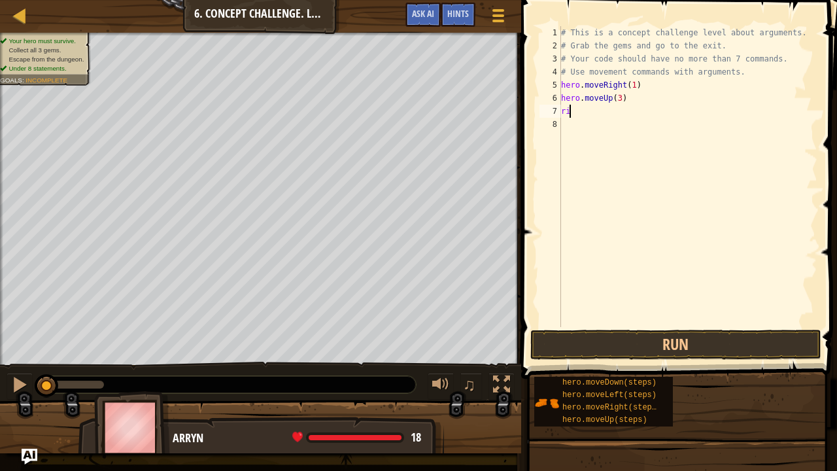
click at [595, 114] on div "# This is a concept challenge level about arguments. # Grab the gems and go to …" at bounding box center [687, 189] width 259 height 327
type textarea "righ"
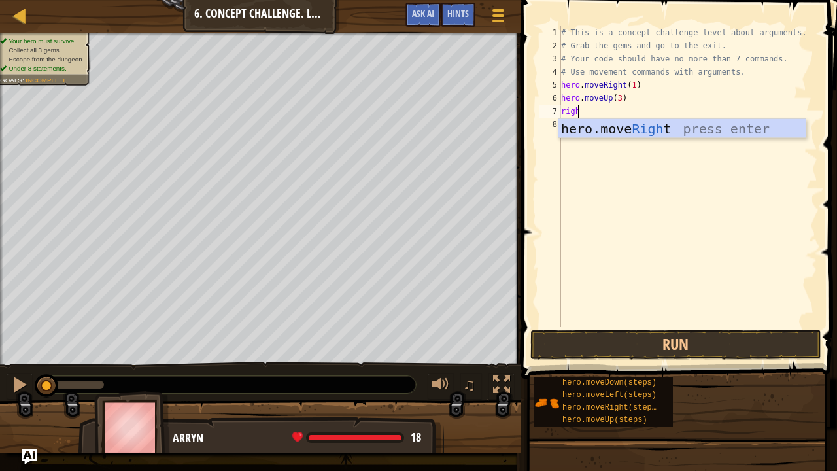
scroll to position [6, 1]
click at [607, 126] on div "hero.move Righ t press enter" at bounding box center [682, 148] width 248 height 59
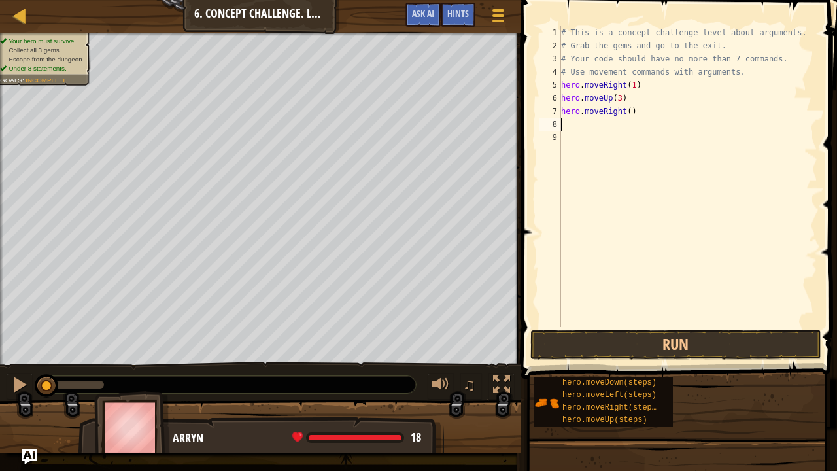
scroll to position [6, 0]
click at [626, 110] on div "# This is a concept challenge level about arguments. # Grab the gems and go to …" at bounding box center [687, 189] width 259 height 327
type textarea "hero.moveRight(2)"
click at [603, 128] on div "# This is a concept challenge level about arguments. # Grab the gems and go to …" at bounding box center [687, 189] width 259 height 327
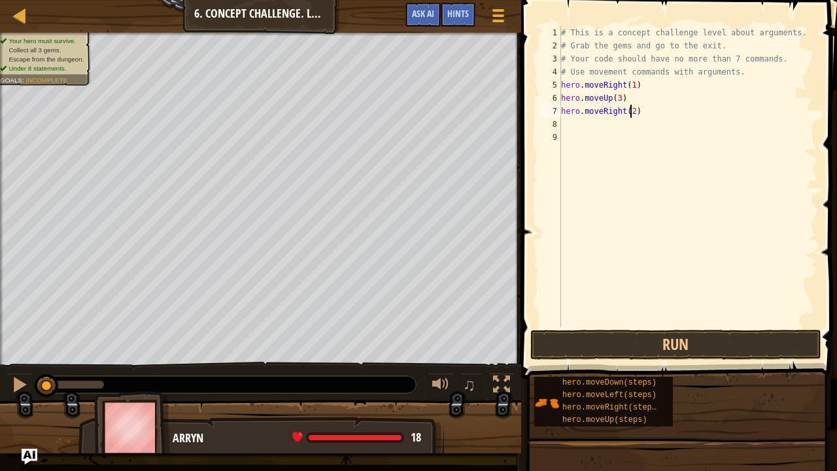
scroll to position [6, 0]
type textarea "do"
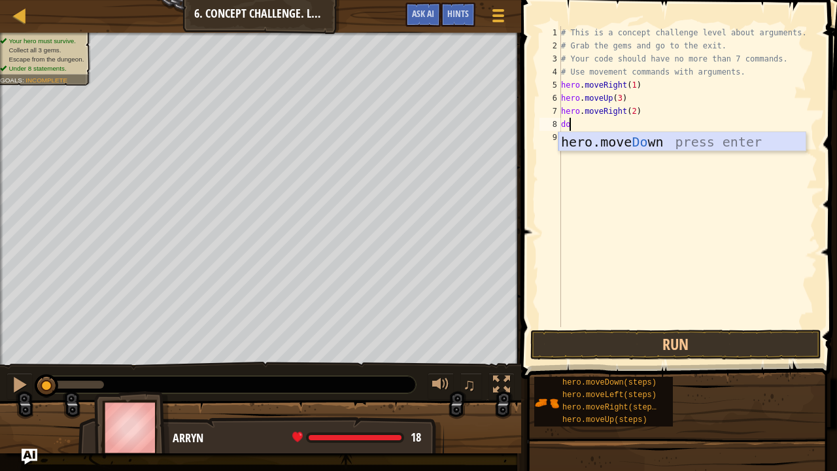
click at [617, 137] on div "hero.move Do wn press enter" at bounding box center [682, 161] width 248 height 59
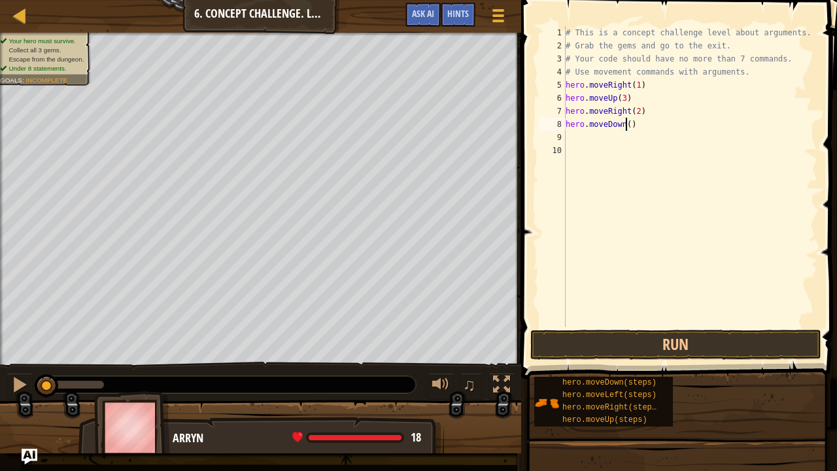
click at [627, 120] on div "# This is a concept challenge level about arguments. # Grab the gems and go to …" at bounding box center [690, 189] width 255 height 327
type textarea "hero.moveDown(1)"
click at [595, 127] on div "# This is a concept challenge level about arguments. # Grab the gems and go to …" at bounding box center [690, 189] width 255 height 327
click at [598, 133] on div "# This is a concept challenge level about arguments. # Grab the gems and go to …" at bounding box center [690, 189] width 255 height 327
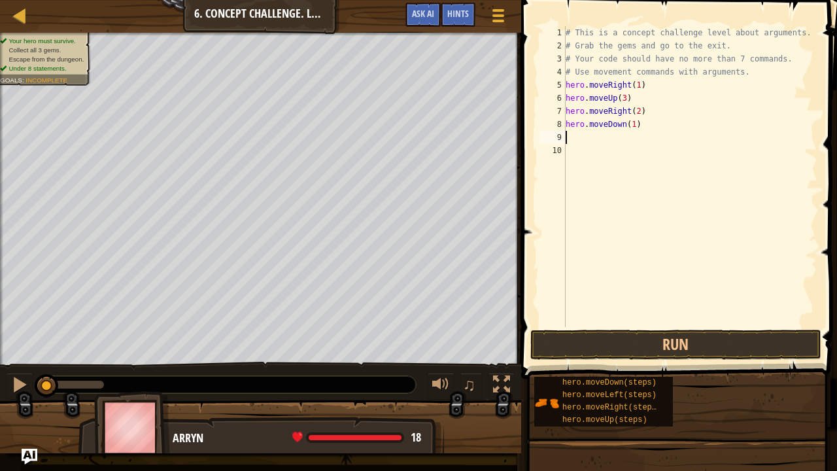
scroll to position [6, 0]
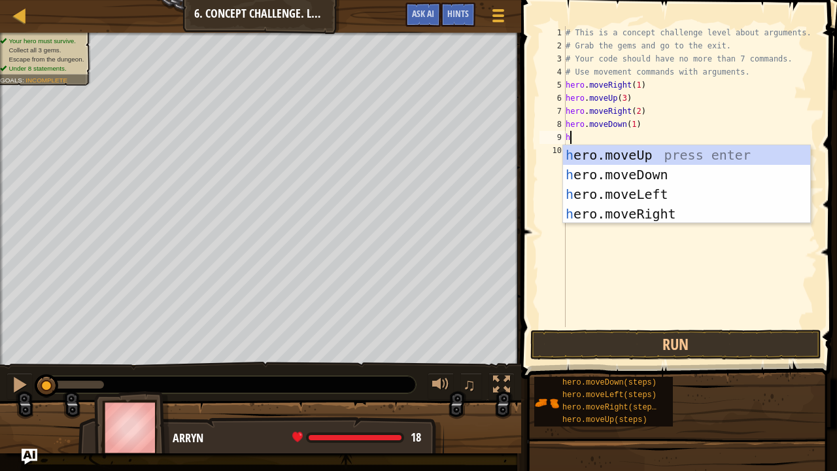
type textarea "he"
click at [647, 198] on div "he ro.moveUp press enter he ro.moveDown press enter he ro.moveLeft press enter …" at bounding box center [687, 204] width 248 height 118
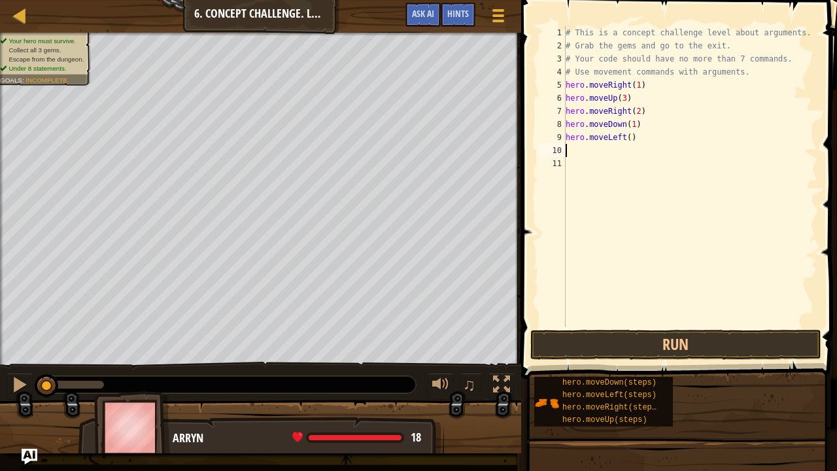
click at [626, 139] on div "# This is a concept challenge level about arguments. # Grab the gems and go to …" at bounding box center [690, 189] width 255 height 327
type textarea "hero.moveLeft(1)"
click at [600, 146] on div "# This is a concept challenge level about arguments. # Grab the gems and go to …" at bounding box center [690, 189] width 255 height 327
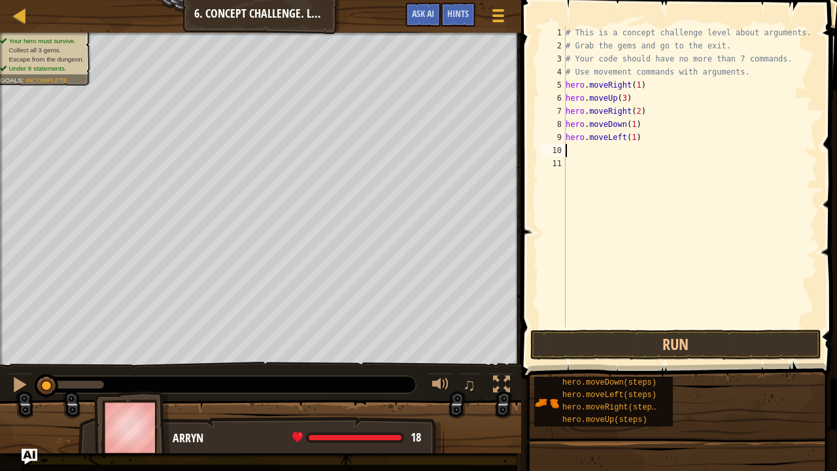
type textarea "mo"
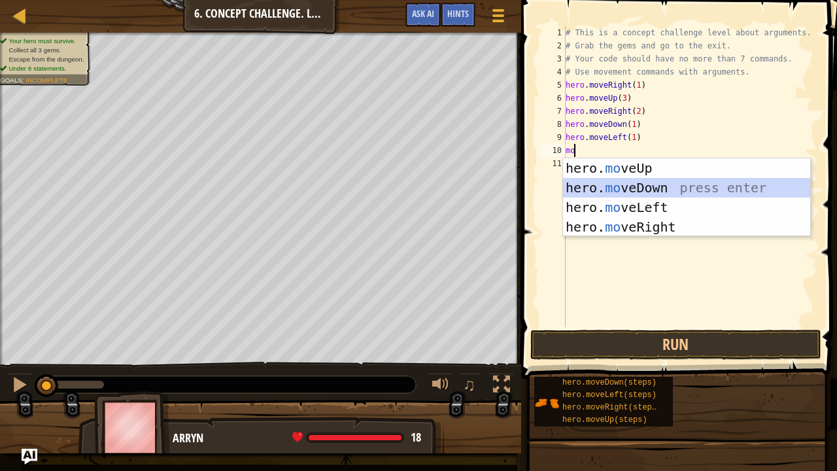
click at [635, 190] on div "hero. mo veUp press enter hero. mo veDown press enter hero. mo veLeft press ent…" at bounding box center [687, 217] width 248 height 118
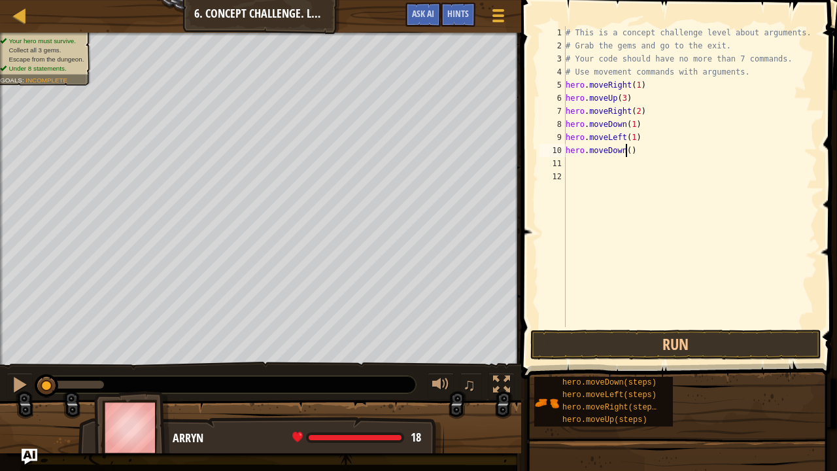
click at [625, 153] on div "# This is a concept challenge level about arguments. # Grab the gems and go to …" at bounding box center [690, 189] width 255 height 327
type textarea "hero.moveDown(2)"
click at [626, 165] on div "# This is a concept challenge level about arguments. # Grab the gems and go to …" at bounding box center [690, 189] width 255 height 327
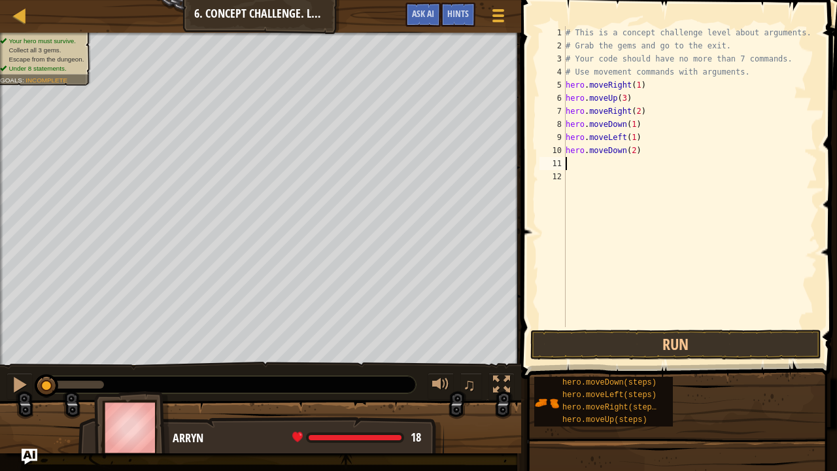
type textarea "ri"
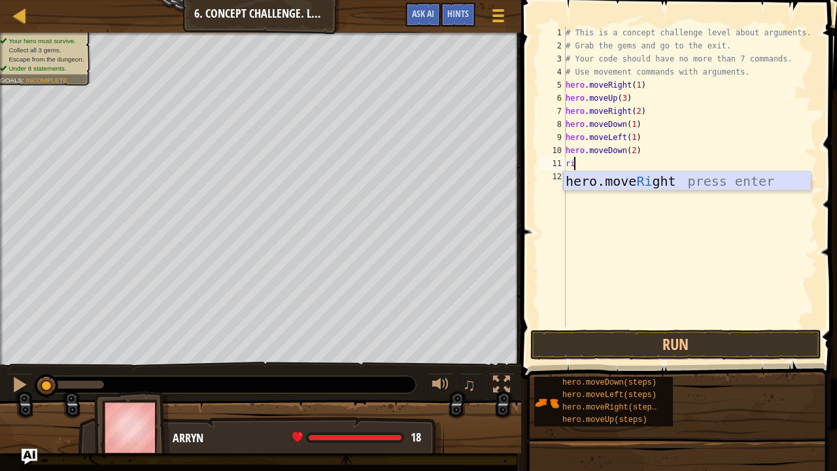
click at [645, 178] on div "hero.move Ri ght press enter" at bounding box center [687, 200] width 248 height 59
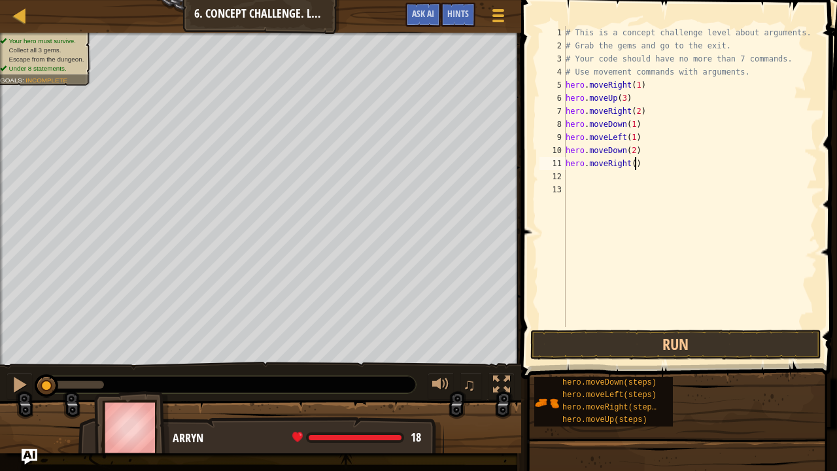
click at [635, 166] on div "# This is a concept challenge level about arguments. # Grab the gems and go to …" at bounding box center [690, 189] width 255 height 327
click at [628, 165] on div "# This is a concept challenge level about arguments. # Grab the gems and go to …" at bounding box center [690, 189] width 255 height 327
type textarea "hero.moveRight(2)"
click at [637, 174] on div "# This is a concept challenge level about arguments. # Grab the gems and go to …" at bounding box center [690, 189] width 255 height 327
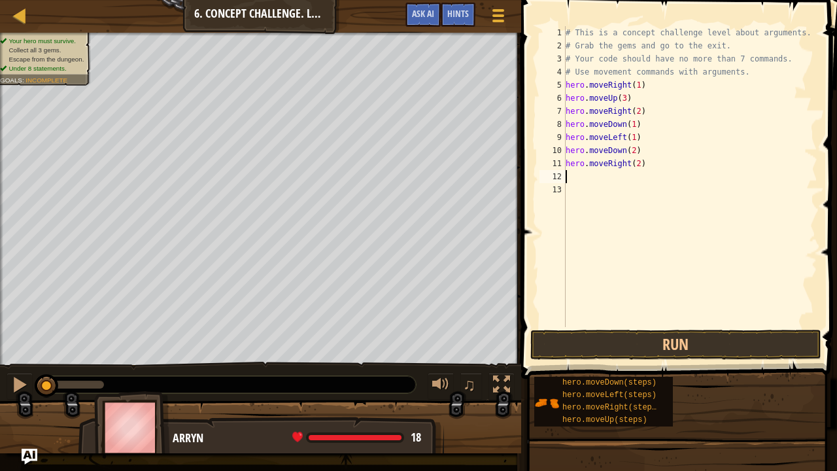
scroll to position [6, 0]
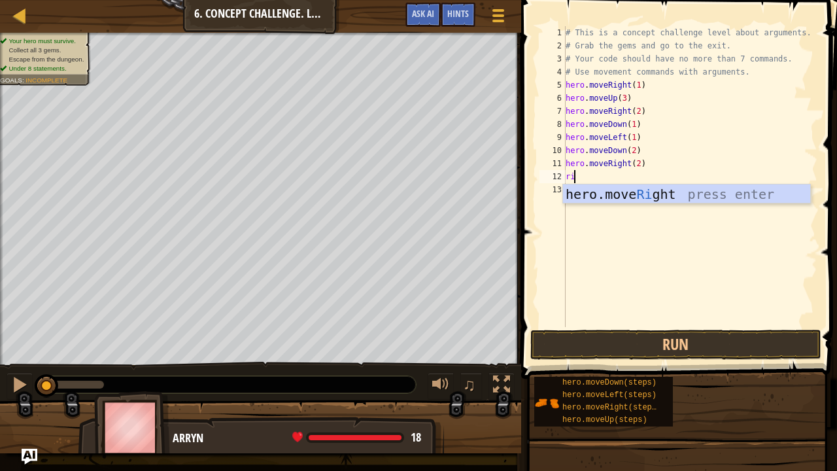
type textarea "r"
type textarea "up"
click at [645, 194] on div "hero.move Up press enter" at bounding box center [687, 213] width 248 height 59
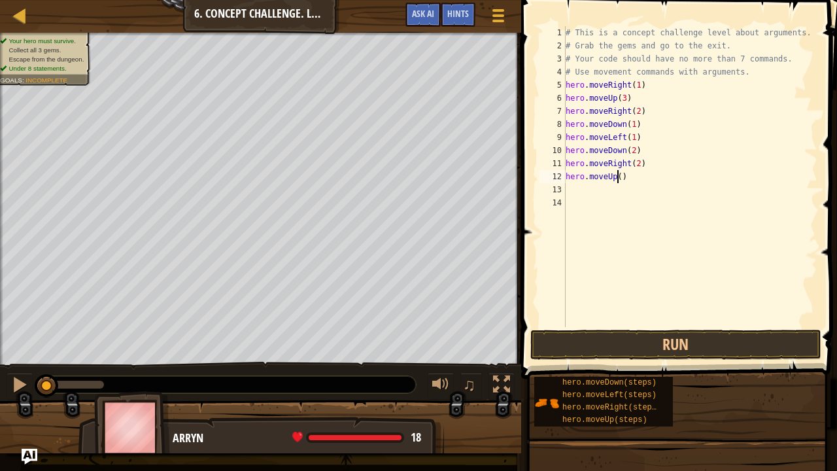
click at [615, 177] on div "# This is a concept challenge level about arguments. # Grab the gems and go to …" at bounding box center [690, 189] width 255 height 327
type textarea "hero.moveUp(2)"
click at [609, 189] on div "# This is a concept challenge level about arguments. # Grab the gems and go to …" at bounding box center [690, 189] width 255 height 327
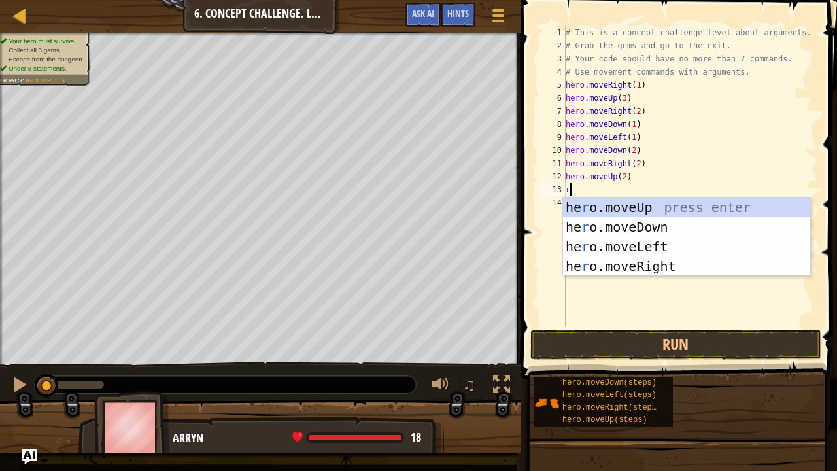
type textarea "ri"
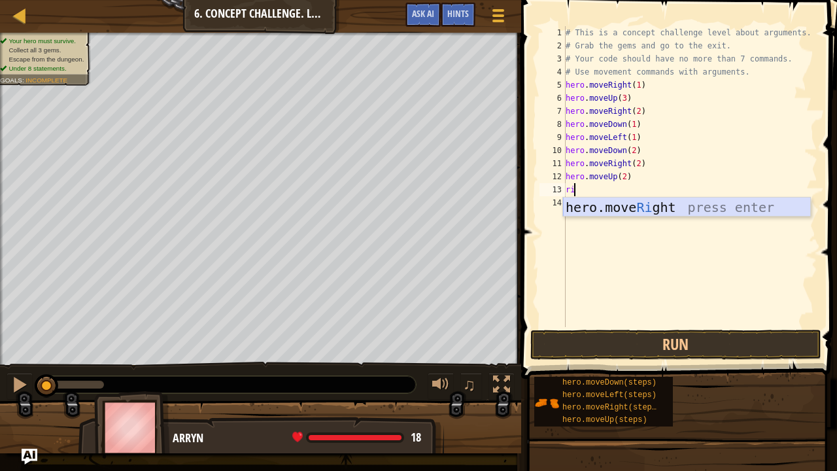
click at [641, 212] on div "hero.move Ri ght press enter" at bounding box center [687, 226] width 248 height 59
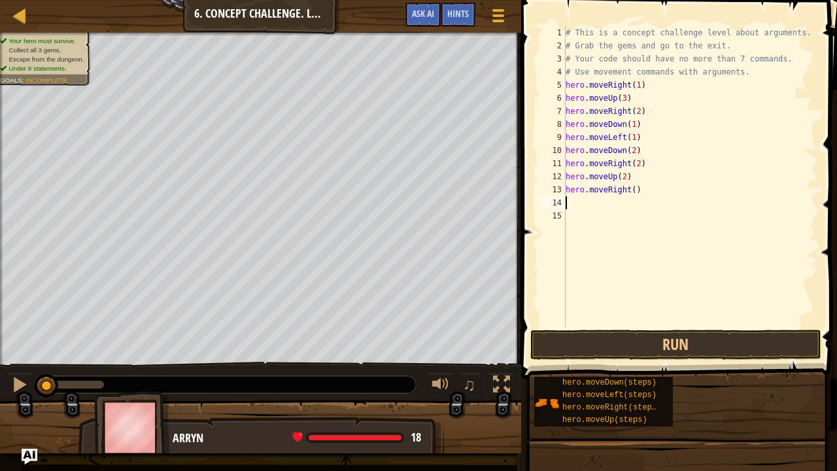
click at [632, 192] on div "# This is a concept challenge level about arguments. # Grab the gems and go to …" at bounding box center [690, 189] width 255 height 327
click at [647, 337] on button "Run" at bounding box center [675, 345] width 291 height 30
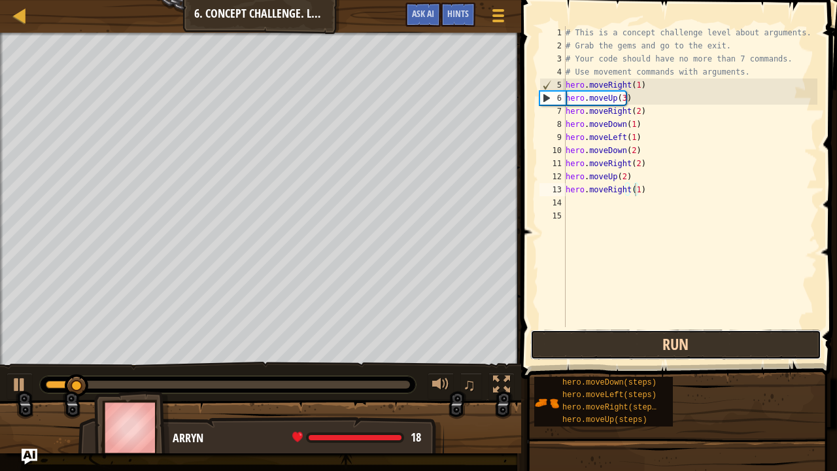
click at [735, 339] on button "Run" at bounding box center [675, 345] width 291 height 30
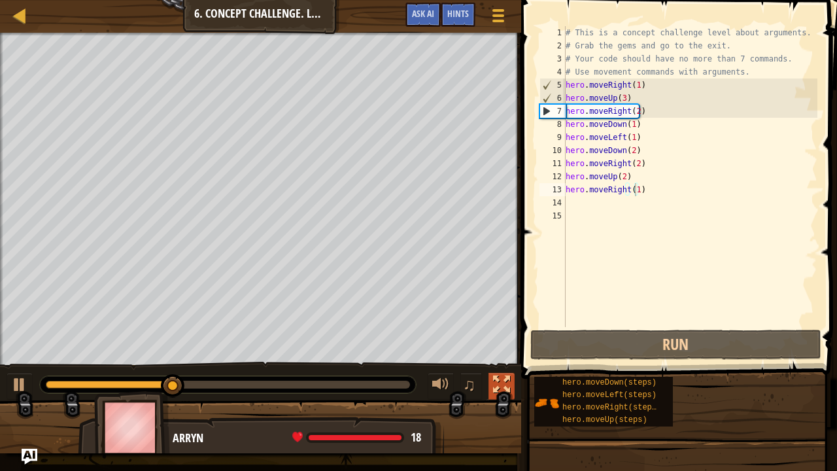
click at [500, 360] on div at bounding box center [501, 384] width 17 height 17
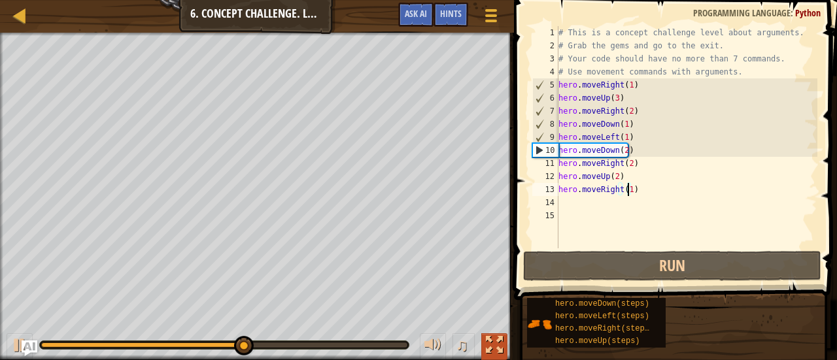
click at [496, 346] on div at bounding box center [494, 345] width 17 height 17
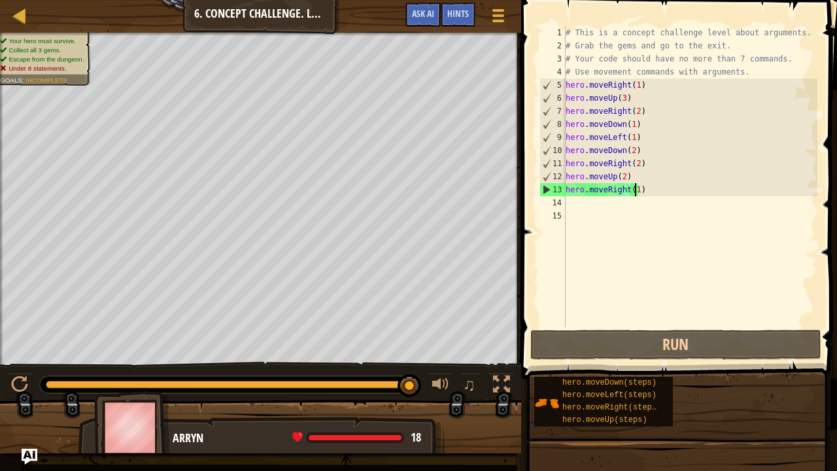
click at [662, 97] on div "# This is a concept challenge level about arguments. # Grab the gems and go to …" at bounding box center [690, 189] width 254 height 327
click at [652, 110] on div "# This is a concept challenge level about arguments. # Grab the gems and go to …" at bounding box center [690, 189] width 254 height 327
click at [652, 118] on div "# This is a concept challenge level about arguments. # Grab the gems and go to …" at bounding box center [690, 189] width 254 height 327
click at [644, 150] on div "# This is a concept challenge level about arguments. # Grab the gems and go to …" at bounding box center [690, 189] width 254 height 327
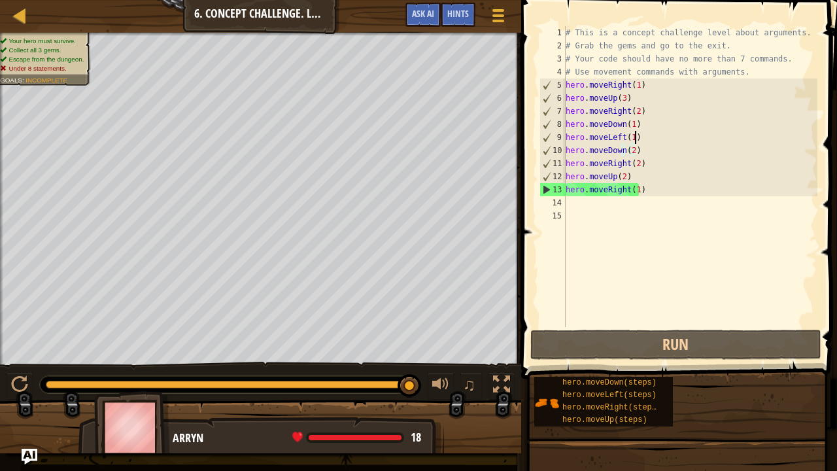
click at [649, 133] on div "# This is a concept challenge level about arguments. # Grab the gems and go to …" at bounding box center [690, 189] width 254 height 327
click at [655, 163] on div "# This is a concept challenge level about arguments. # Grab the gems and go to …" at bounding box center [690, 189] width 254 height 327
click at [650, 181] on div "# This is a concept challenge level about arguments. # Grab the gems and go to …" at bounding box center [690, 189] width 254 height 327
type textarea "hero.moveUp(2)"
click at [649, 199] on div "# This is a concept challenge level about arguments. # Grab the gems and go to …" at bounding box center [690, 189] width 254 height 327
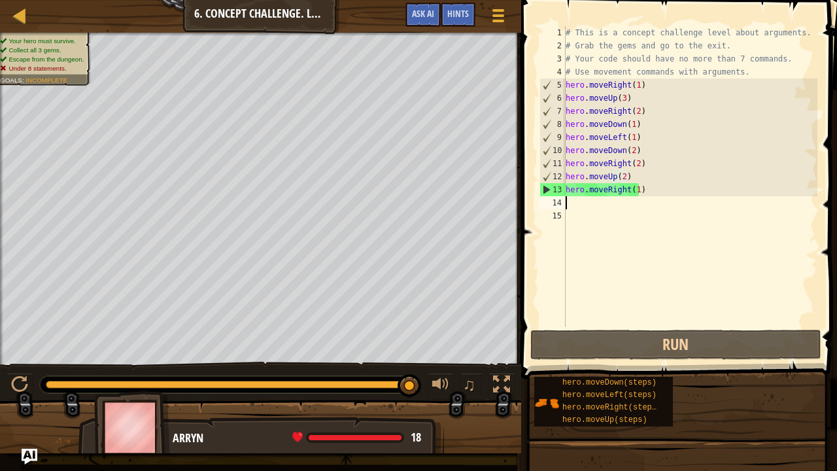
scroll to position [6, 0]
click at [645, 193] on div "# This is a concept challenge level about arguments. # Grab the gems and go to …" at bounding box center [690, 189] width 254 height 327
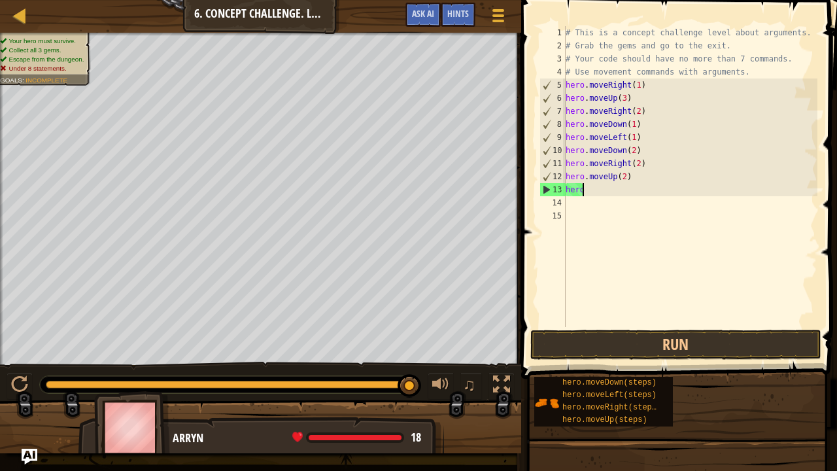
type textarea "h"
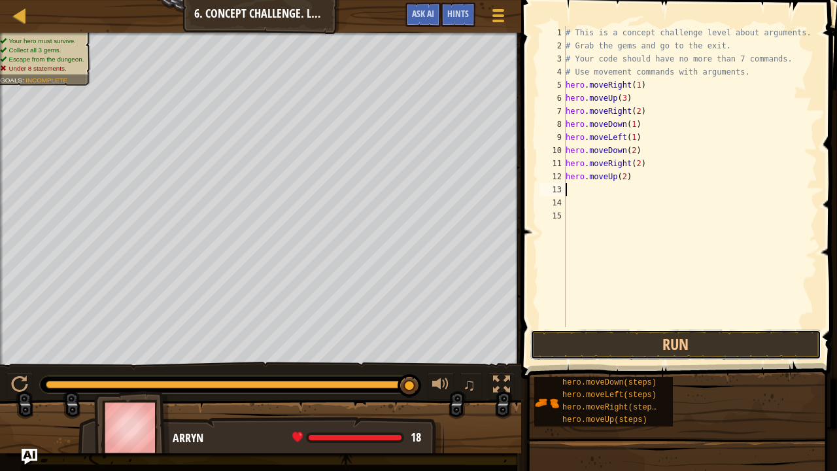
drag, startPoint x: 676, startPoint y: 337, endPoint x: 673, endPoint y: 329, distance: 9.1
click at [685, 341] on button "Run" at bounding box center [675, 345] width 291 height 30
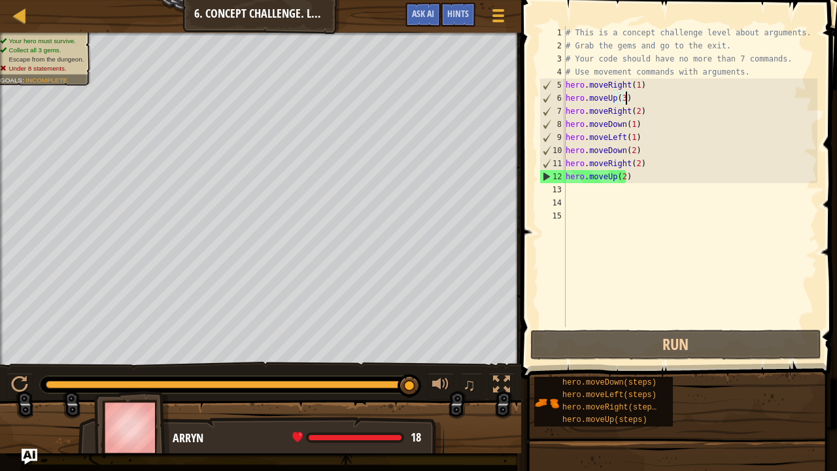
click at [639, 100] on div "# This is a concept challenge level about arguments. # Grab the gems and go to …" at bounding box center [690, 189] width 254 height 327
click at [649, 116] on div "# This is a concept challenge level about arguments. # Grab the gems and go to …" at bounding box center [690, 189] width 254 height 327
click at [645, 127] on div "# This is a concept challenge level about arguments. # Grab the gems and go to …" at bounding box center [690, 189] width 254 height 327
click at [627, 126] on div "# This is a concept challenge level about arguments. # Grab the gems and go to …" at bounding box center [690, 189] width 254 height 327
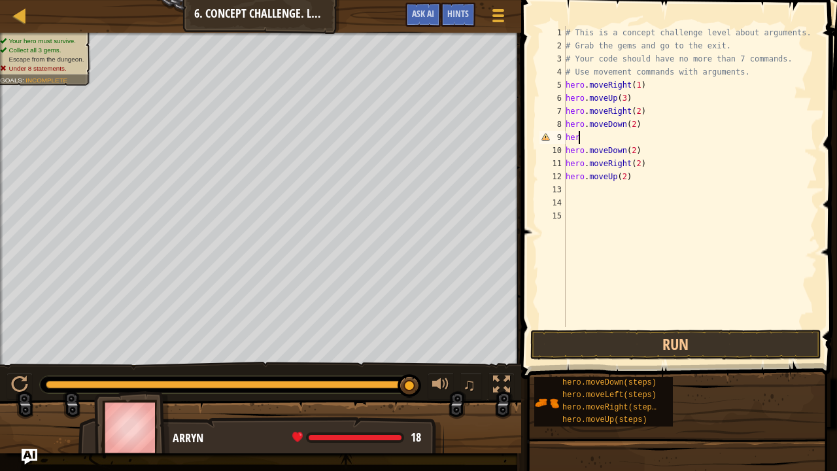
type textarea "h"
click at [637, 152] on div "# This is a concept challenge level about arguments. # Grab the gems and go to …" at bounding box center [690, 189] width 254 height 327
type textarea "hero"
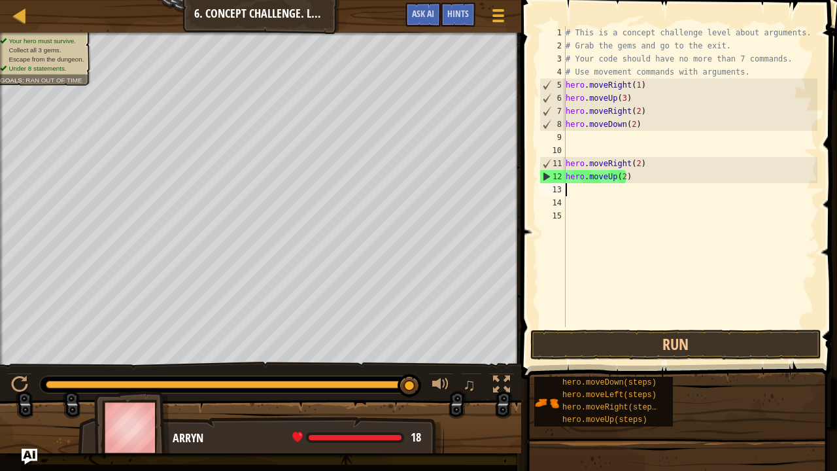
click at [609, 183] on div "# This is a concept challenge level about arguments. # Grab the gems and go to …" at bounding box center [690, 189] width 254 height 327
type textarea "ri"
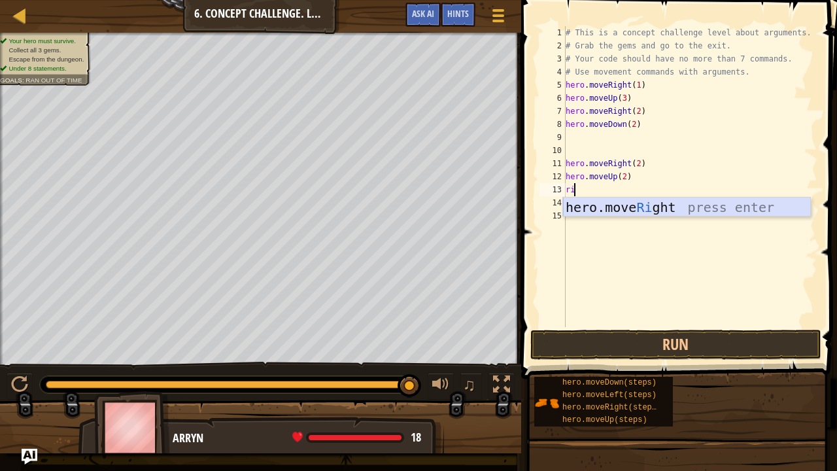
click at [644, 214] on div "hero.move Ri ght press enter" at bounding box center [687, 226] width 248 height 59
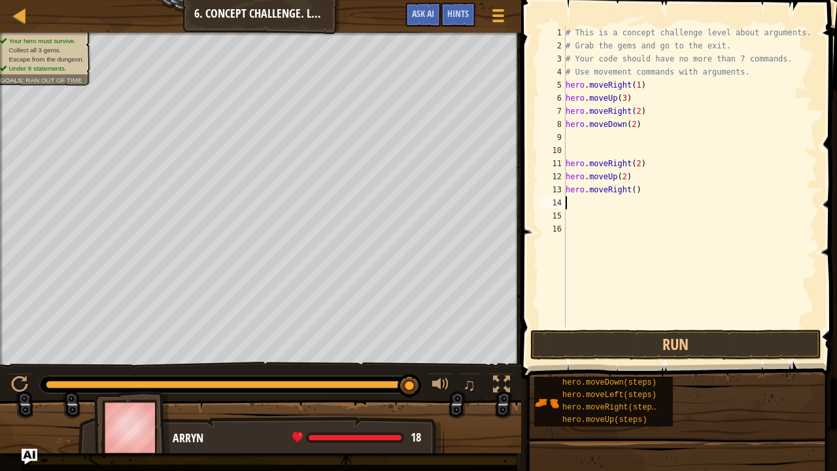
click at [629, 187] on div "# This is a concept challenge level about arguments. # Grab the gems and go to …" at bounding box center [690, 189] width 254 height 327
type textarea "hero.moveRight(1)"
click at [657, 335] on button "Run" at bounding box center [675, 345] width 291 height 30
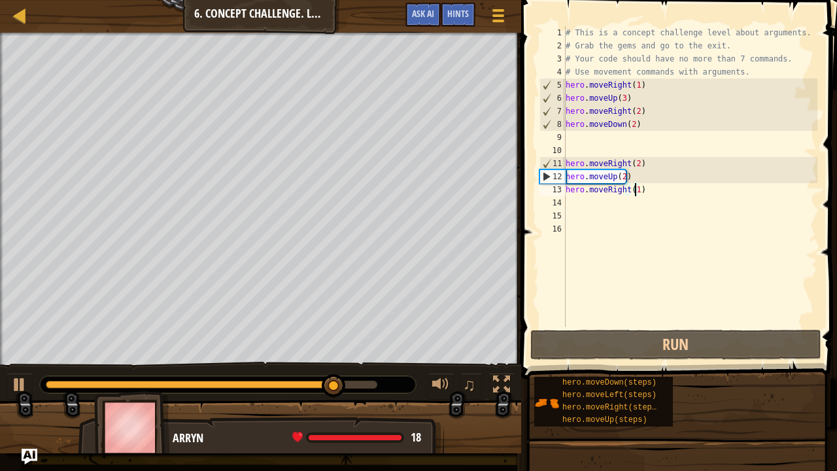
scroll to position [6, 0]
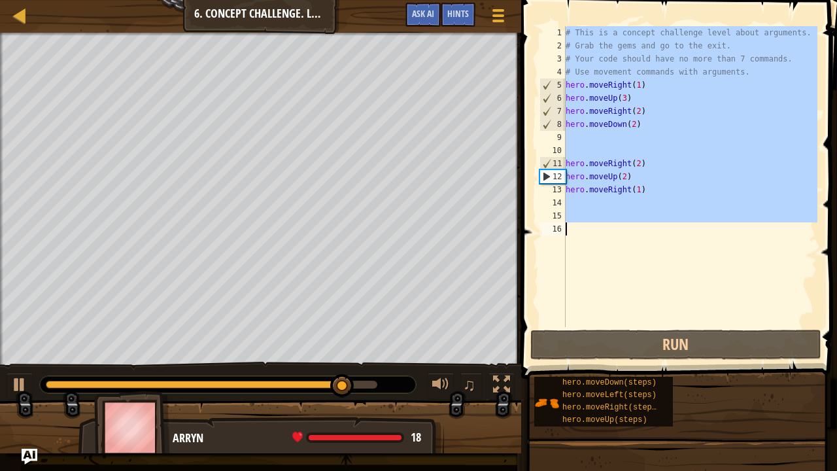
type textarea "\"
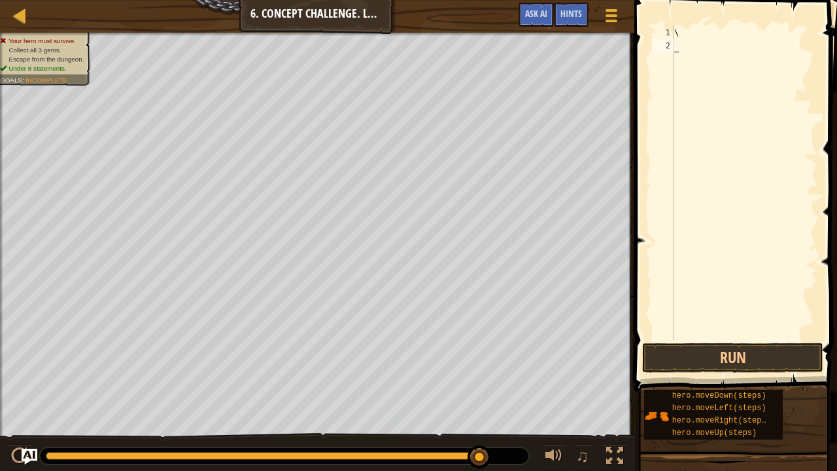
click at [683, 87] on div "\" at bounding box center [744, 196] width 146 height 340
click at [21, 23] on div at bounding box center [20, 15] width 16 height 16
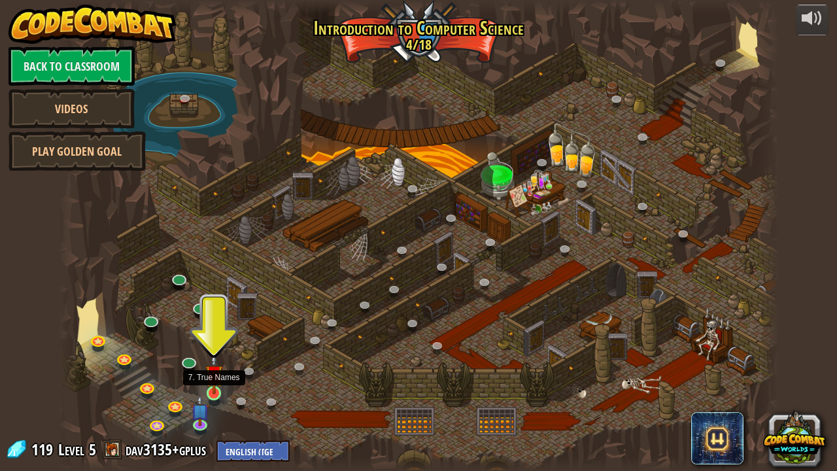
click at [217, 360] on img at bounding box center [214, 373] width 18 height 41
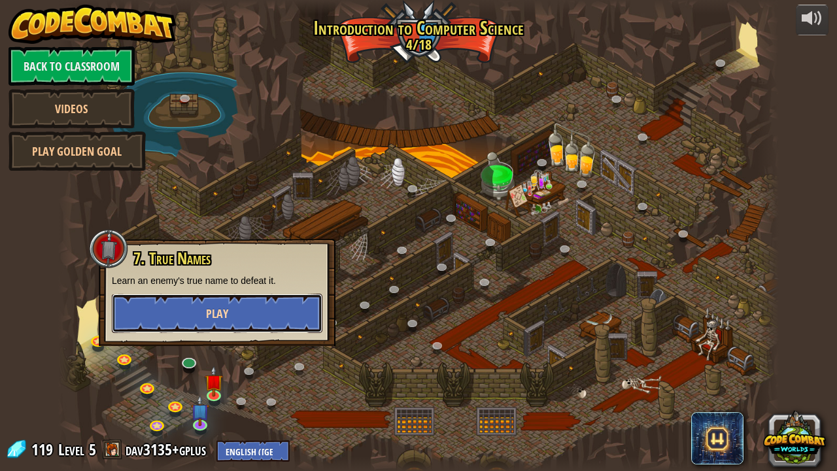
click at [222, 316] on span "Play" at bounding box center [217, 313] width 22 height 16
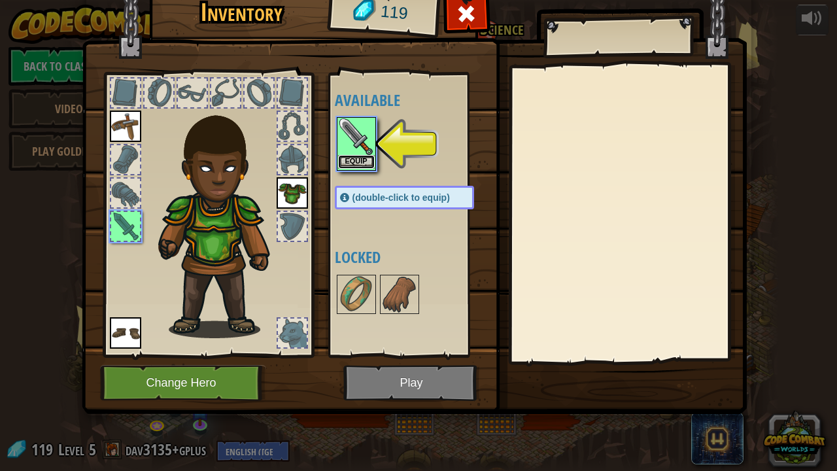
click at [353, 167] on button "Equip" at bounding box center [356, 162] width 37 height 14
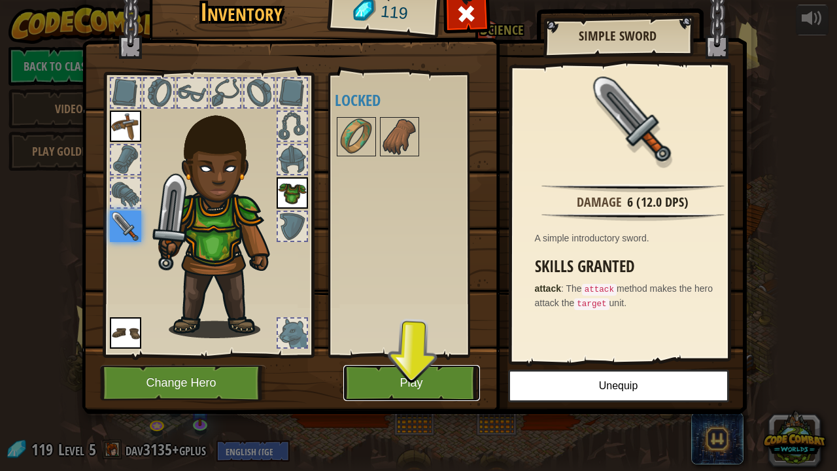
click at [443, 360] on button "Play" at bounding box center [411, 383] width 137 height 36
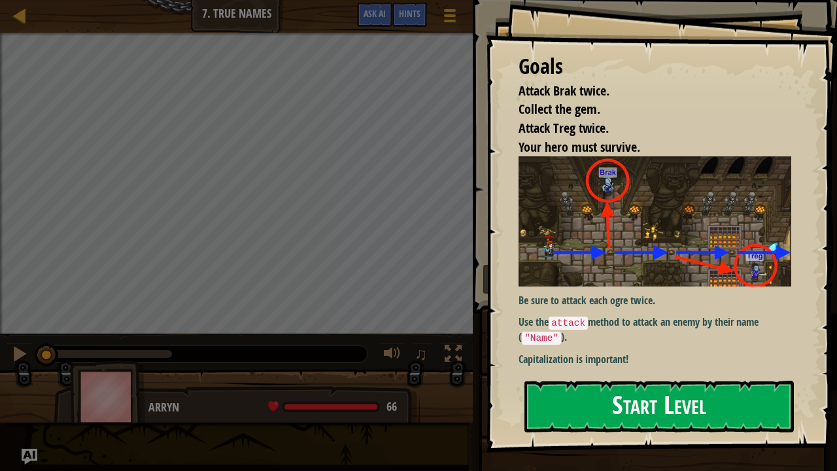
click at [622, 360] on button "Start Level" at bounding box center [658, 407] width 269 height 52
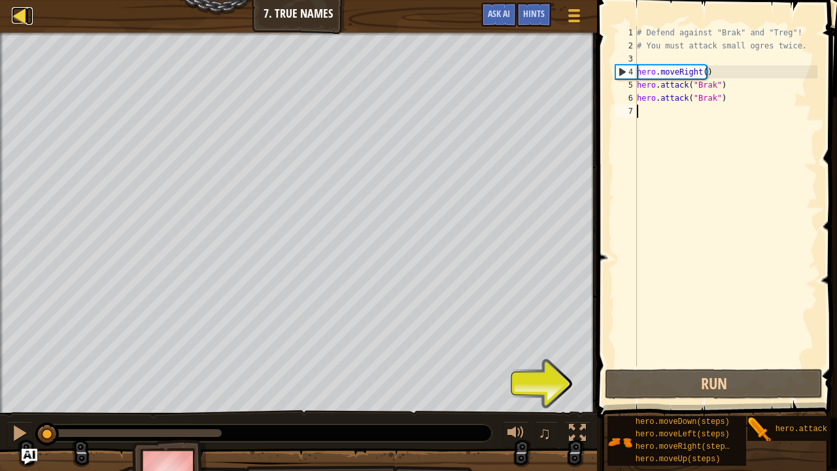
click at [18, 21] on div at bounding box center [20, 15] width 16 height 16
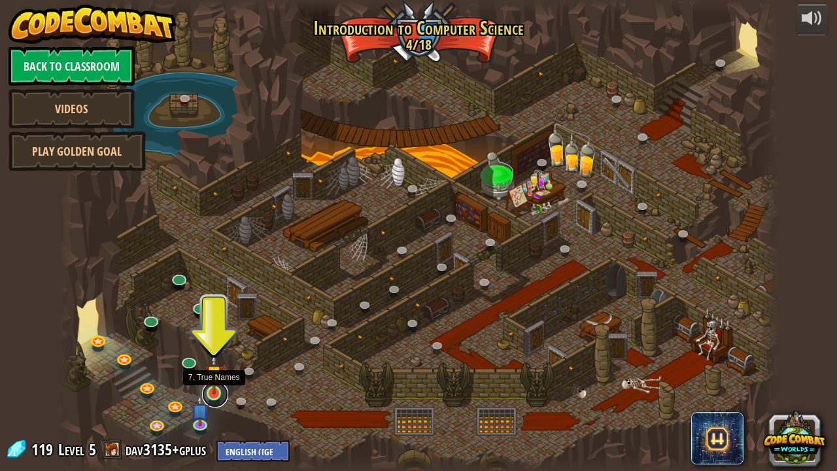
click at [224, 360] on link at bounding box center [215, 394] width 26 height 26
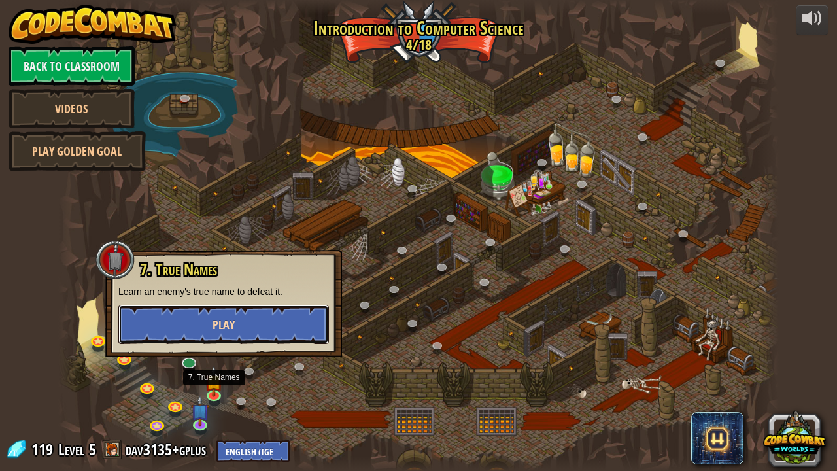
click at [237, 331] on button "Play" at bounding box center [223, 324] width 211 height 39
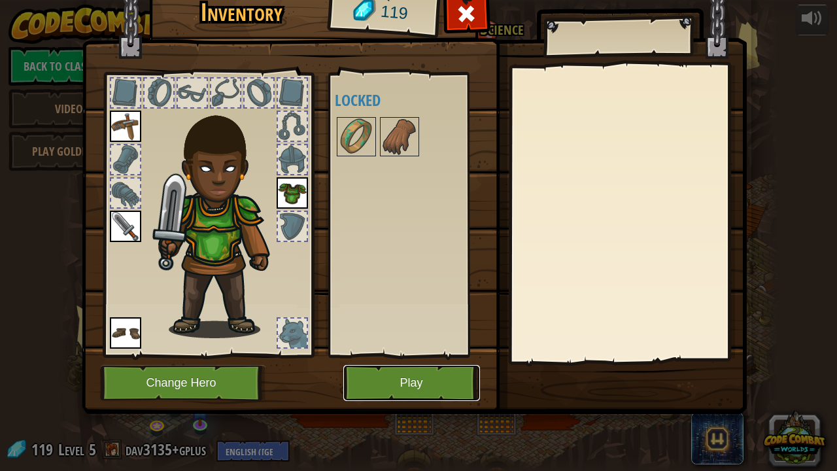
click at [406, 360] on button "Play" at bounding box center [411, 383] width 137 height 36
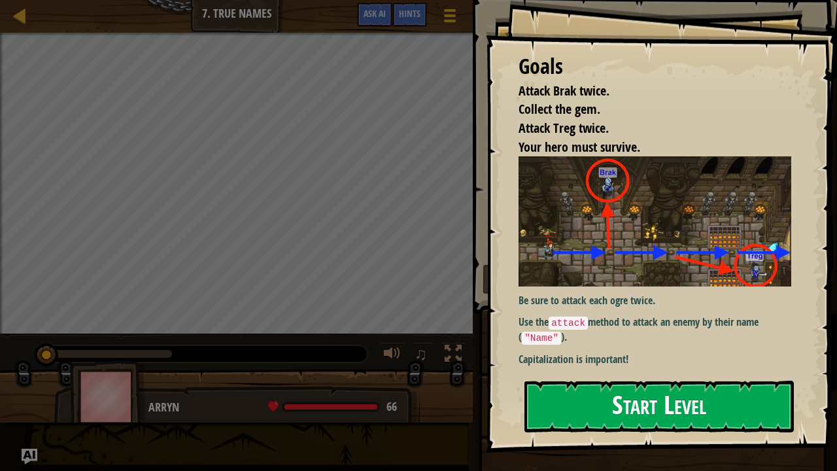
click at [659, 360] on button "Start Level" at bounding box center [658, 407] width 269 height 52
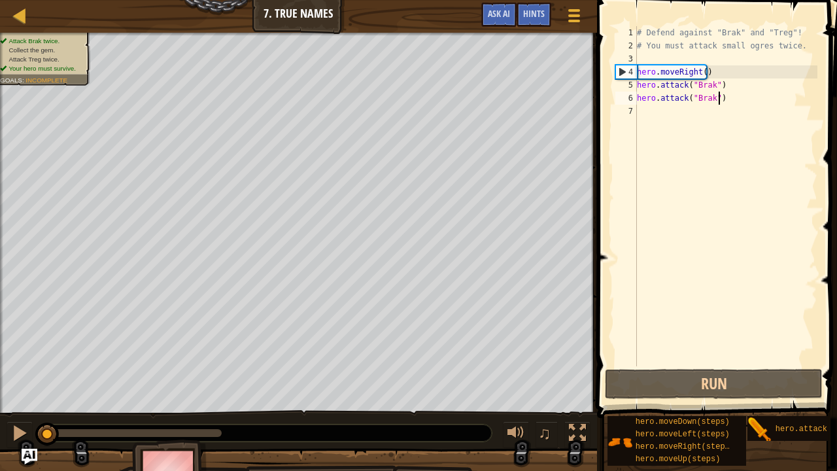
click at [747, 95] on div "# Defend against "Brak" and "Treg"! # You must attack small ogres twice. hero .…" at bounding box center [725, 209] width 183 height 366
type textarea "hero.attack("Brak")"
click at [675, 128] on div "# Defend against "Brak" and "Treg"! # You must attack small ogres twice. hero .…" at bounding box center [725, 209] width 183 height 366
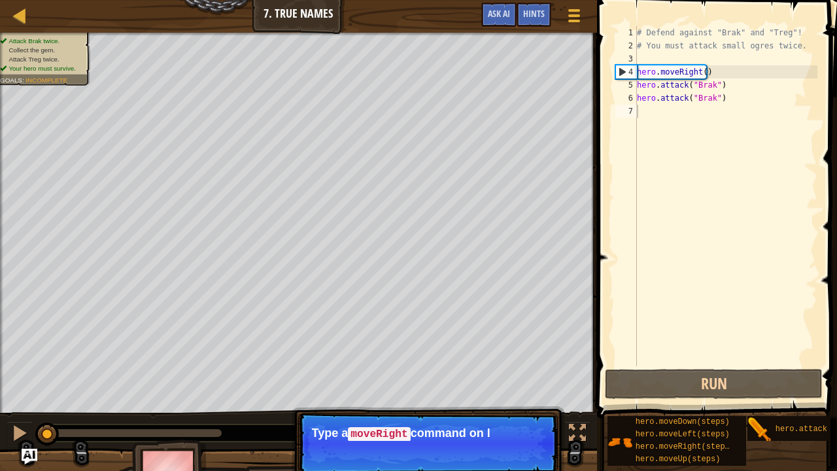
click at [646, 360] on span at bounding box center [718, 190] width 250 height 456
click at [666, 114] on div "# Defend against "Brak" and "Treg"! # You must attack small ogres twice. hero .…" at bounding box center [725, 209] width 183 height 366
type textarea "mo"
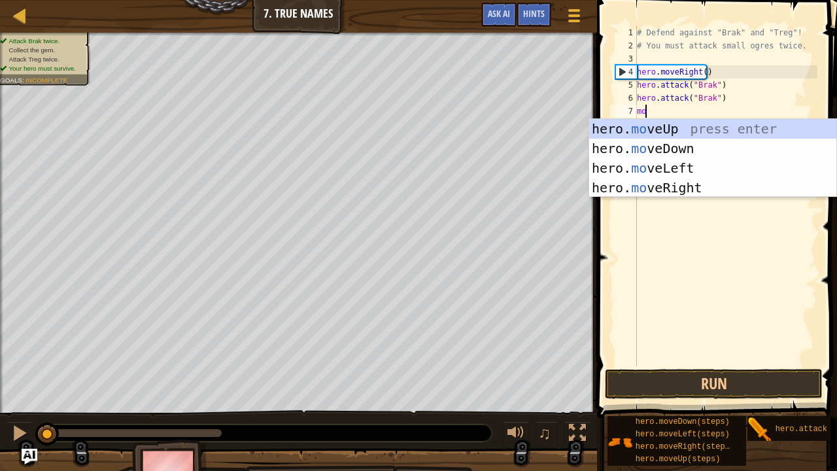
scroll to position [6, 0]
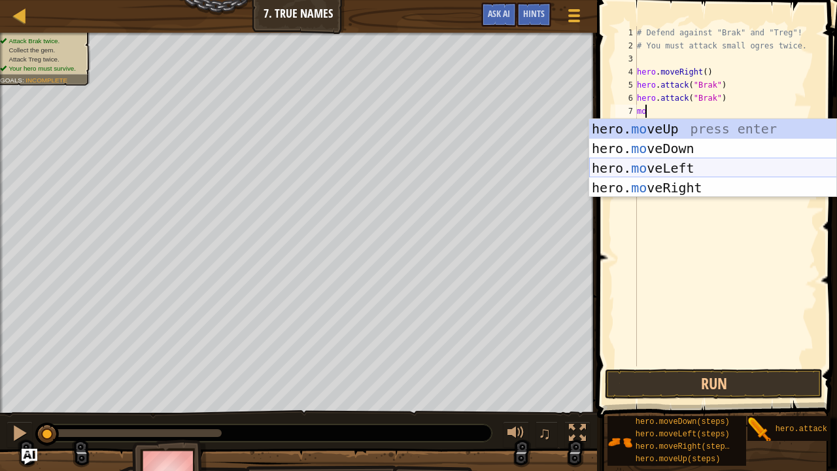
click at [703, 192] on div "hero. mo veUp press enter hero. mo veDown press enter hero. mo veLeft press ent…" at bounding box center [713, 178] width 248 height 118
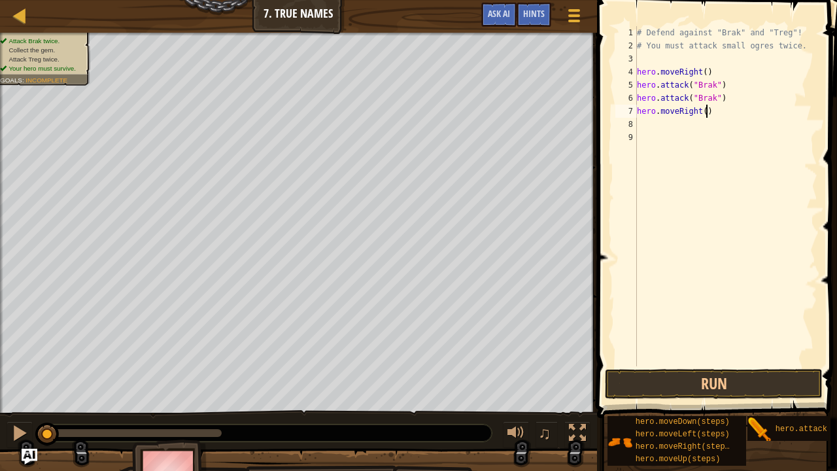
click at [703, 109] on div "# Defend against "Brak" and "Treg"! # You must attack small ogres twice. hero .…" at bounding box center [725, 209] width 183 height 366
type textarea "hero.moveRight()"
click at [699, 112] on div "# Defend against "Brak" and "Treg"! # You must attack small ogres twice. hero .…" at bounding box center [725, 209] width 183 height 366
click at [719, 262] on div "# Defend against "Brak" and "Treg"! # You must attack small ogres twice. hero .…" at bounding box center [725, 209] width 183 height 366
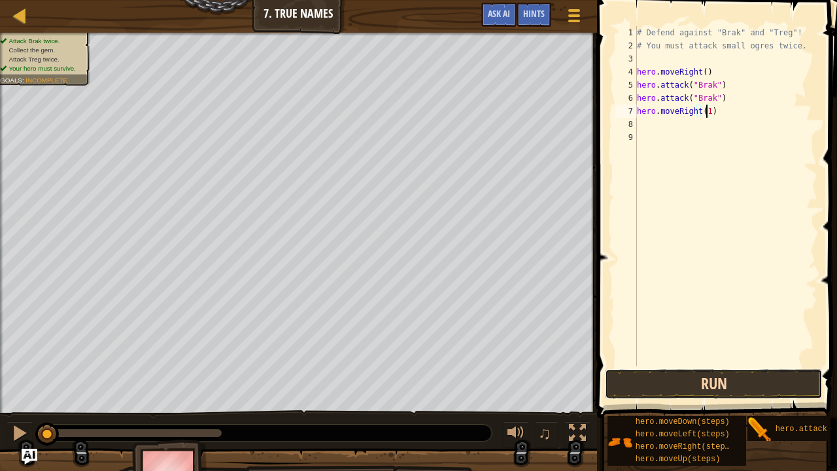
click at [679, 360] on button "Run" at bounding box center [714, 384] width 218 height 30
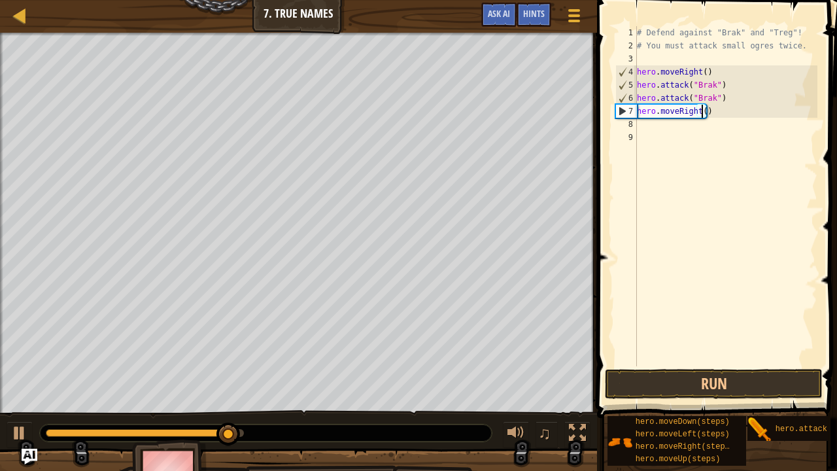
type textarea "hero.moveRight(3)"
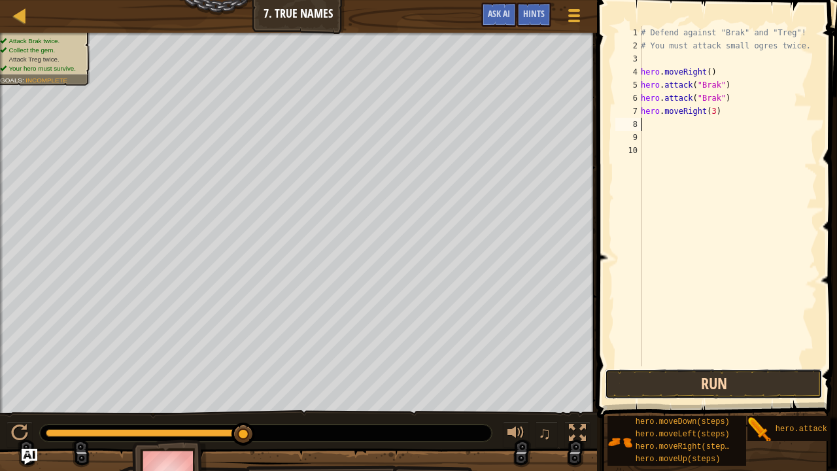
click at [671, 360] on button "Run" at bounding box center [714, 384] width 218 height 30
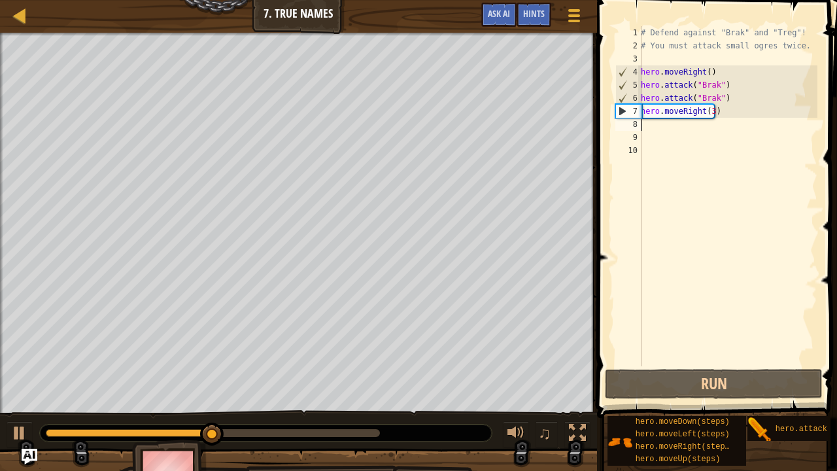
click at [705, 95] on div "# Defend against "Brak" and "Treg"! # You must attack small ogres twice. hero .…" at bounding box center [727, 209] width 179 height 366
type textarea "hero.attack("Brak")"
click at [685, 118] on div "# Defend against "Brak" and "Treg"! # You must attack small ogres twice. hero .…" at bounding box center [727, 209] width 179 height 366
click at [672, 133] on div "# Defend against "Brak" and "Treg"! # You must attack small ogres twice. hero .…" at bounding box center [727, 209] width 179 height 366
click at [679, 122] on div "# Defend against "Brak" and "Treg"! # You must attack small ogres twice. hero .…" at bounding box center [727, 209] width 179 height 366
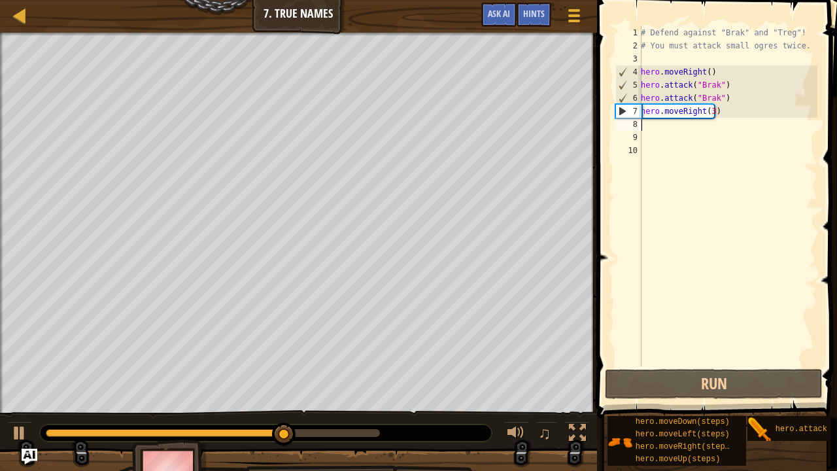
click at [683, 127] on div "# Defend against "Brak" and "Treg"! # You must attack small ogres twice. hero .…" at bounding box center [727, 209] width 179 height 366
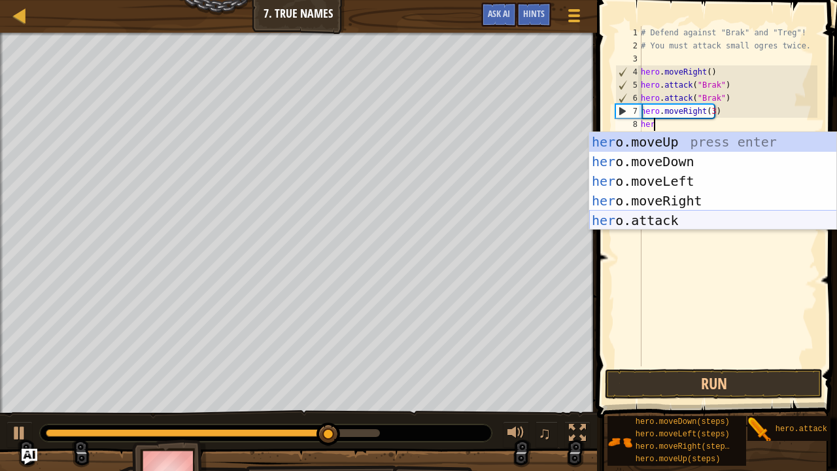
click at [651, 218] on div "her o.moveUp press enter her o.moveDown press enter her o.moveLeft press enter …" at bounding box center [713, 200] width 248 height 137
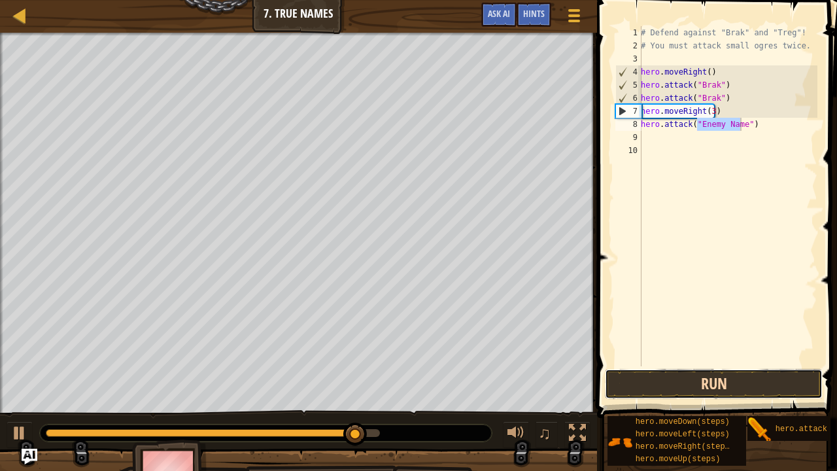
click at [722, 360] on button "Run" at bounding box center [714, 384] width 218 height 30
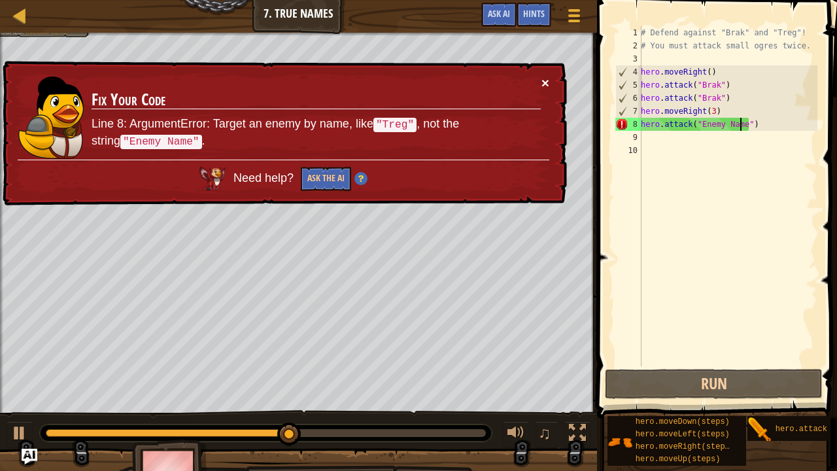
click at [544, 77] on button "×" at bounding box center [545, 83] width 8 height 14
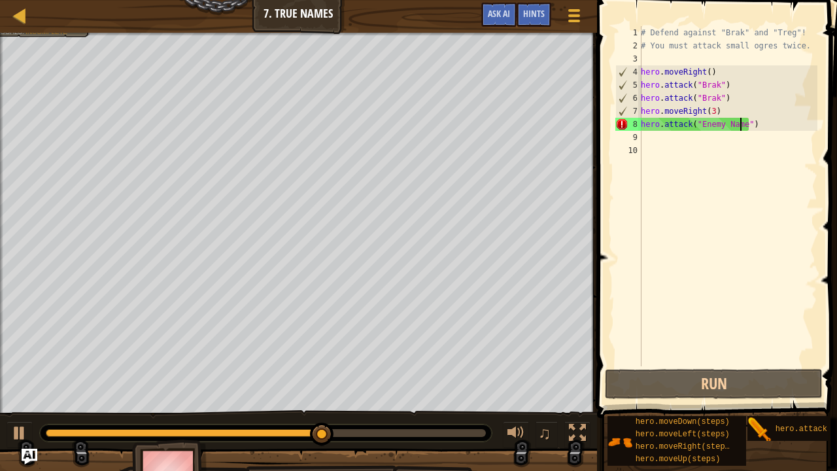
click at [727, 124] on div "# Defend against "Brak" and "Treg"! # You must attack small ogres twice. hero .…" at bounding box center [727, 209] width 179 height 366
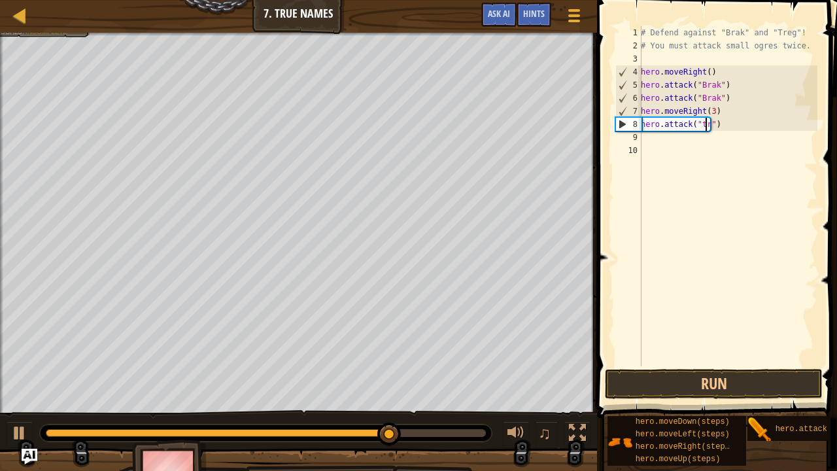
scroll to position [6, 5]
type textarea "hero.attack("treg")"
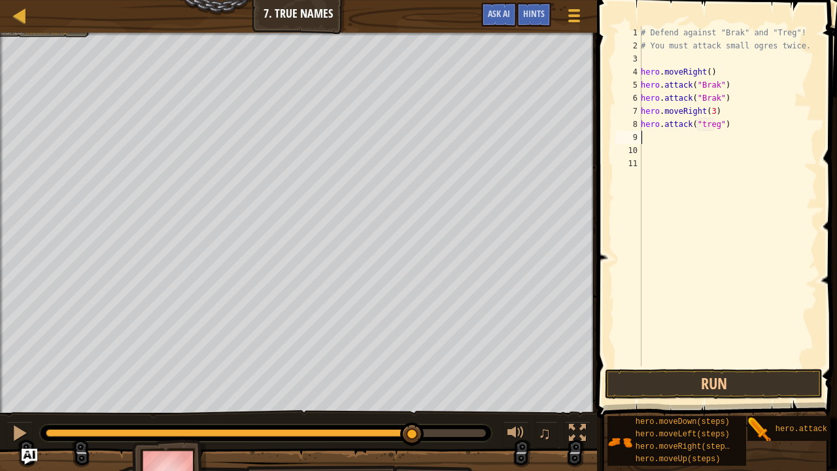
click at [685, 360] on span at bounding box center [718, 190] width 250 height 456
click at [667, 360] on button "Run" at bounding box center [714, 384] width 218 height 30
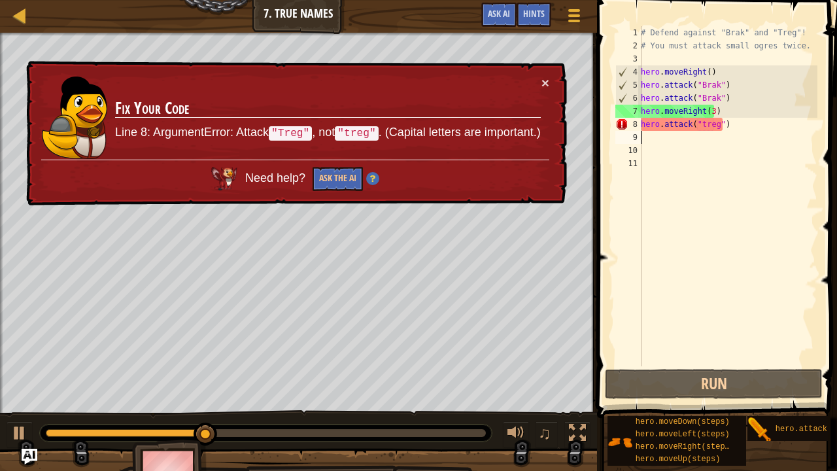
click at [740, 133] on div "# Defend against "Brak" and "Treg"! # You must attack small ogres twice. hero .…" at bounding box center [727, 209] width 179 height 366
click at [735, 127] on div "# Defend against "Brak" and "Treg"! # You must attack small ogres twice. hero .…" at bounding box center [727, 209] width 179 height 366
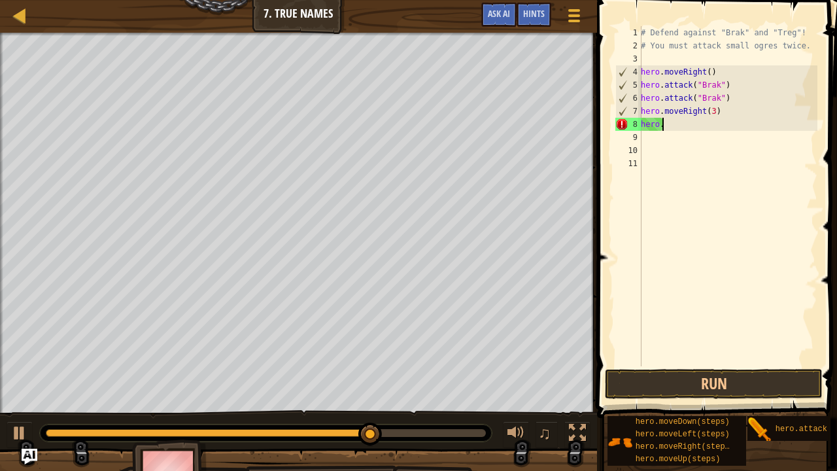
type textarea "hero"
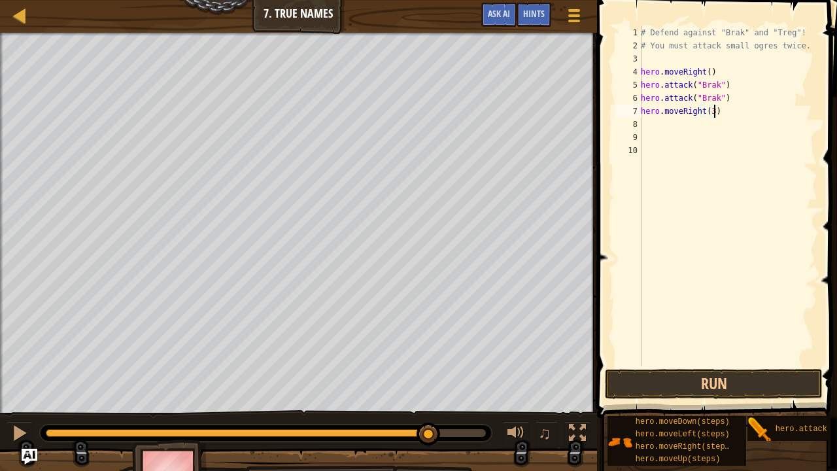
click at [736, 101] on div "# Defend against "Brak" and "Treg"! # You must attack small ogres twice. hero .…" at bounding box center [727, 209] width 179 height 366
type textarea "hero.attacktreg)"
click at [691, 116] on div "# Defend against "Brak" and "Treg"! # You must attack small ogres twice. hero .…" at bounding box center [727, 209] width 179 height 366
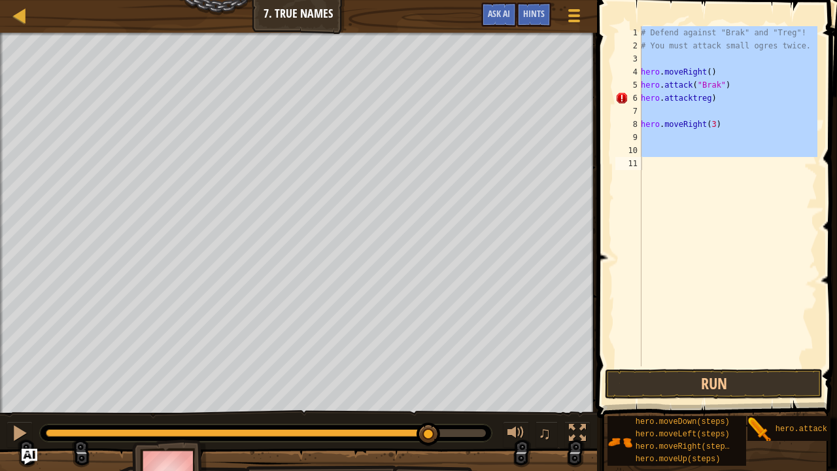
click at [5, 24] on div "Map Introduction to Computer Science 7. True Names Game Menu Done Hints Ask AI" at bounding box center [298, 16] width 597 height 33
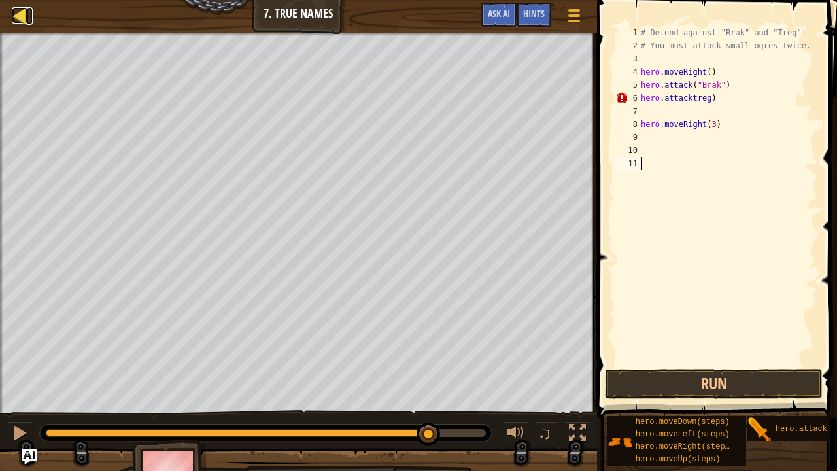
click at [15, 21] on div at bounding box center [20, 15] width 16 height 16
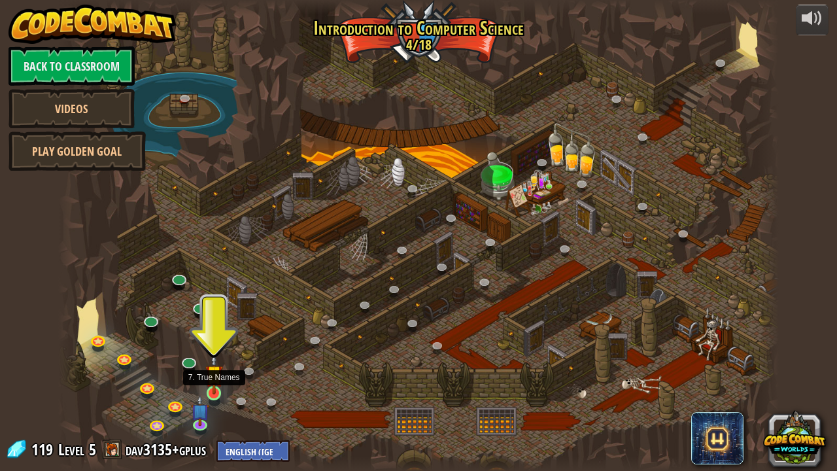
click at [217, 360] on img at bounding box center [214, 373] width 18 height 41
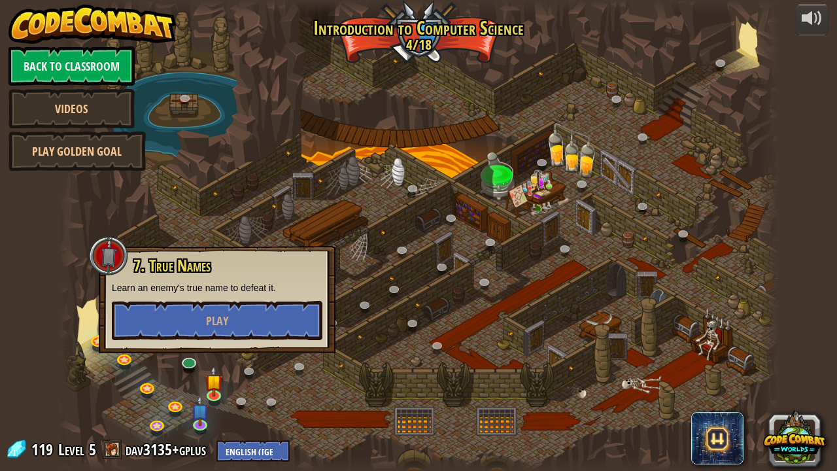
click at [274, 340] on div "7. True Names Learn an enemy's true name to defeat it. Play" at bounding box center [217, 299] width 237 height 107
click at [277, 322] on button "Play" at bounding box center [217, 320] width 211 height 39
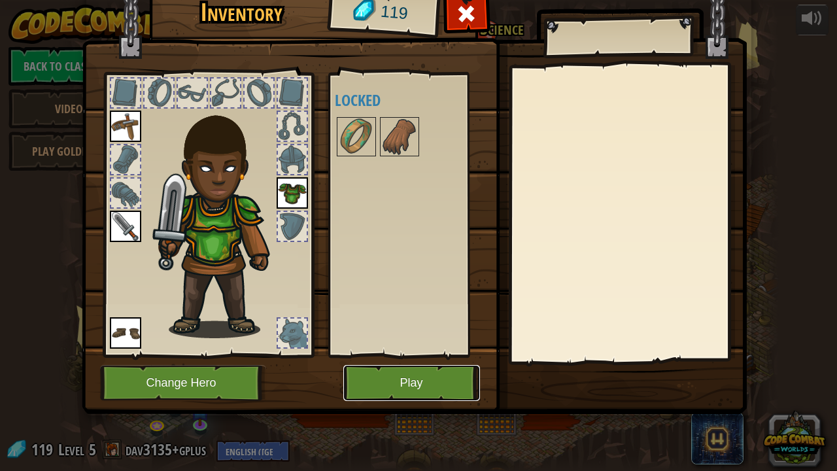
click at [416, 360] on button "Play" at bounding box center [411, 383] width 137 height 36
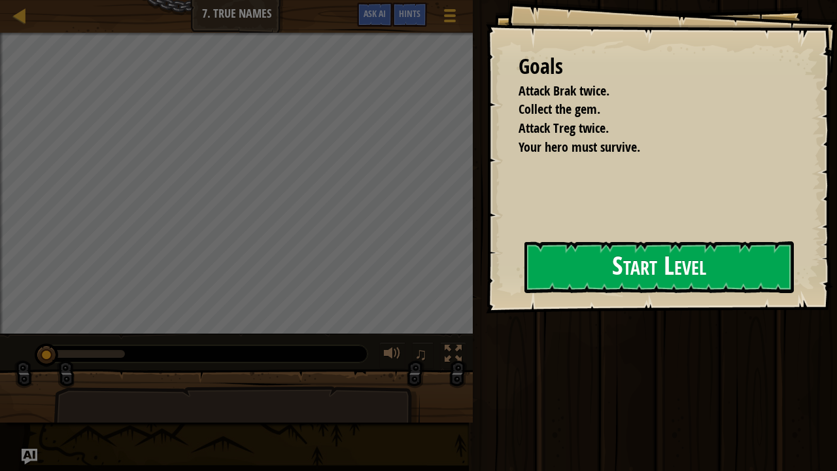
click at [655, 269] on button "Start Level" at bounding box center [658, 267] width 269 height 52
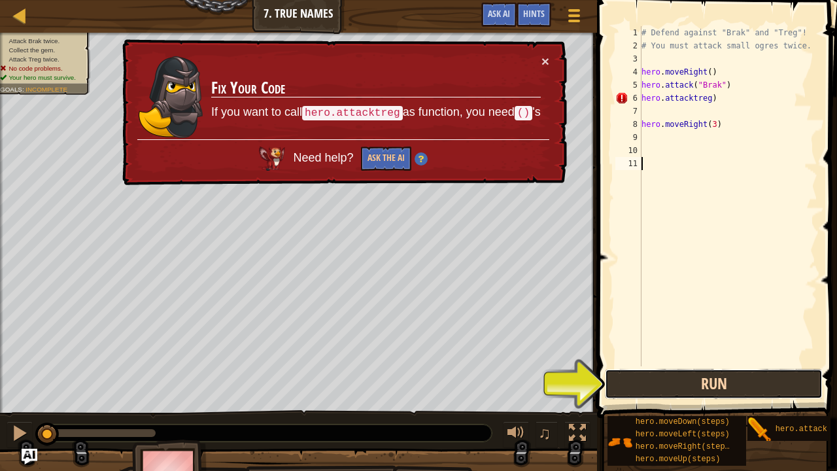
click at [697, 360] on button "Run" at bounding box center [714, 384] width 218 height 30
